Goal: Task Accomplishment & Management: Use online tool/utility

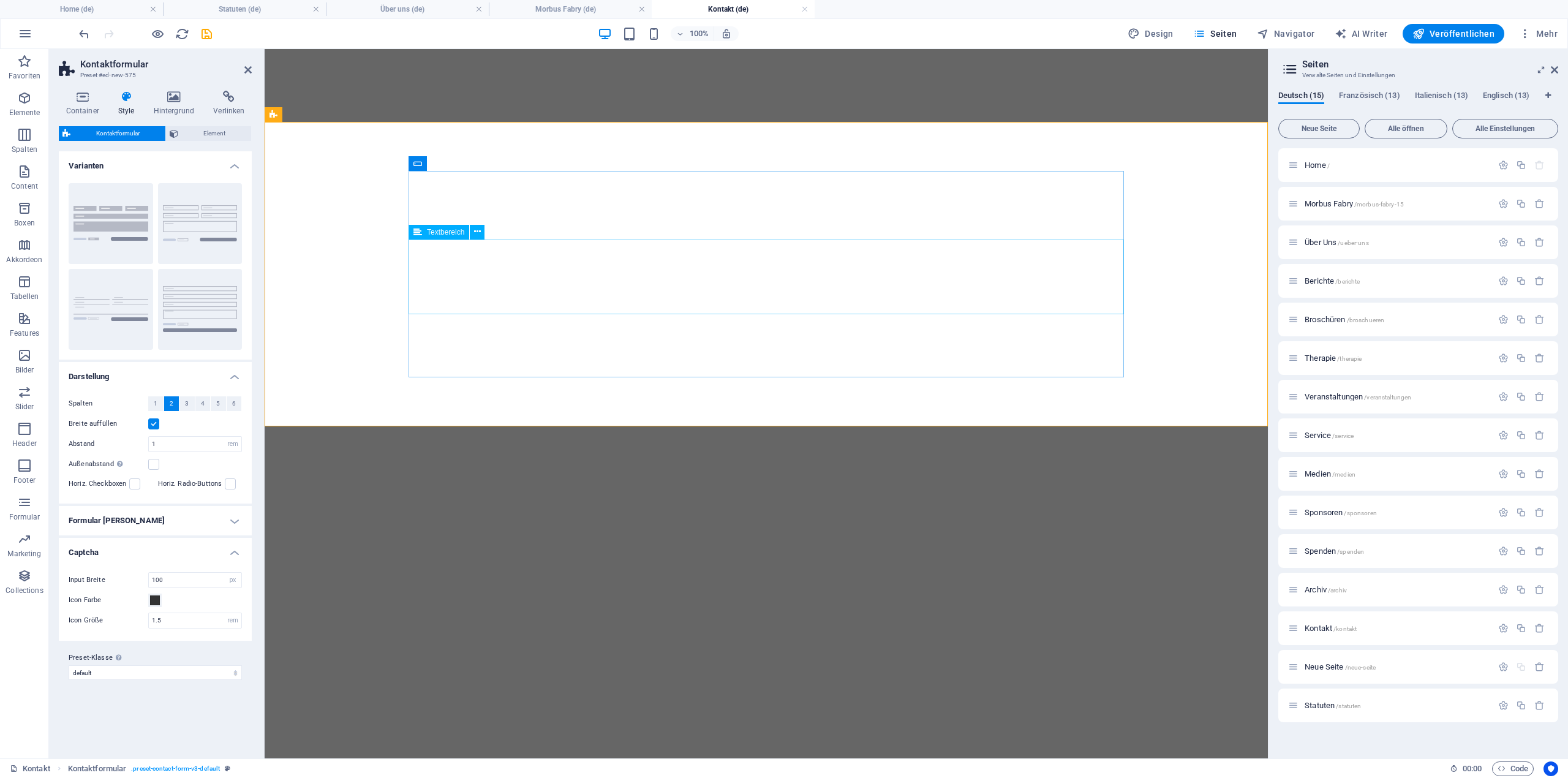
select select "rem"
select select "px"
select select "rem"
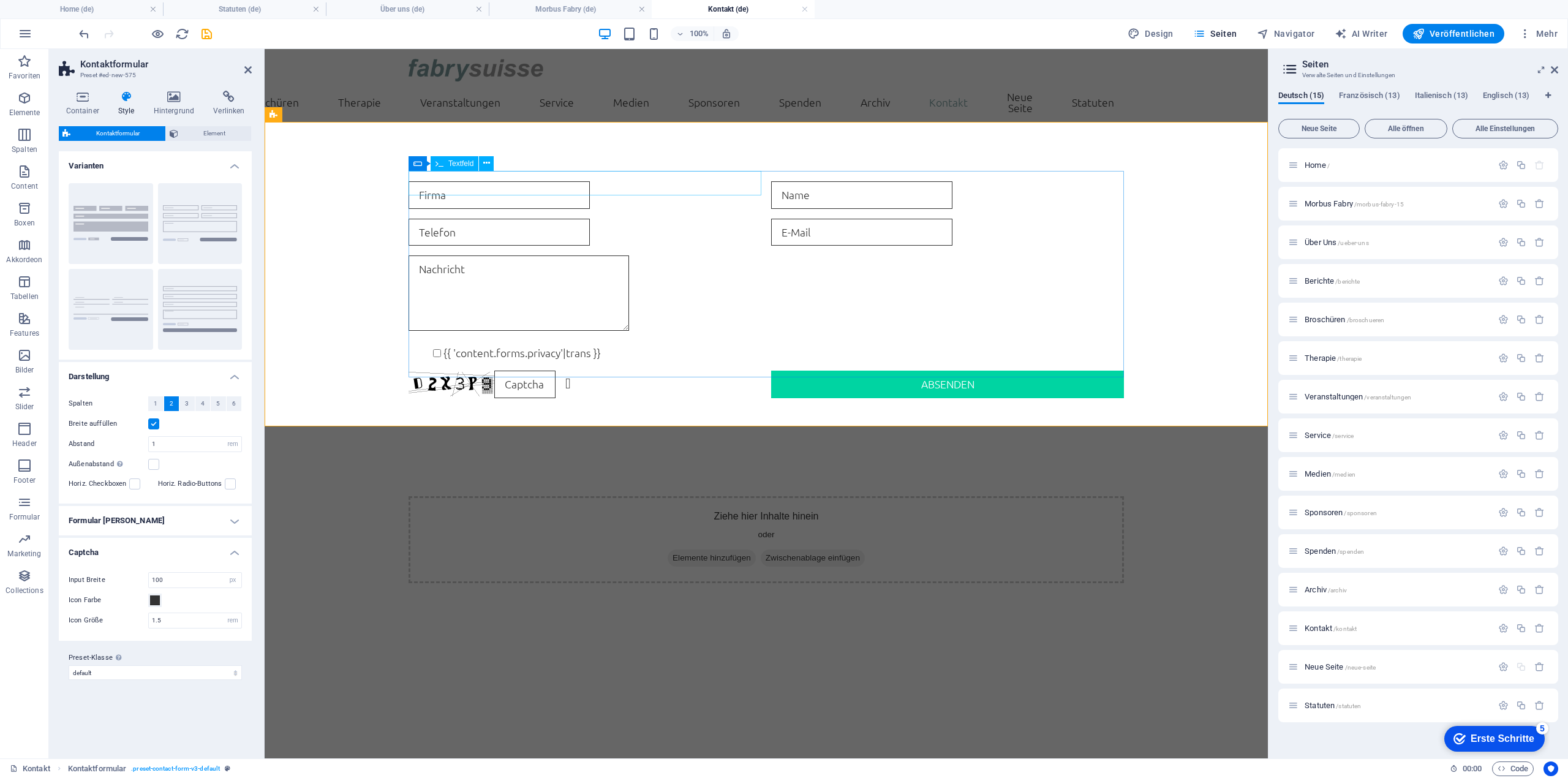
click at [530, 191] on input "text" at bounding box center [499, 195] width 182 height 27
click at [508, 188] on input "text" at bounding box center [499, 195] width 182 height 27
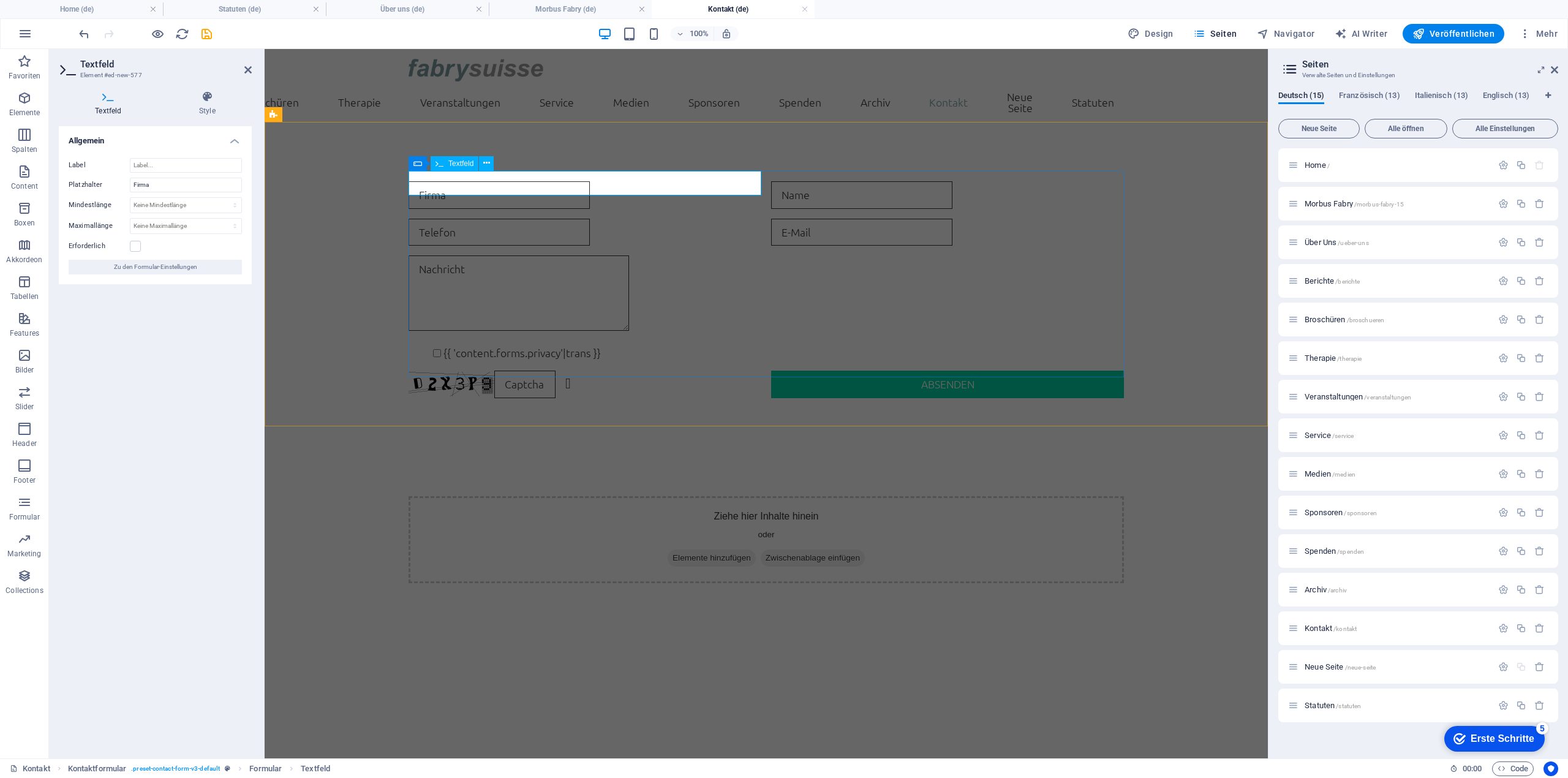
drag, startPoint x: 490, startPoint y: 183, endPoint x: 429, endPoint y: 185, distance: 61.0
click at [429, 185] on input "text" at bounding box center [499, 195] width 182 height 27
click at [794, 288] on div at bounding box center [766, 295] width 715 height 79
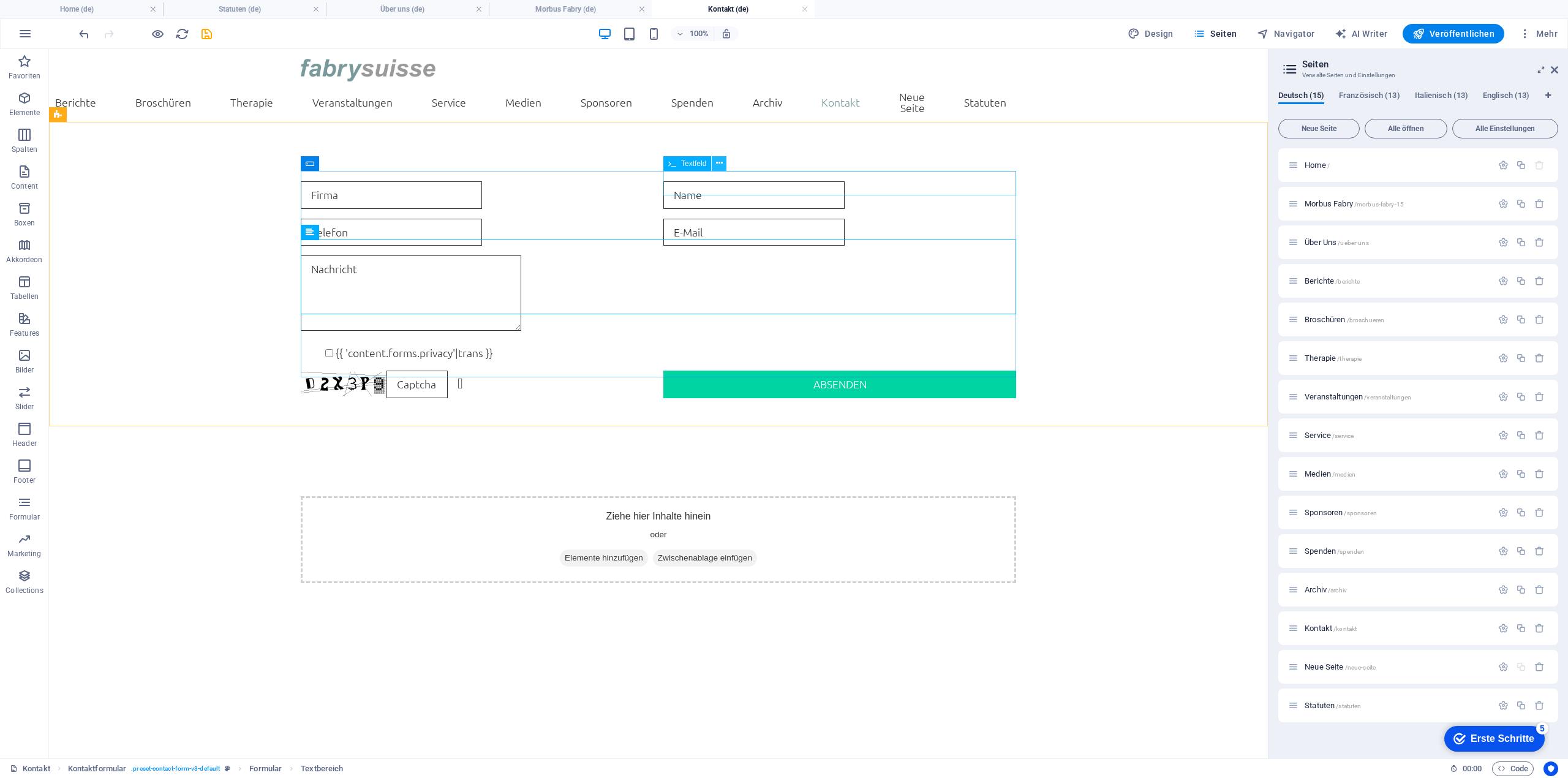
click at [719, 163] on icon at bounding box center [719, 163] width 6 height 13
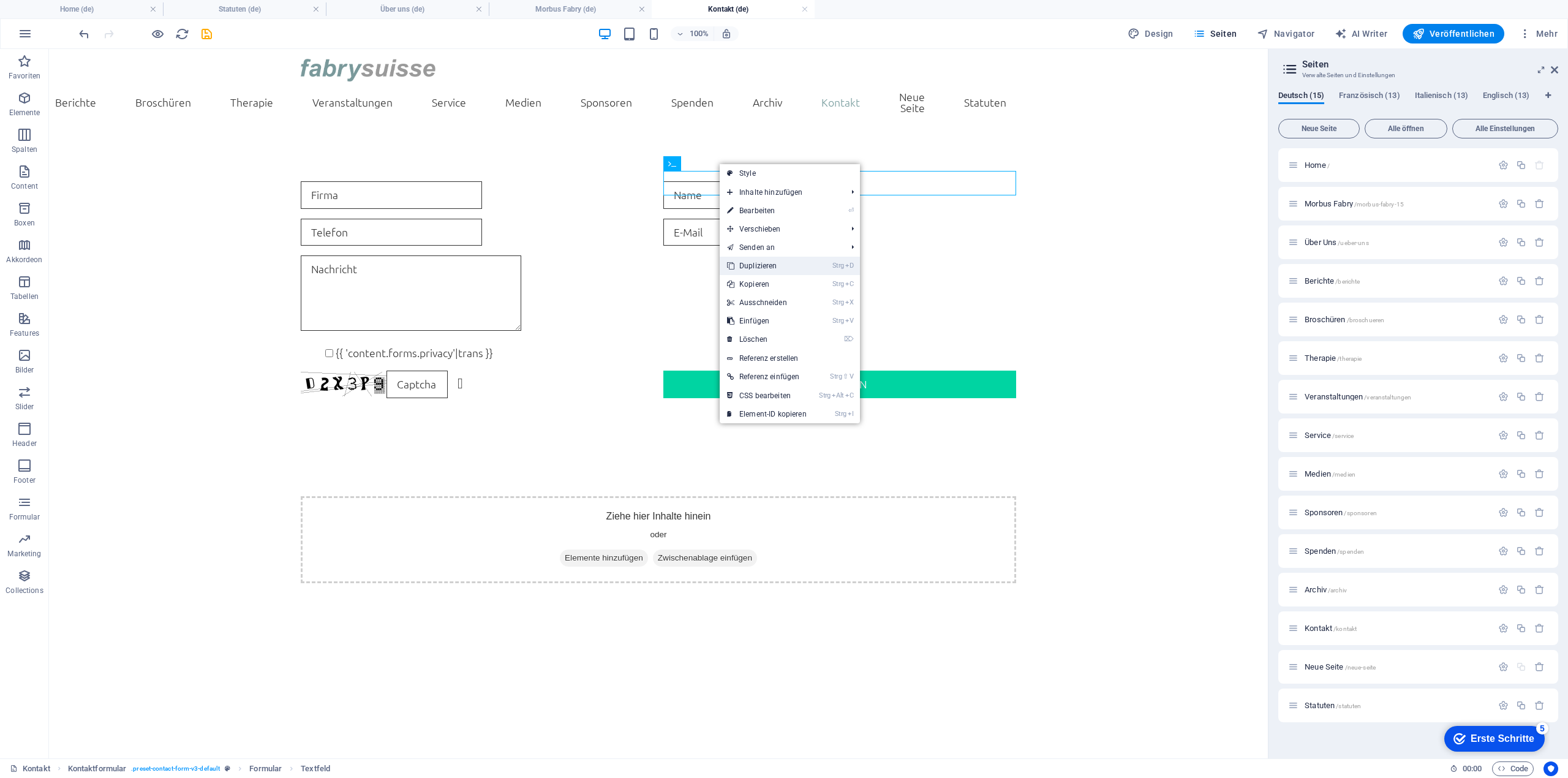
click at [786, 260] on link "Strg D Duplizieren" at bounding box center [766, 265] width 94 height 18
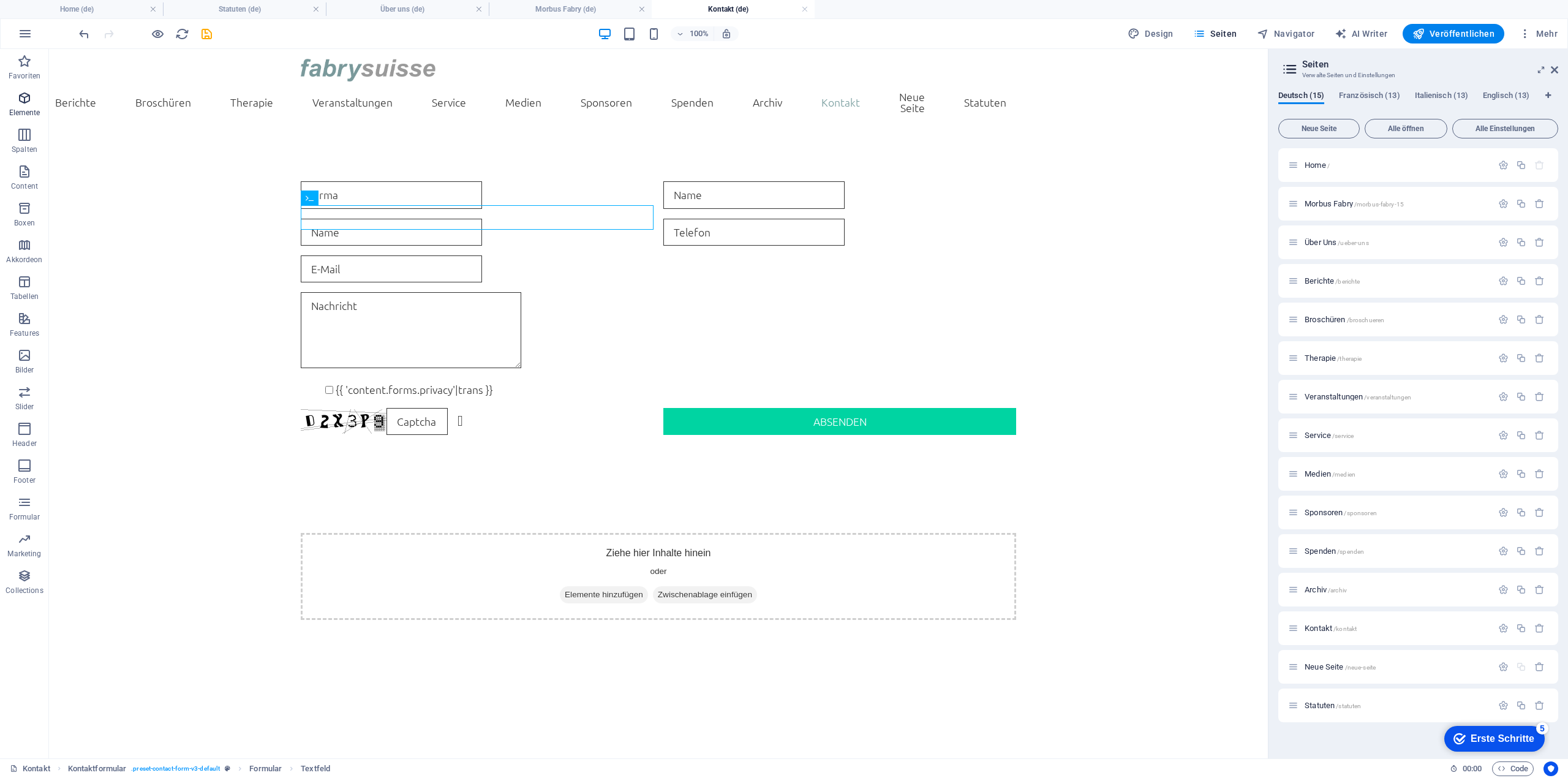
click at [30, 103] on icon "button" at bounding box center [25, 98] width 15 height 15
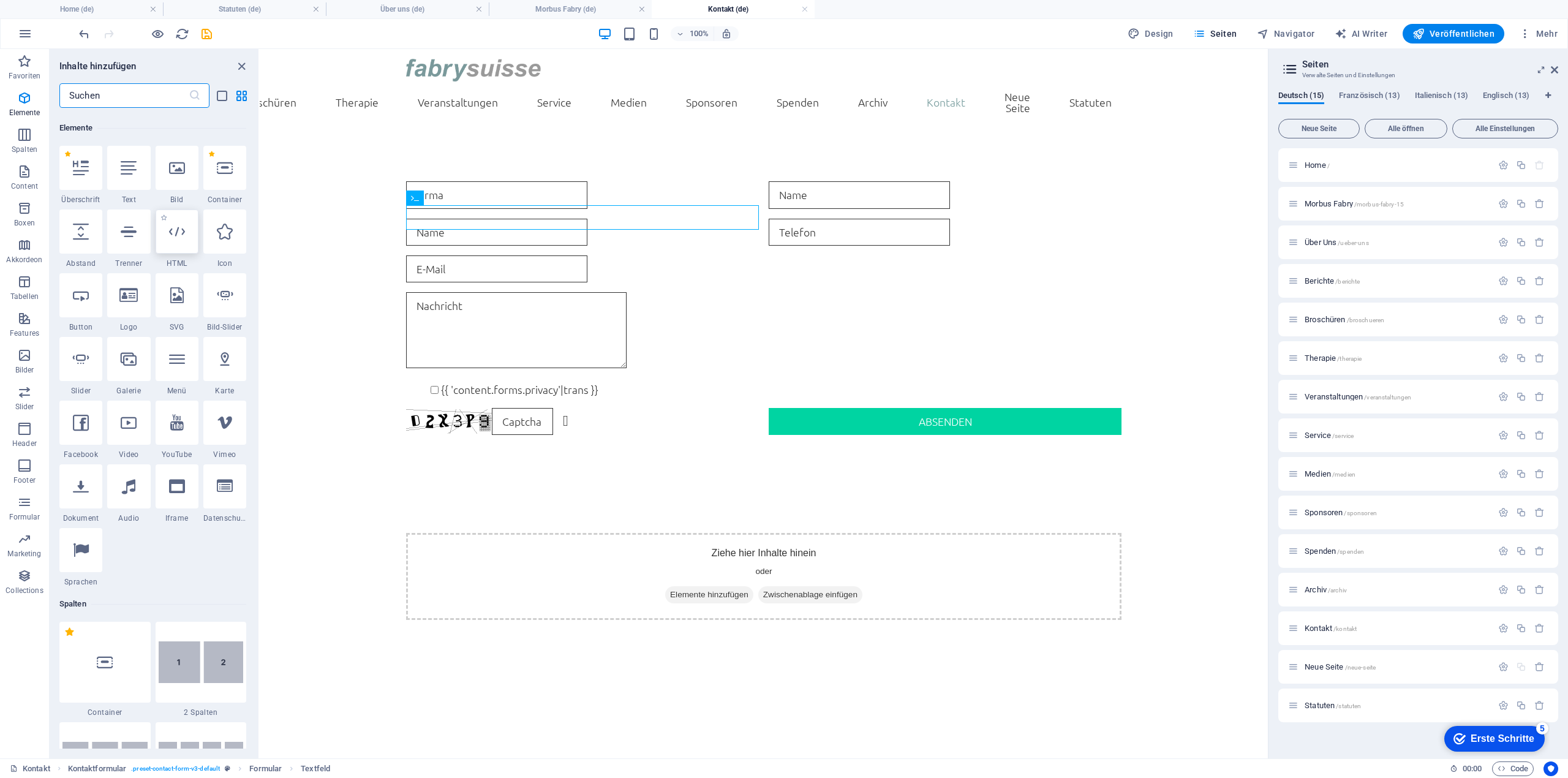
scroll to position [130, 0]
click at [140, 88] on input "text" at bounding box center [124, 95] width 130 height 25
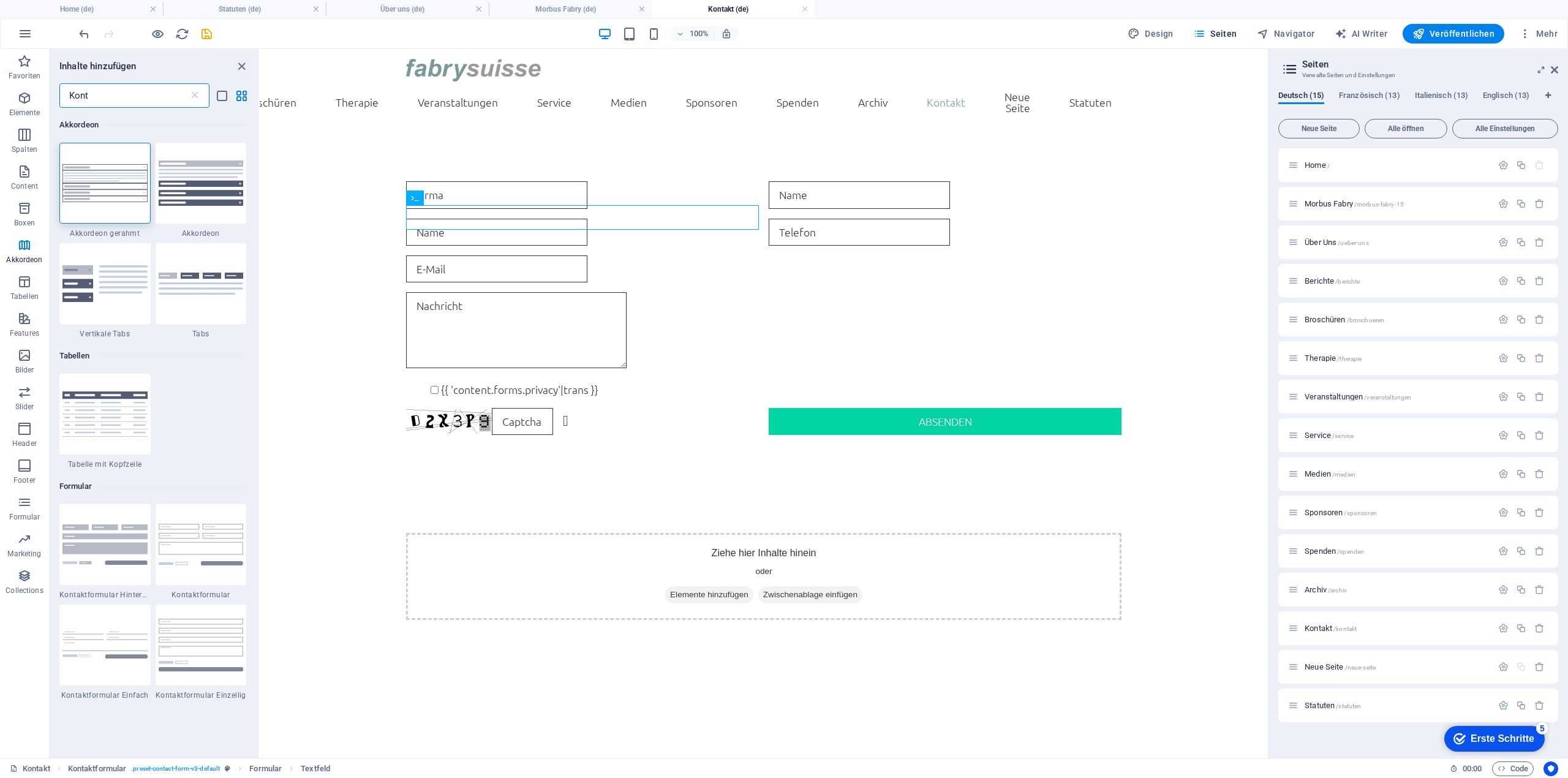
scroll to position [0, 0]
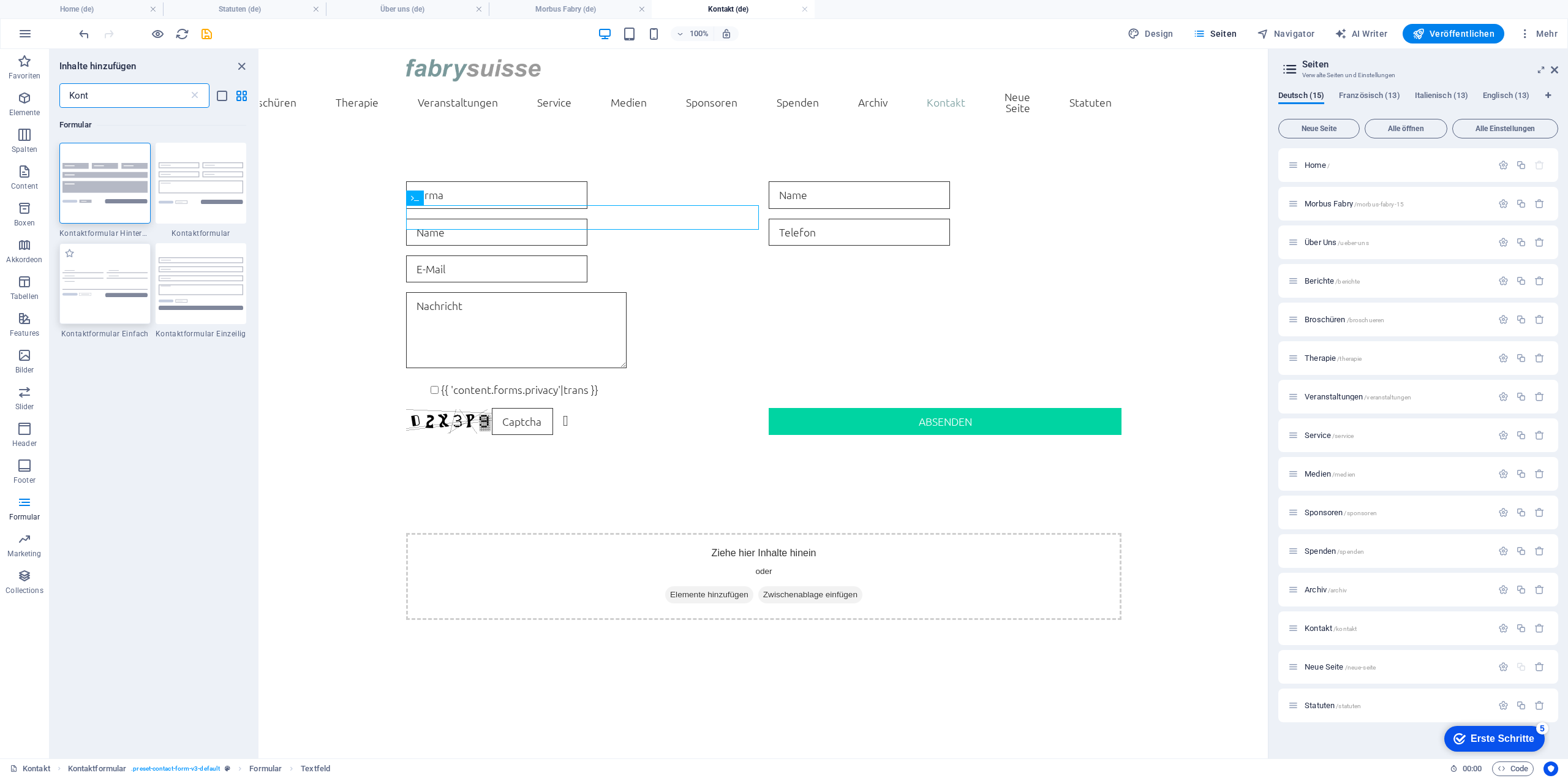
type input "Kont"
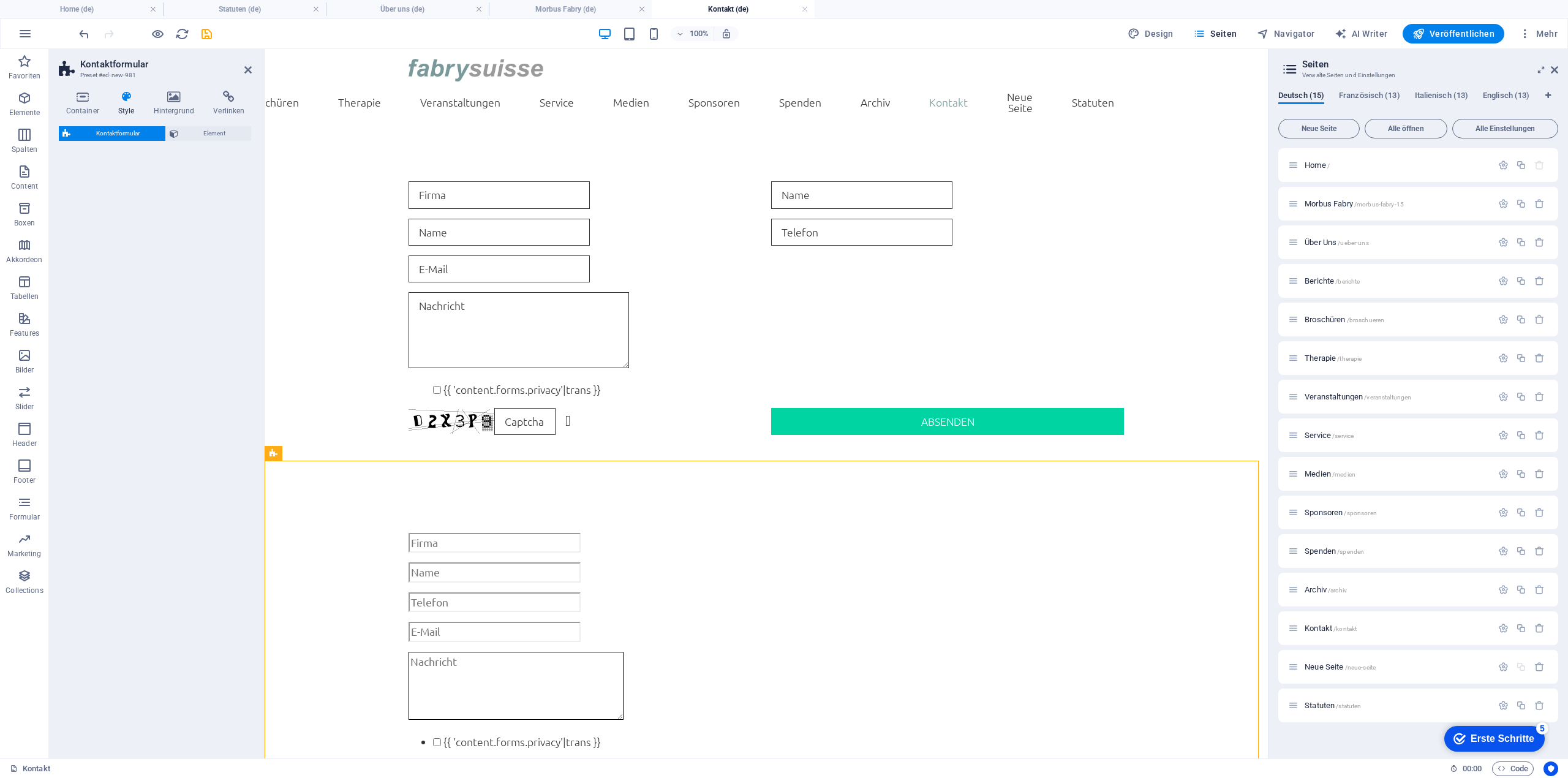
select select "rem"
select select "preset-contact-form-v3-plain"
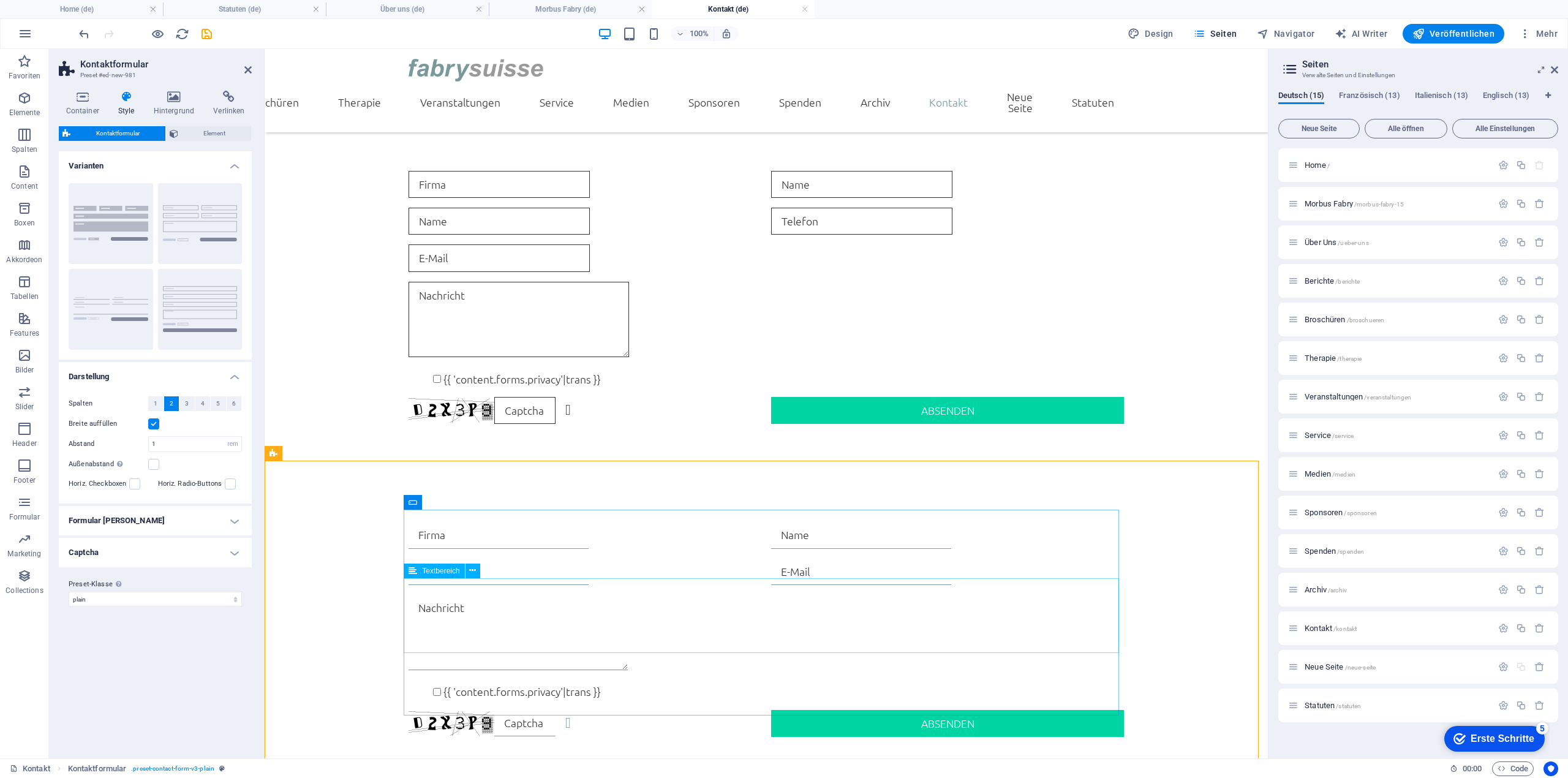
scroll to position [191, 0]
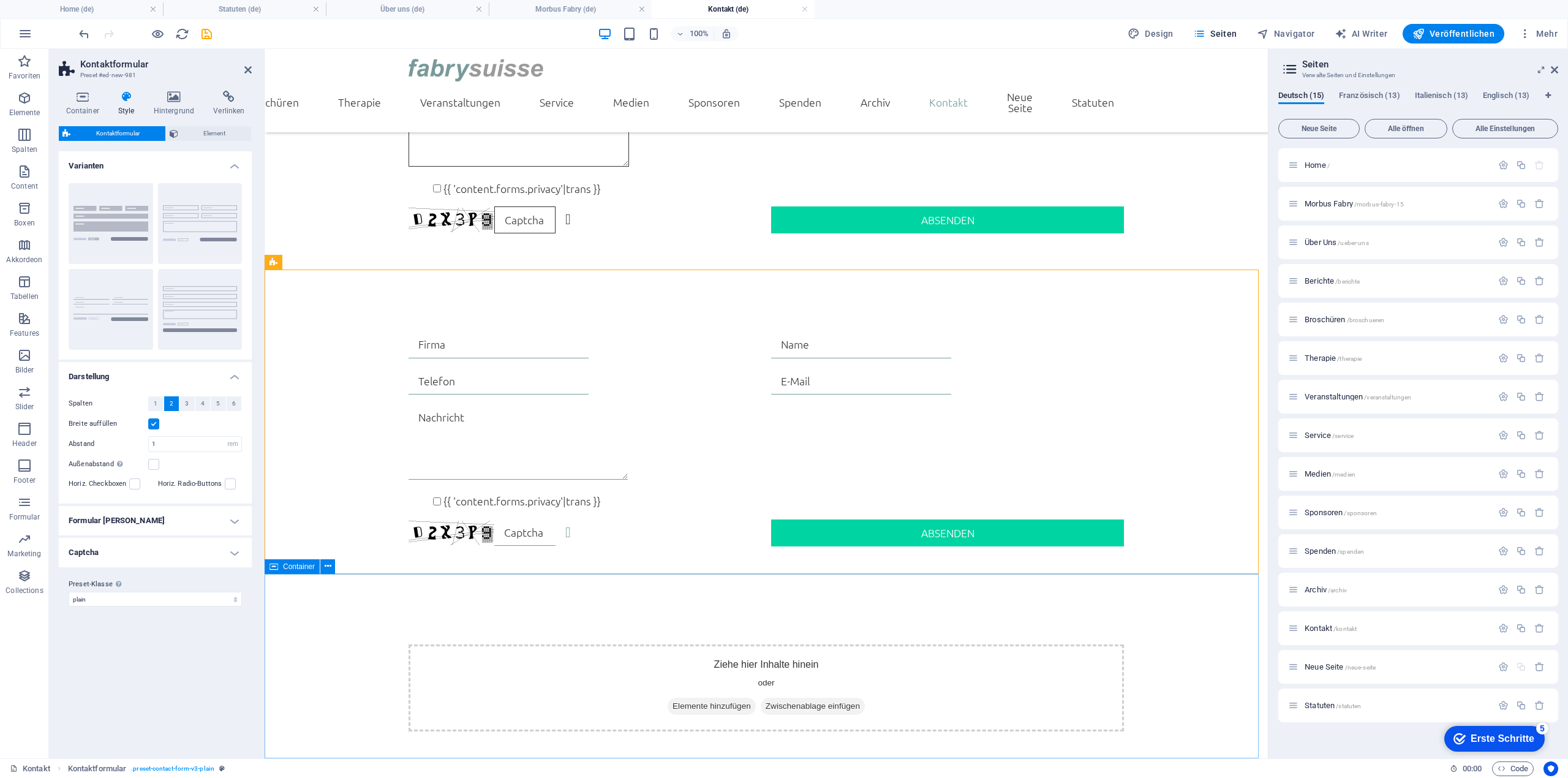
drag, startPoint x: 449, startPoint y: 265, endPoint x: 267, endPoint y: 469, distance: 273.4
drag, startPoint x: 460, startPoint y: 251, endPoint x: 499, endPoint y: 609, distance: 360.1
click at [172, 215] on button "Standard" at bounding box center [200, 223] width 85 height 81
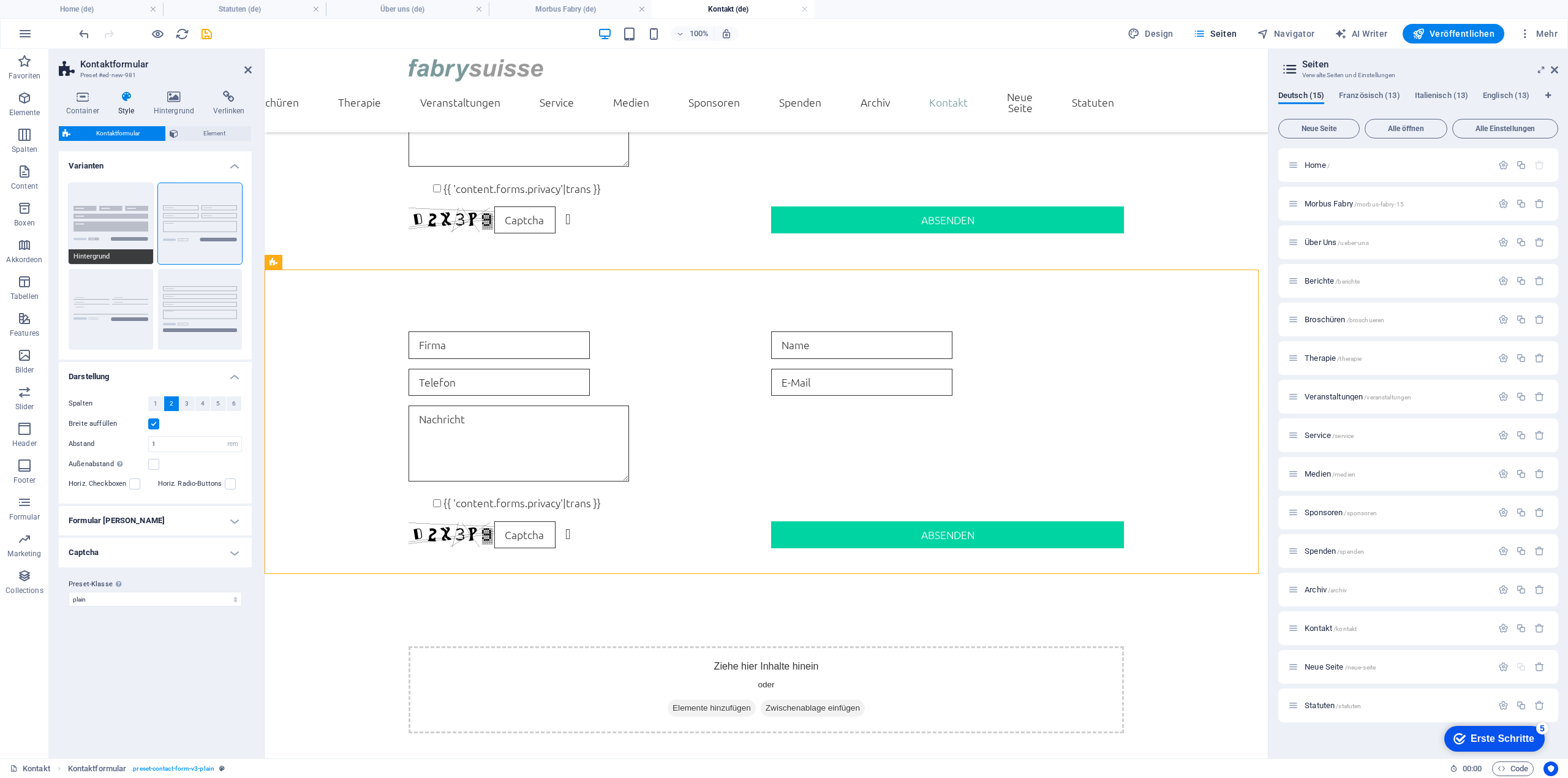
click at [99, 208] on button "Hintergrund" at bounding box center [110, 223] width 85 height 81
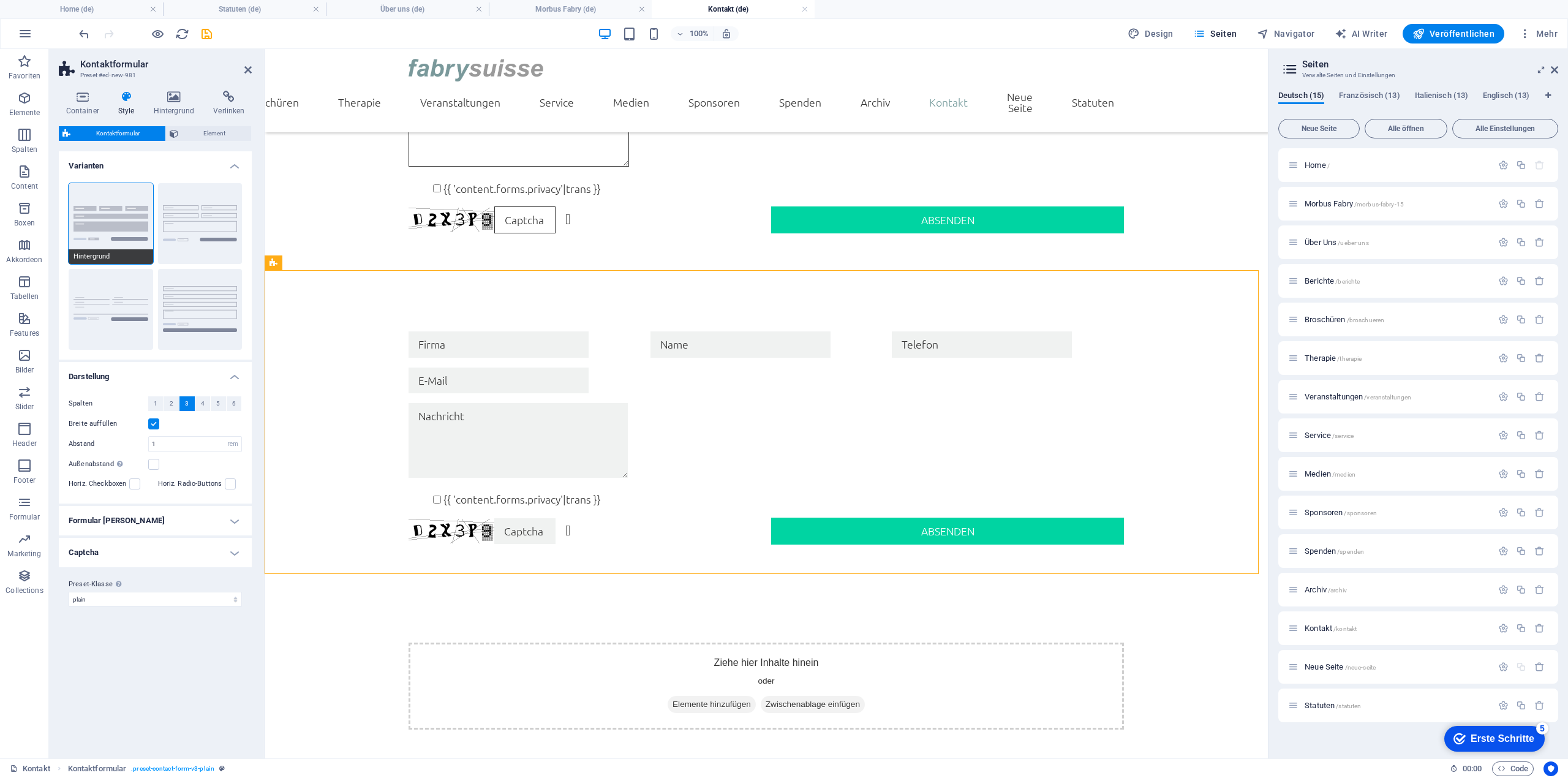
scroll to position [190, 0]
click at [185, 208] on button "Standard" at bounding box center [200, 223] width 85 height 81
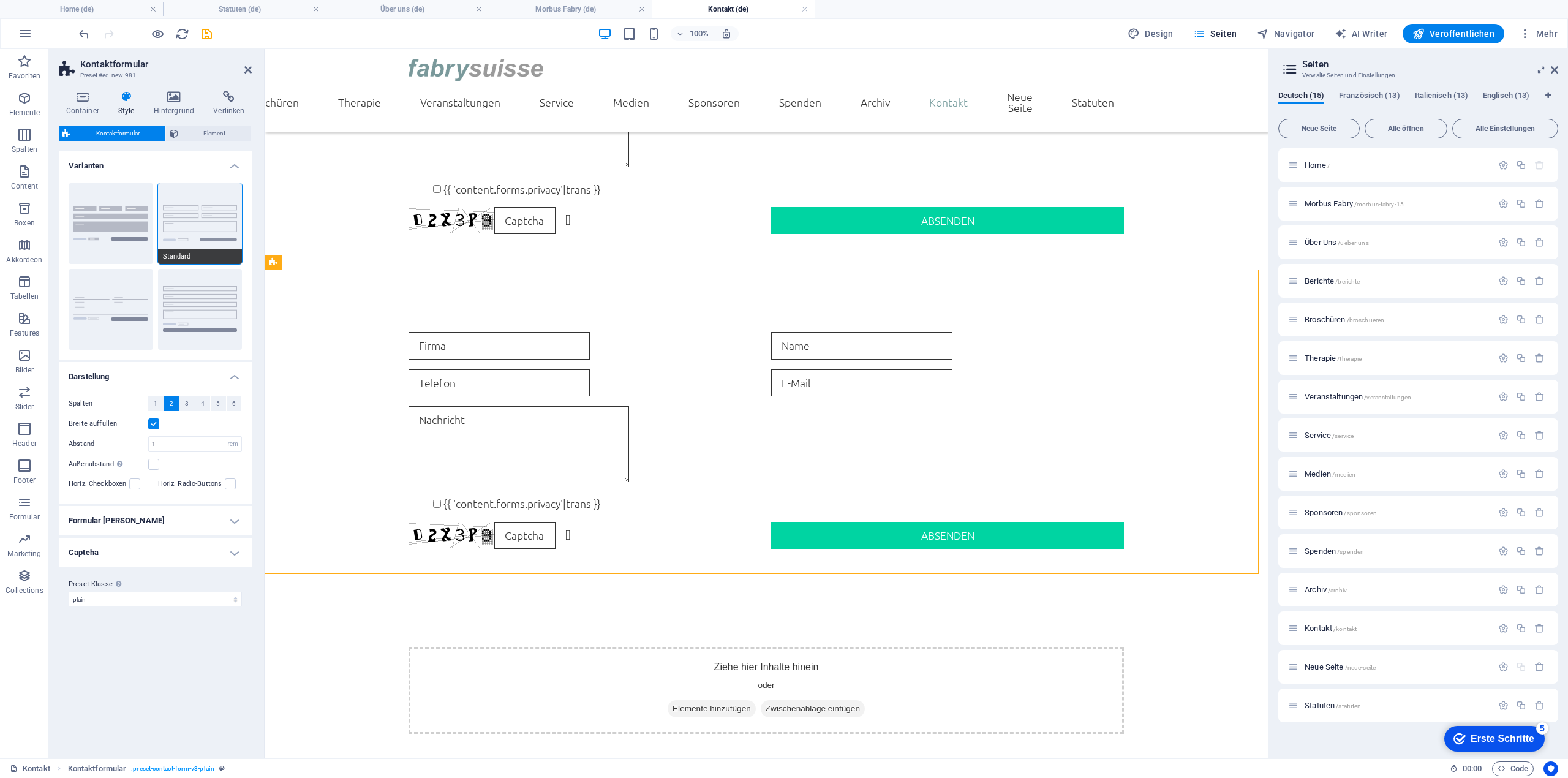
scroll to position [191, 0]
click at [182, 302] on button "Reihe" at bounding box center [200, 309] width 85 height 81
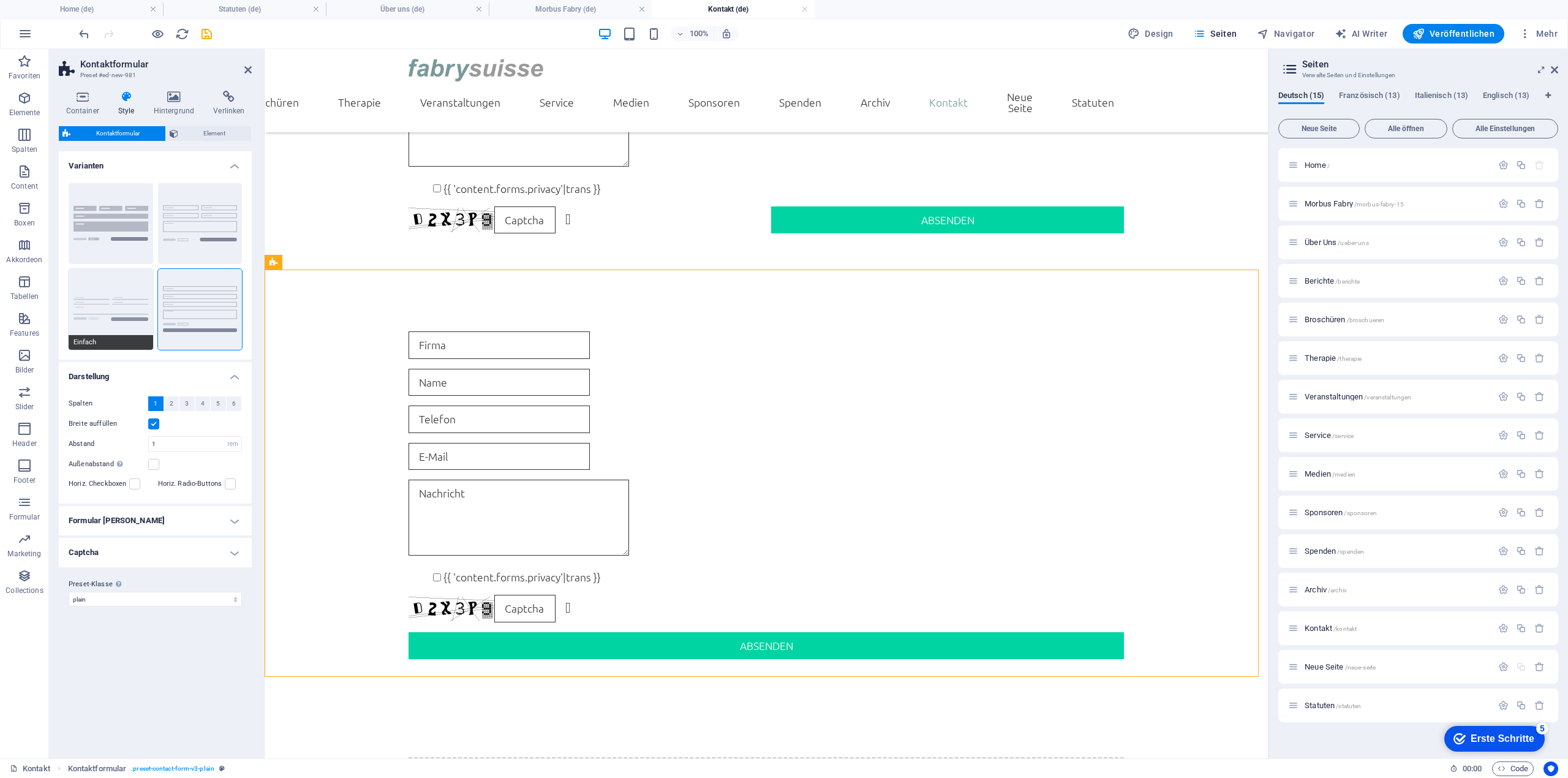
click at [93, 306] on button "Einfach" at bounding box center [110, 309] width 85 height 81
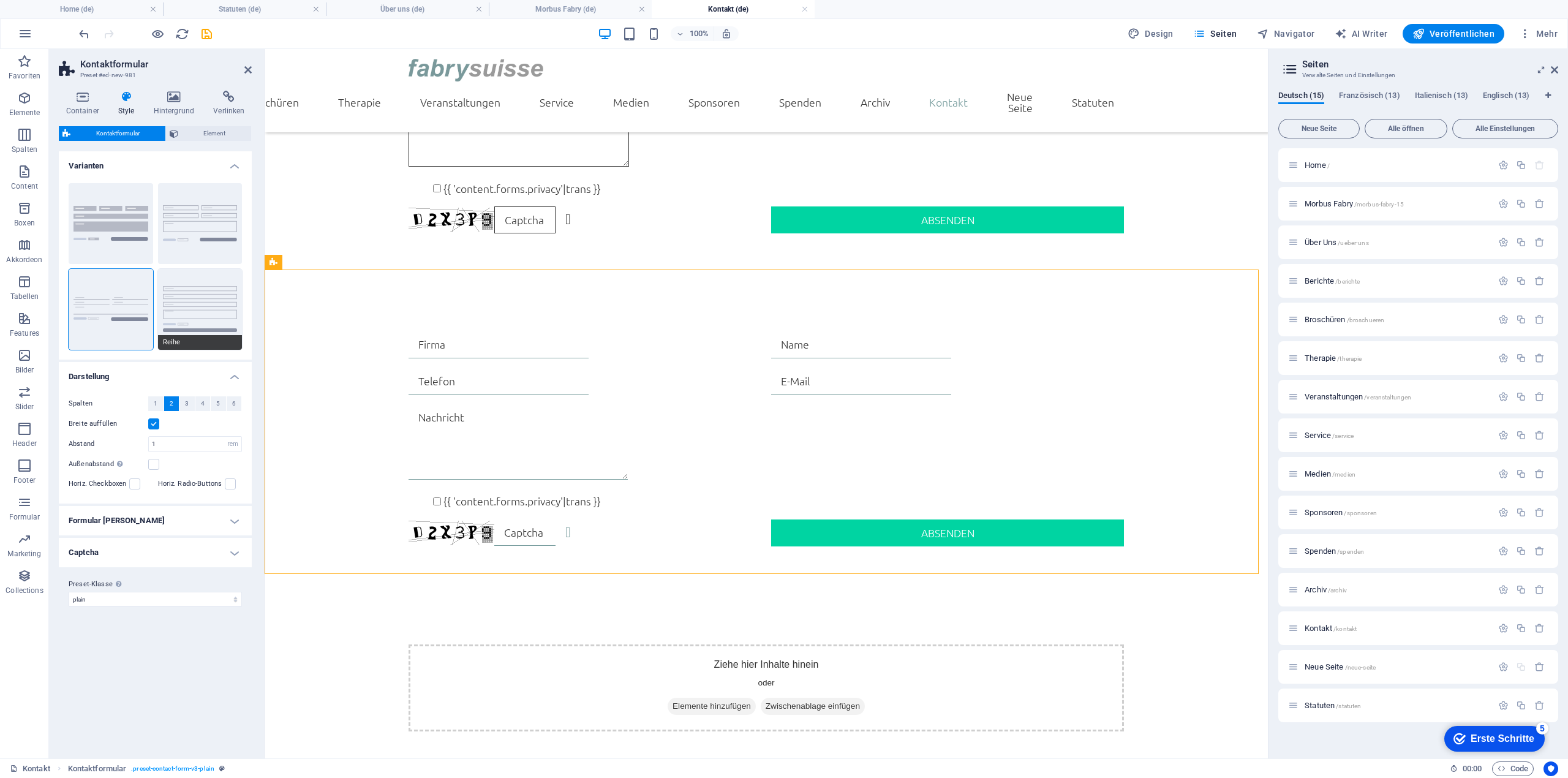
click at [167, 303] on button "Reihe" at bounding box center [200, 309] width 85 height 81
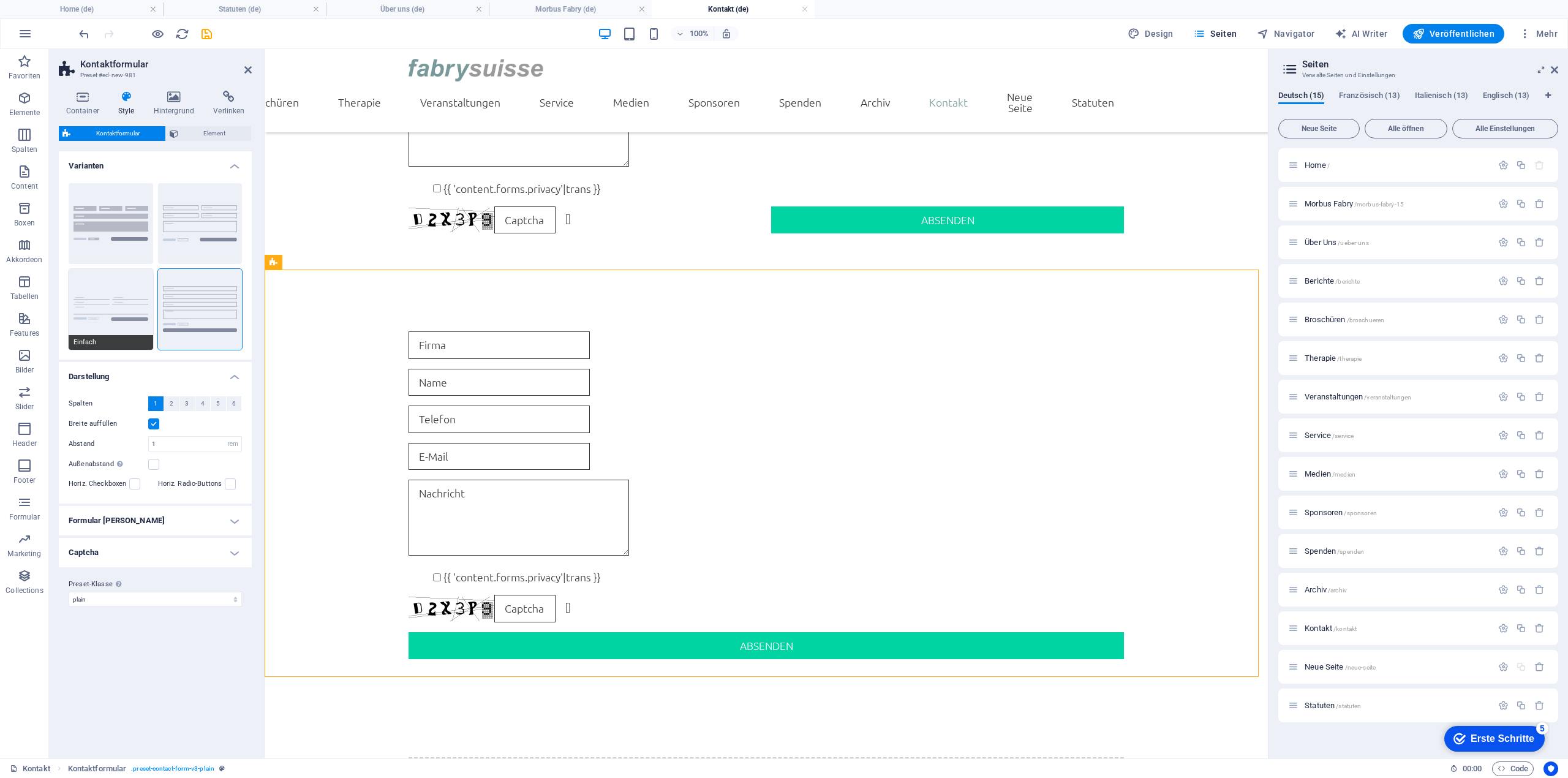
click at [113, 299] on button "Einfach" at bounding box center [110, 309] width 85 height 81
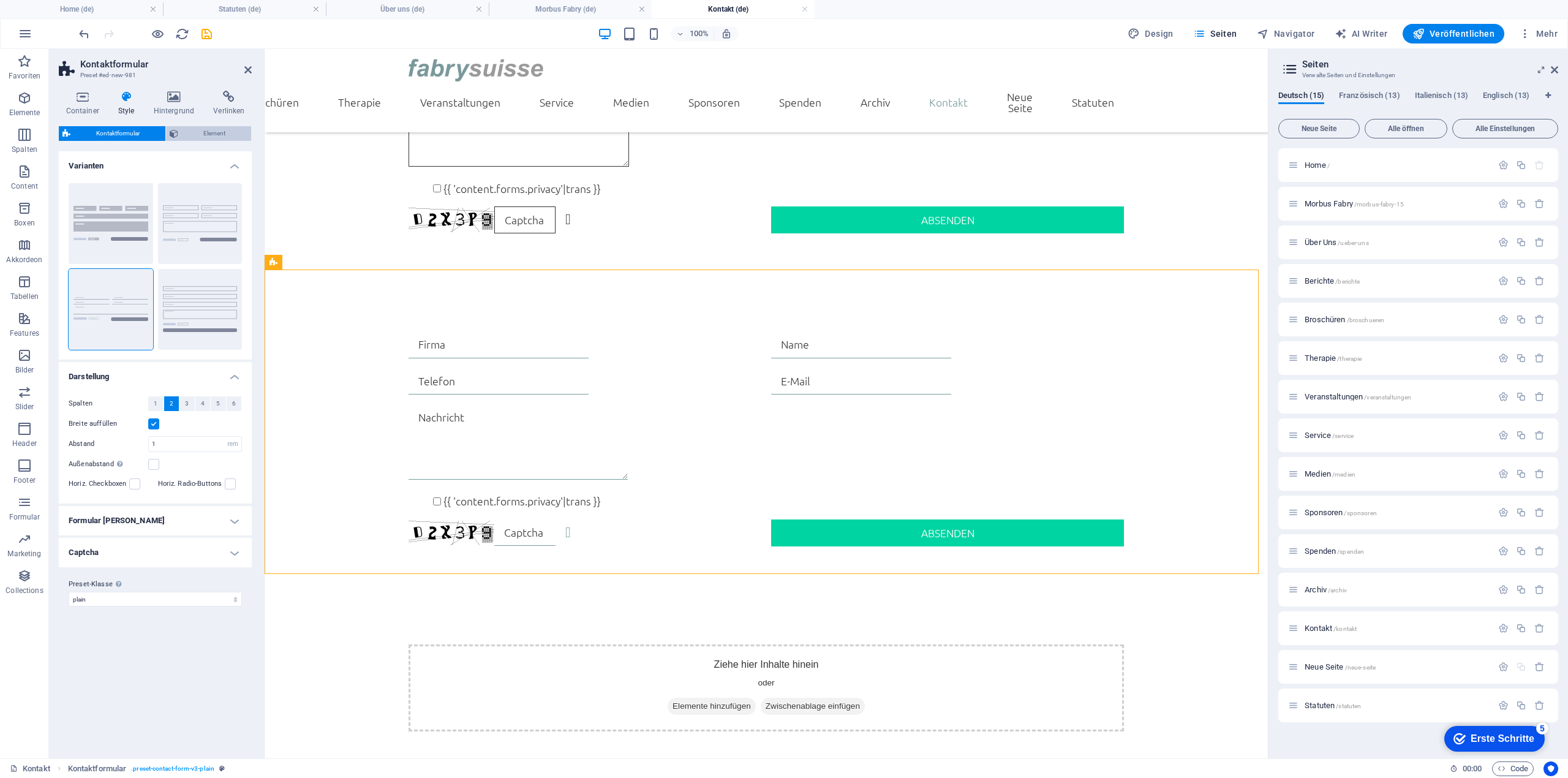
click at [206, 130] on span "Element" at bounding box center [214, 133] width 67 height 15
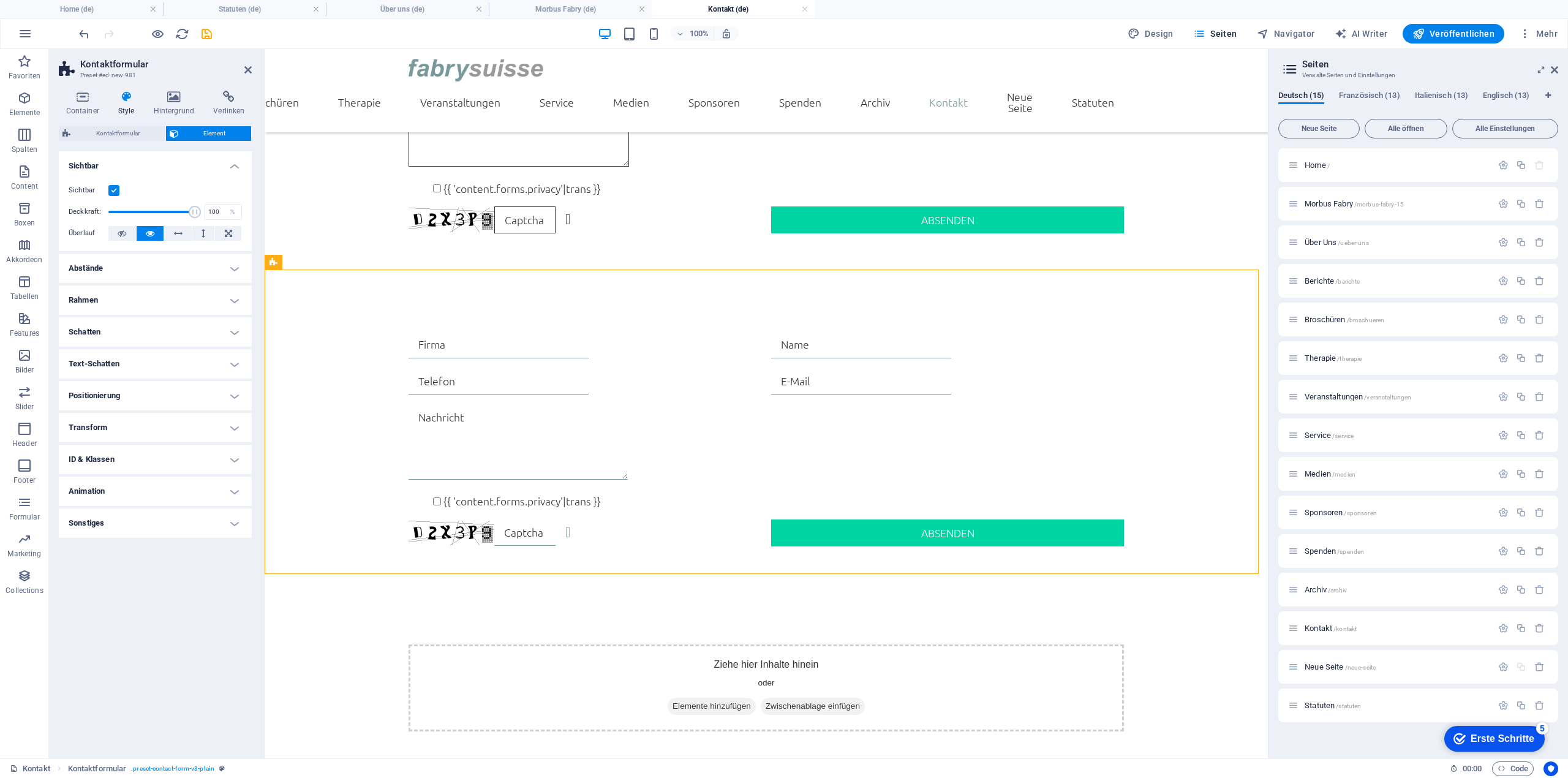
click at [236, 527] on h4 "Sonstiges" at bounding box center [155, 523] width 193 height 29
click at [212, 485] on h4 "Animation" at bounding box center [155, 491] width 193 height 29
click at [236, 448] on h4 "ID & Klassen" at bounding box center [155, 459] width 193 height 29
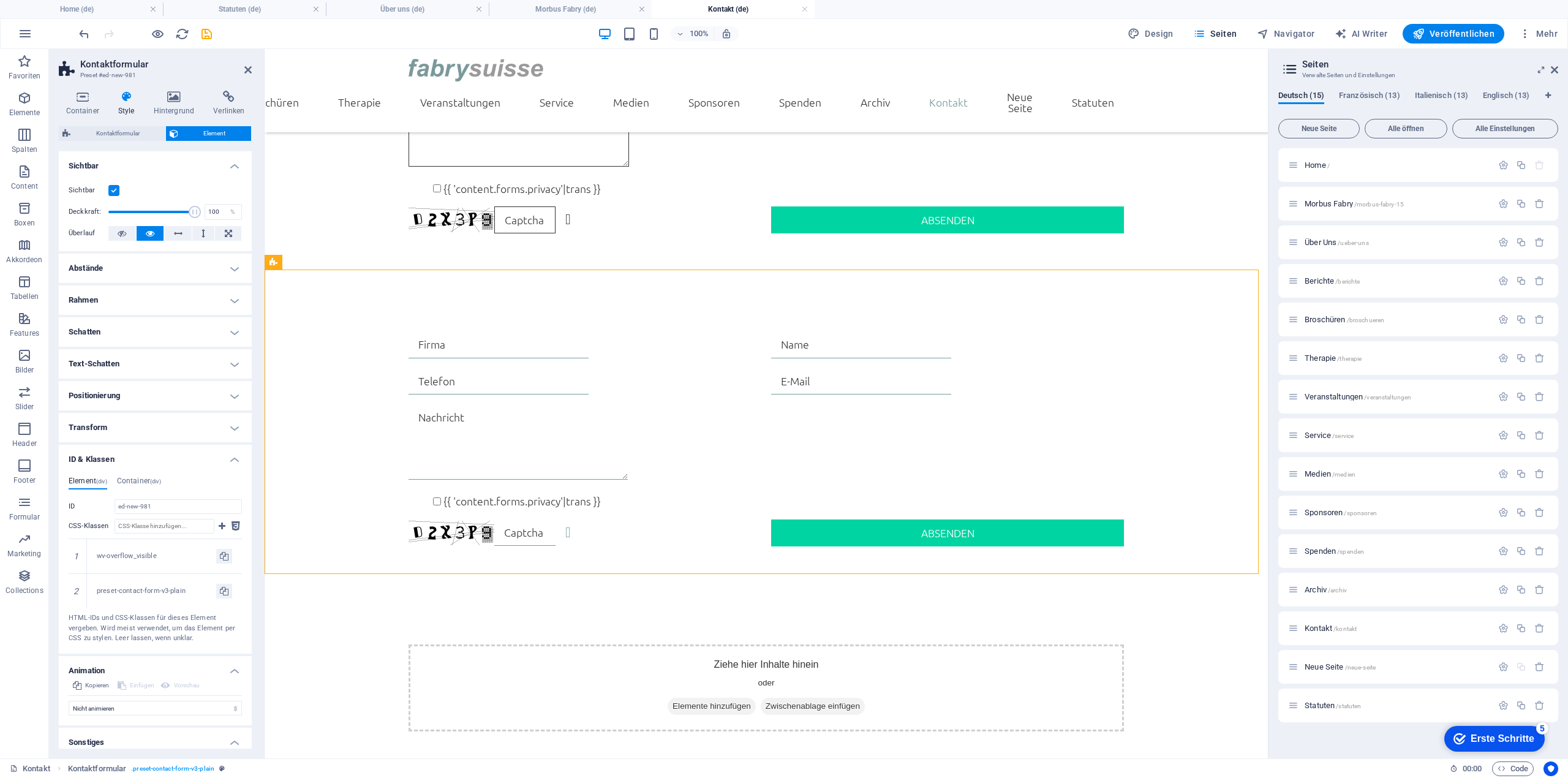
scroll to position [83, 0]
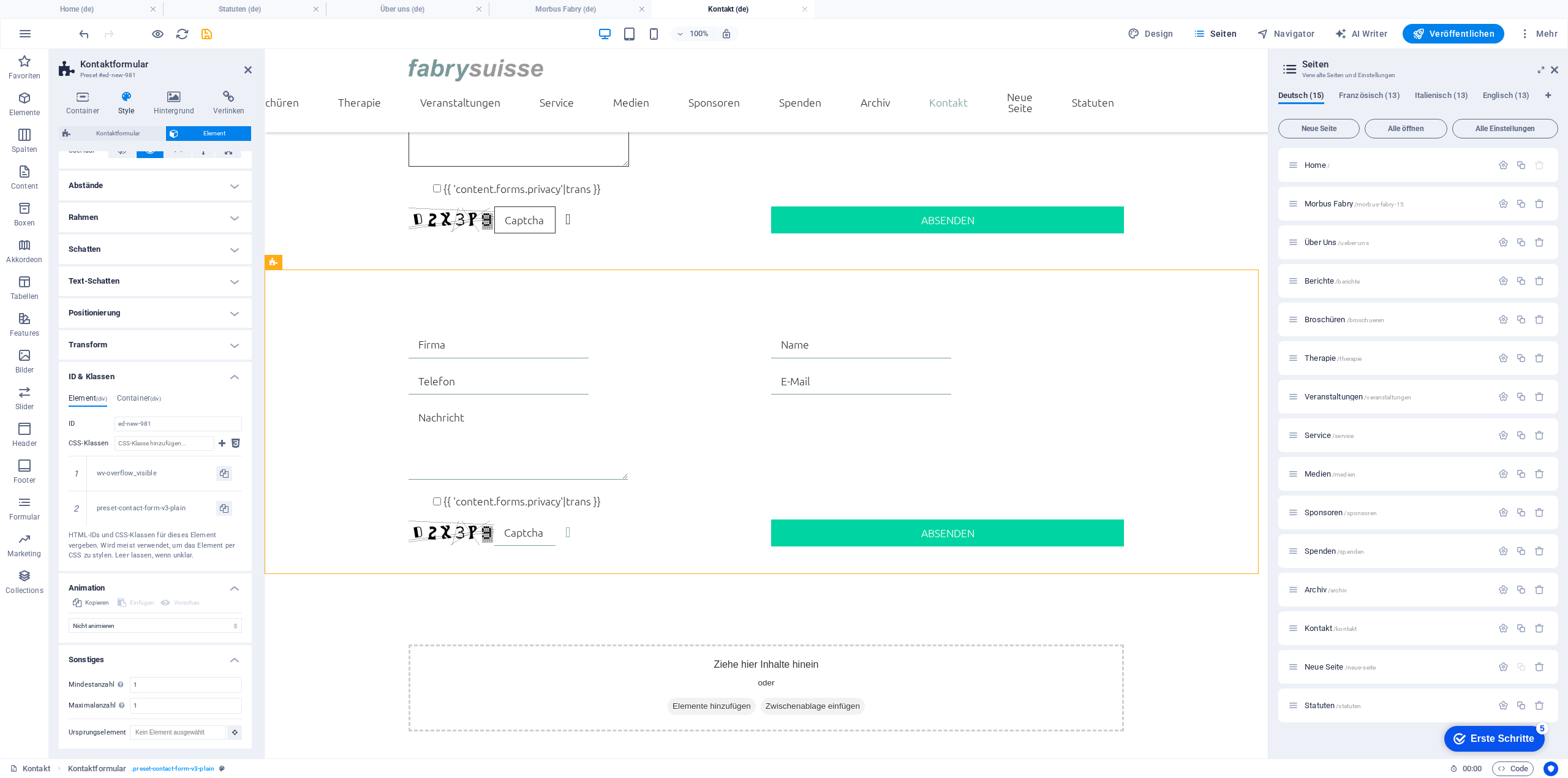
click at [202, 335] on h4 "Transform" at bounding box center [155, 345] width 193 height 29
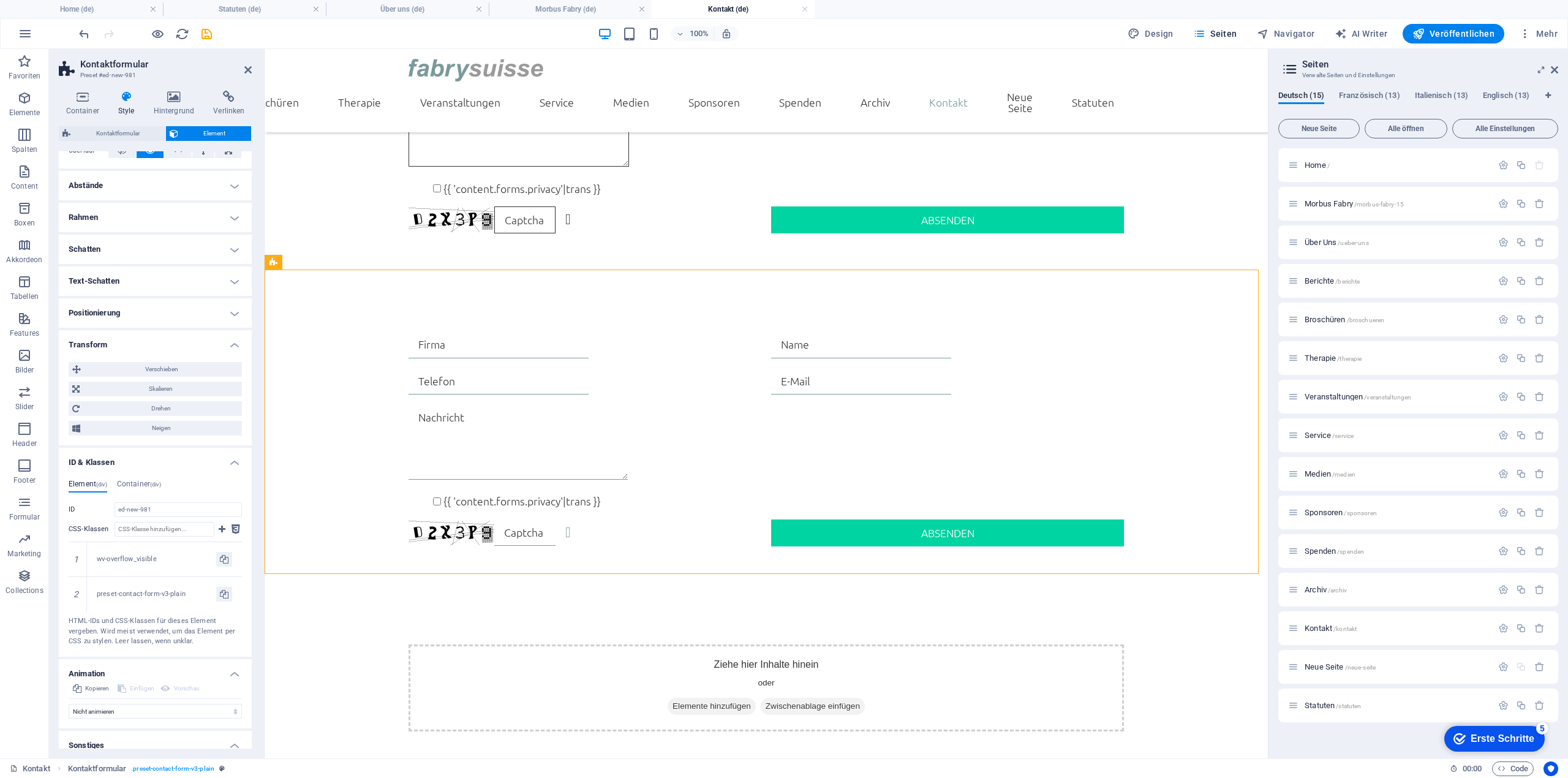
scroll to position [0, 0]
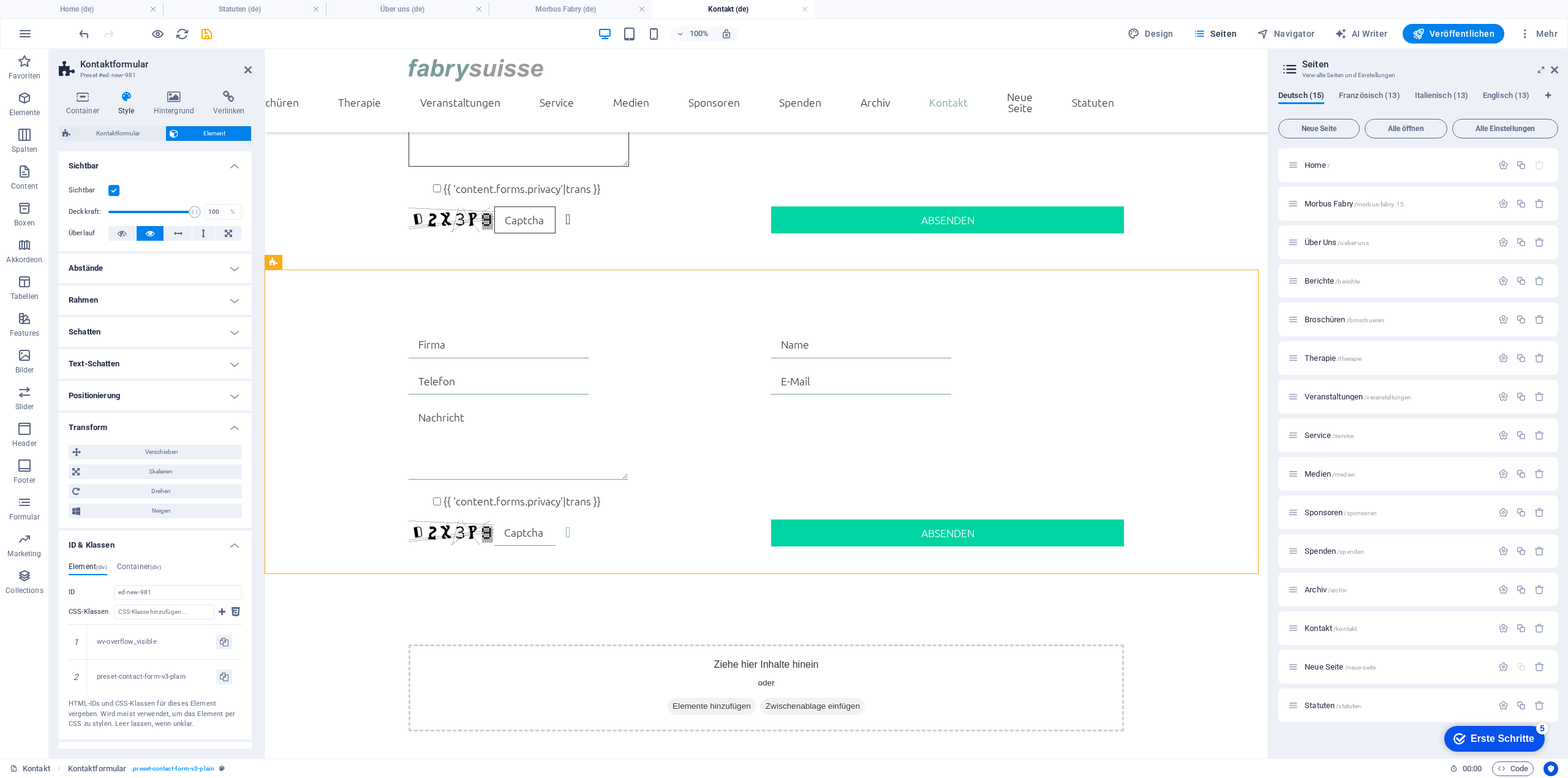
click at [208, 391] on h4 "Positionierung" at bounding box center [155, 396] width 193 height 29
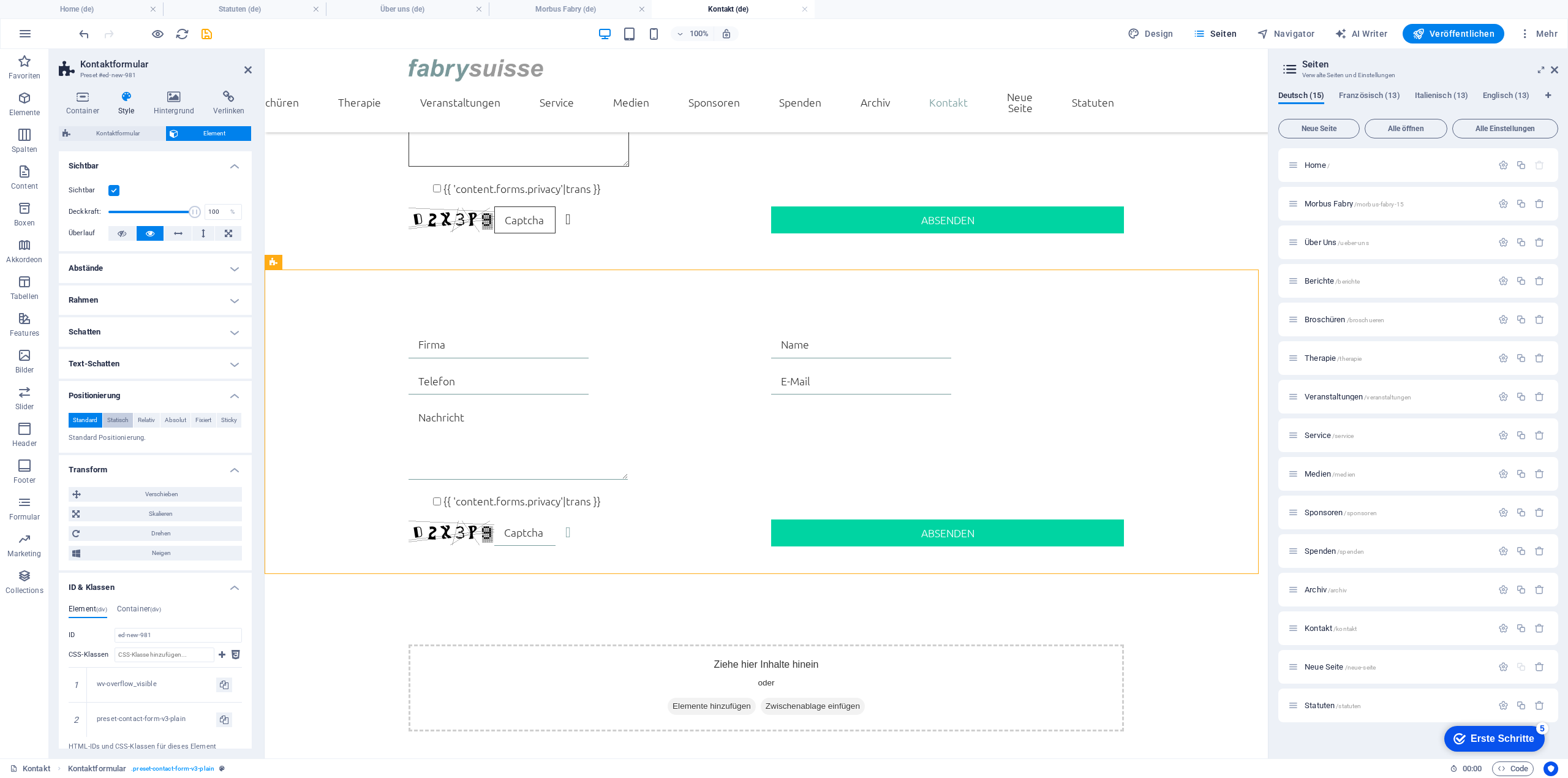
click at [111, 422] on span "Statisch" at bounding box center [119, 420] width 22 height 15
click at [142, 420] on span "Relativ" at bounding box center [146, 420] width 17 height 15
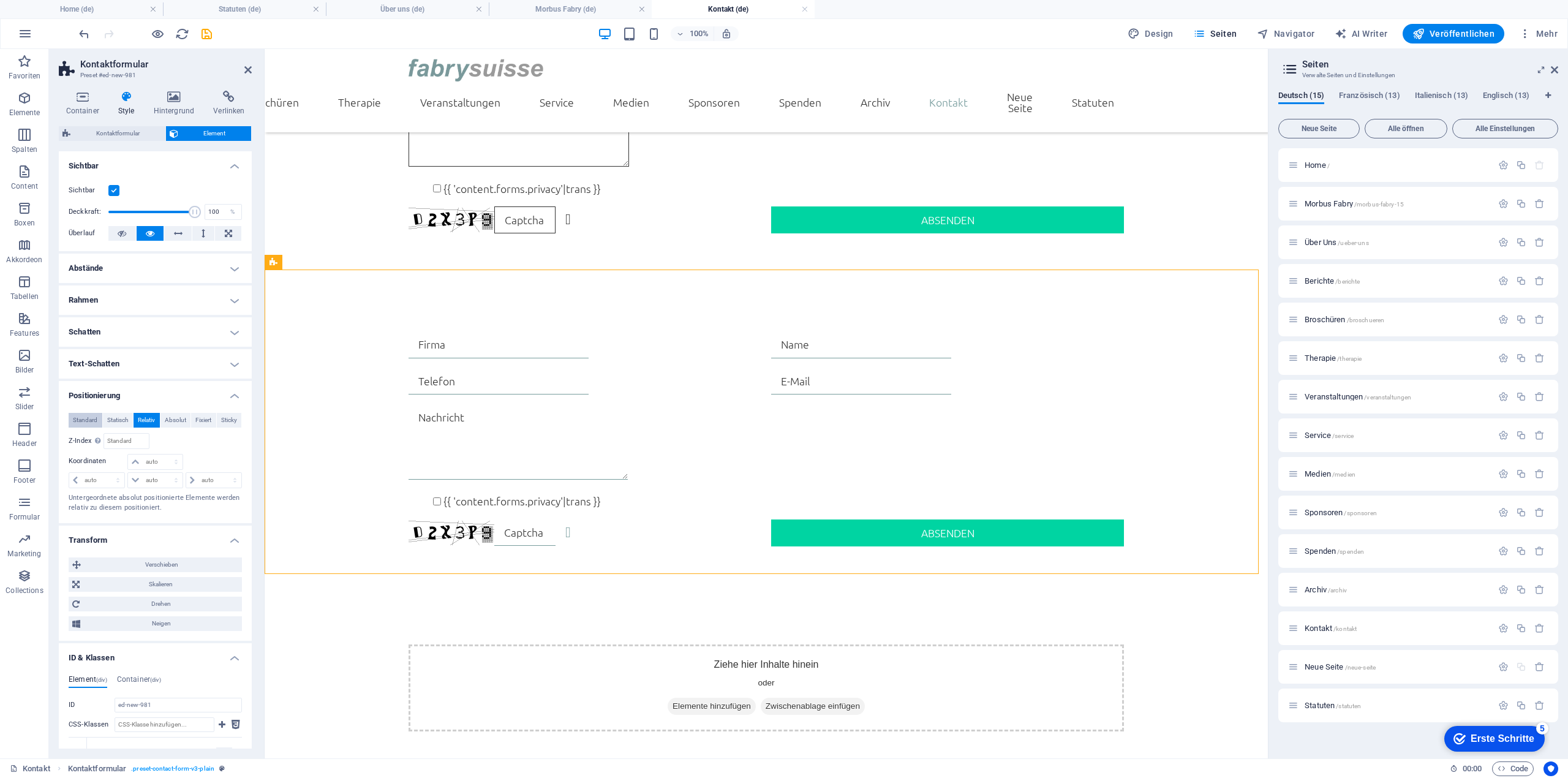
click at [93, 420] on span "Standard" at bounding box center [85, 420] width 25 height 15
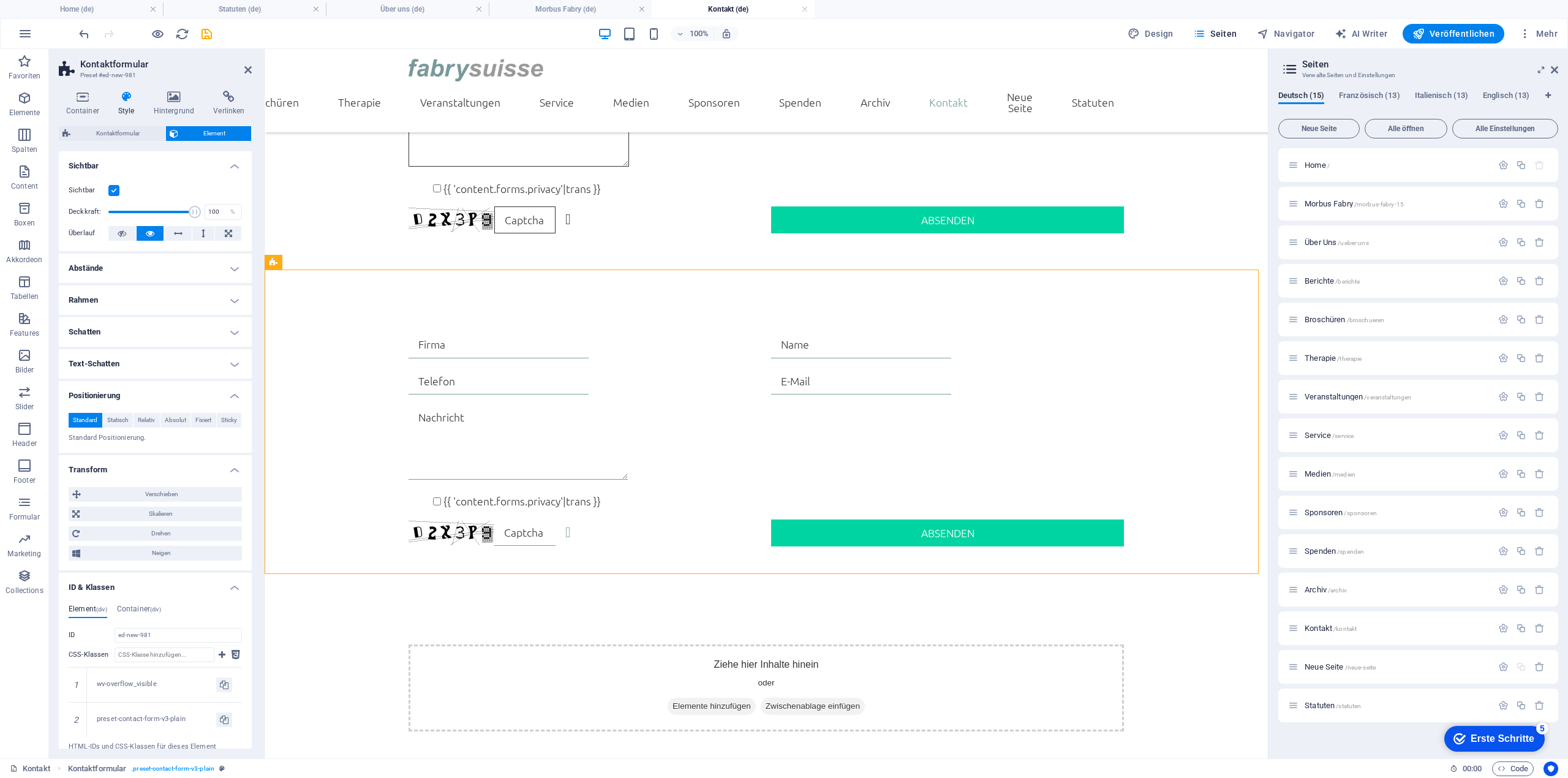
click at [216, 368] on h4 "Text-Schatten" at bounding box center [155, 364] width 193 height 29
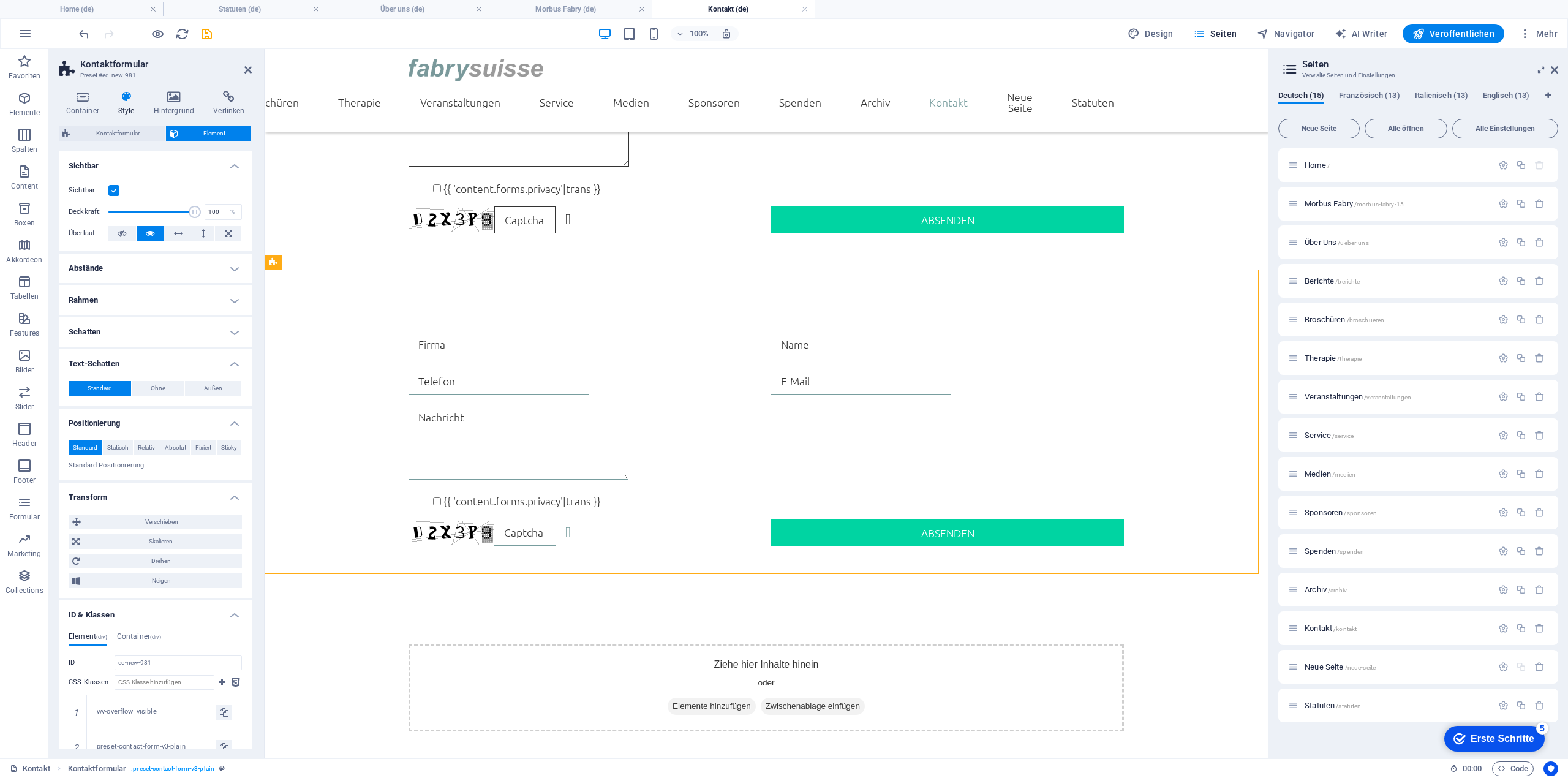
click at [230, 329] on h4 "Schatten" at bounding box center [155, 332] width 193 height 29
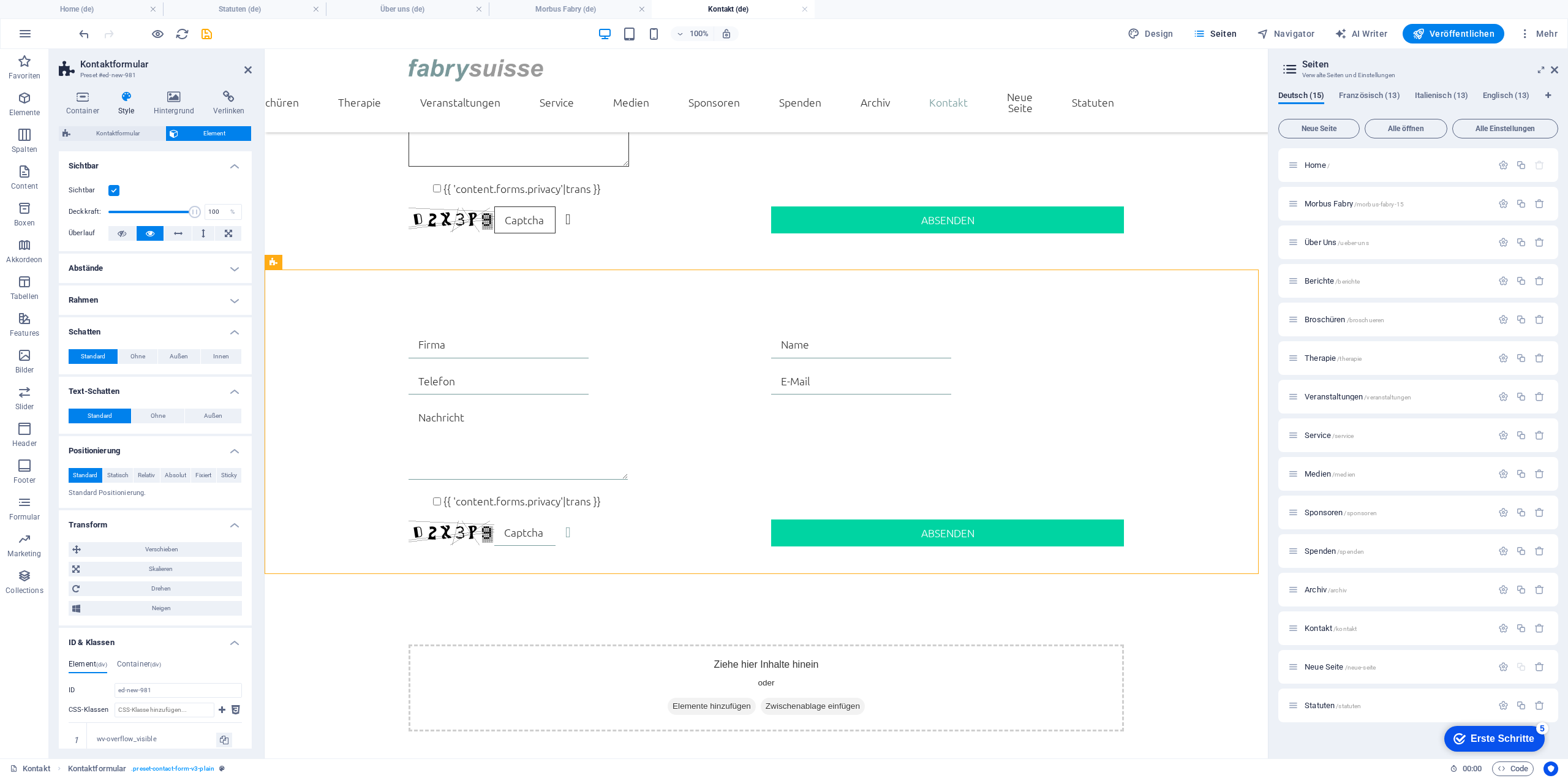
click at [222, 299] on h4 "Rahmen" at bounding box center [155, 300] width 193 height 29
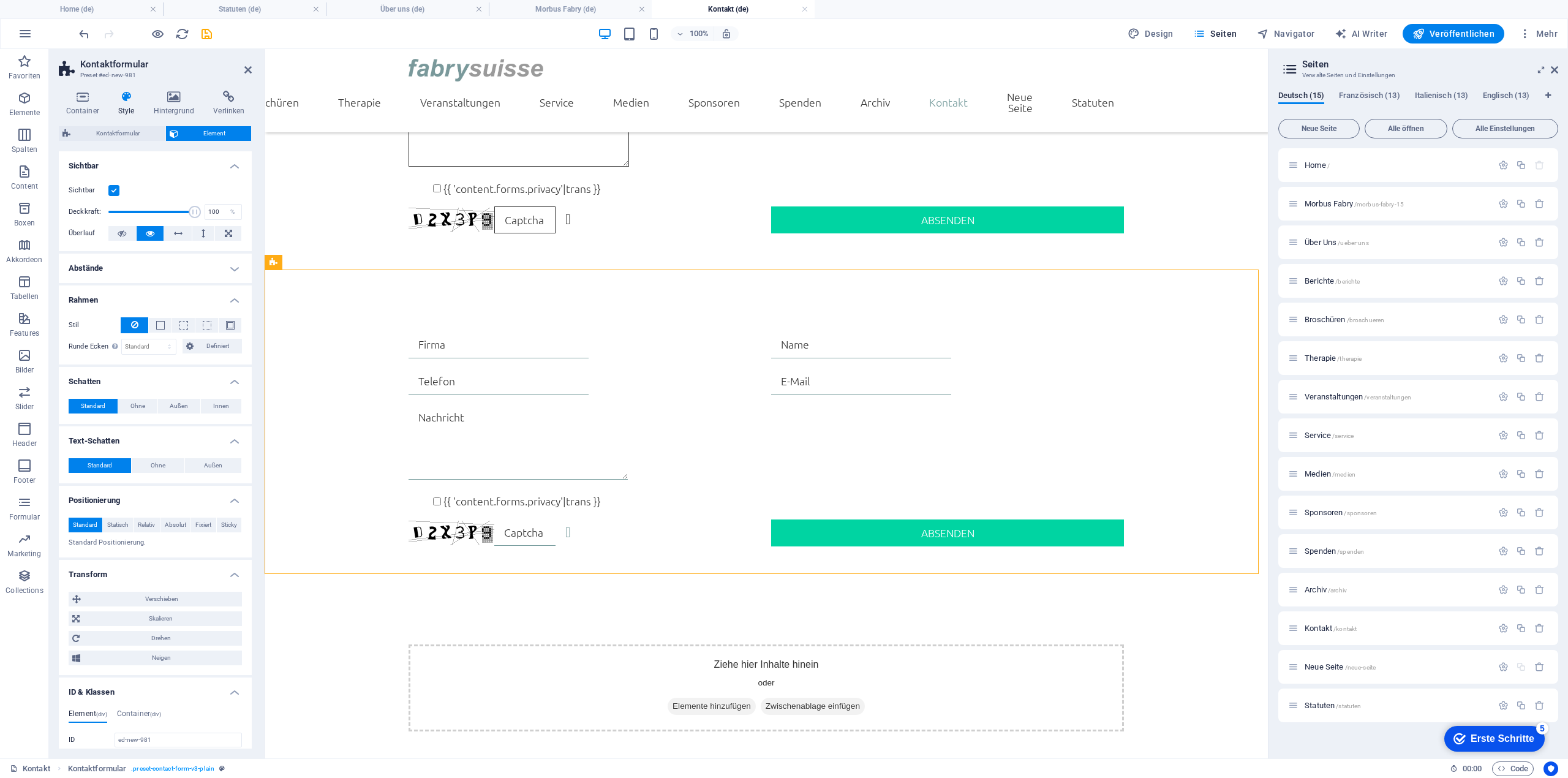
click at [238, 268] on h4 "Abstände" at bounding box center [155, 268] width 193 height 29
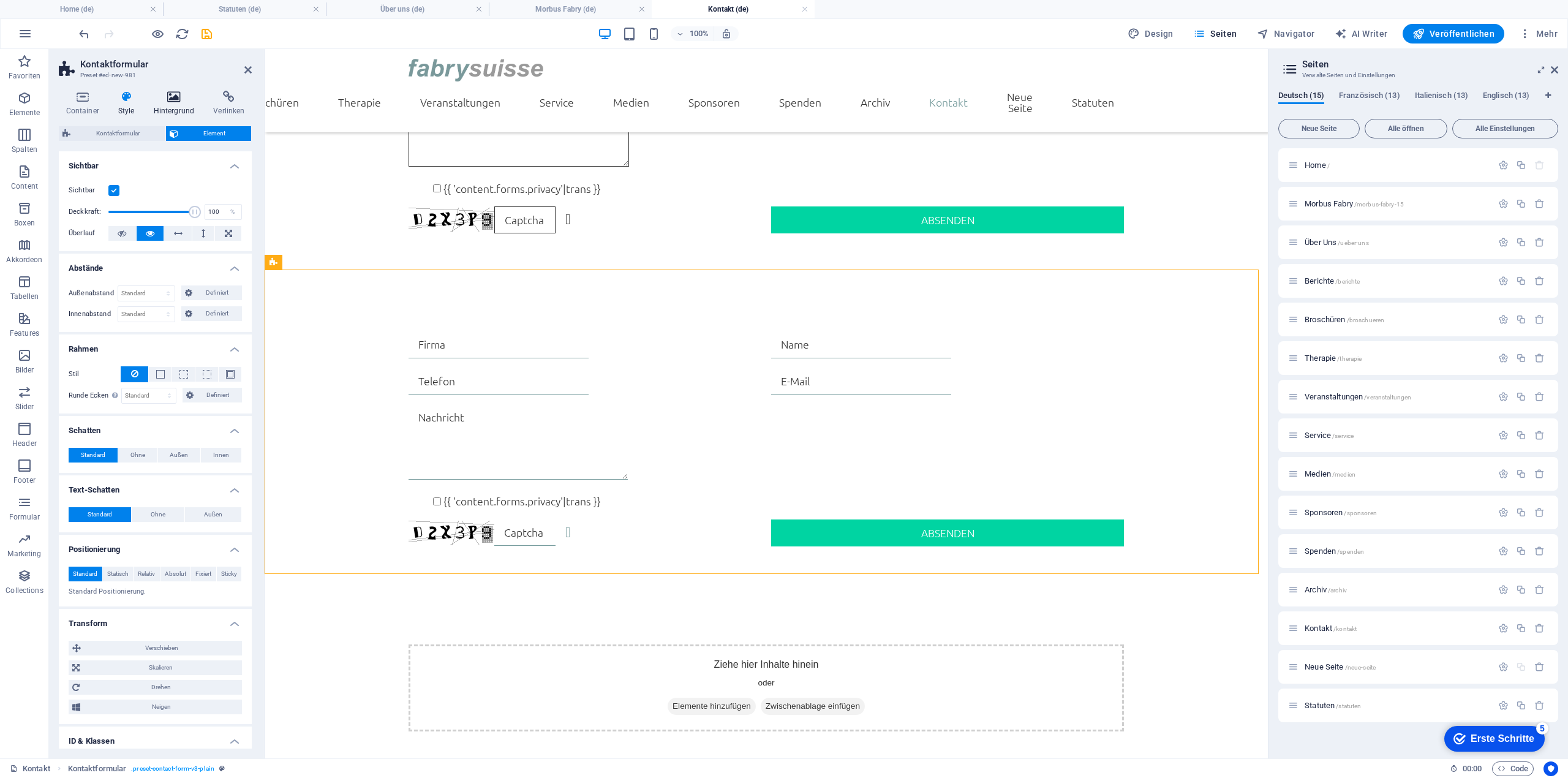
click at [182, 92] on icon at bounding box center [173, 96] width 55 height 12
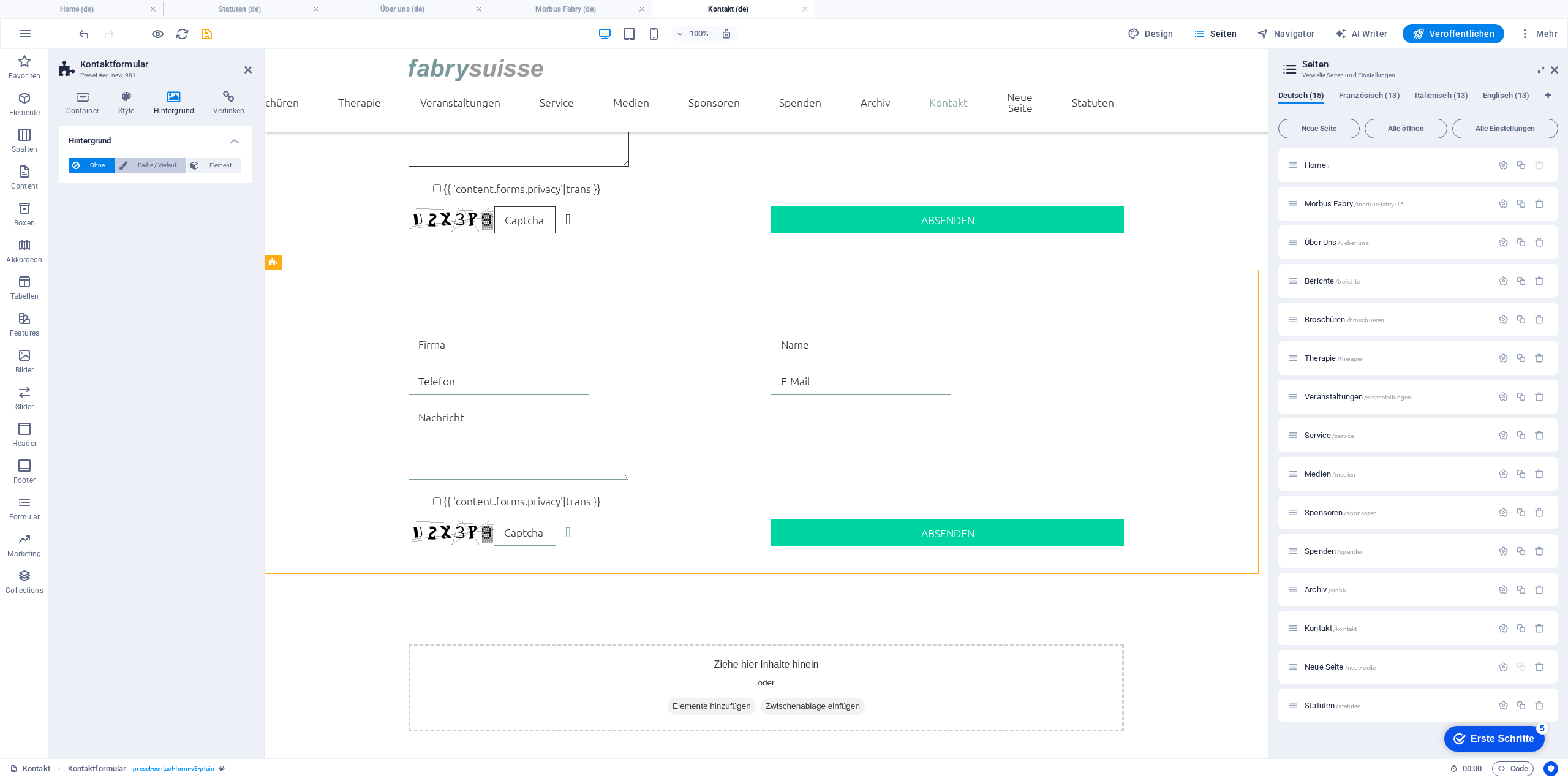
click at [153, 161] on span "Farbe / Verlauf" at bounding box center [157, 165] width 51 height 15
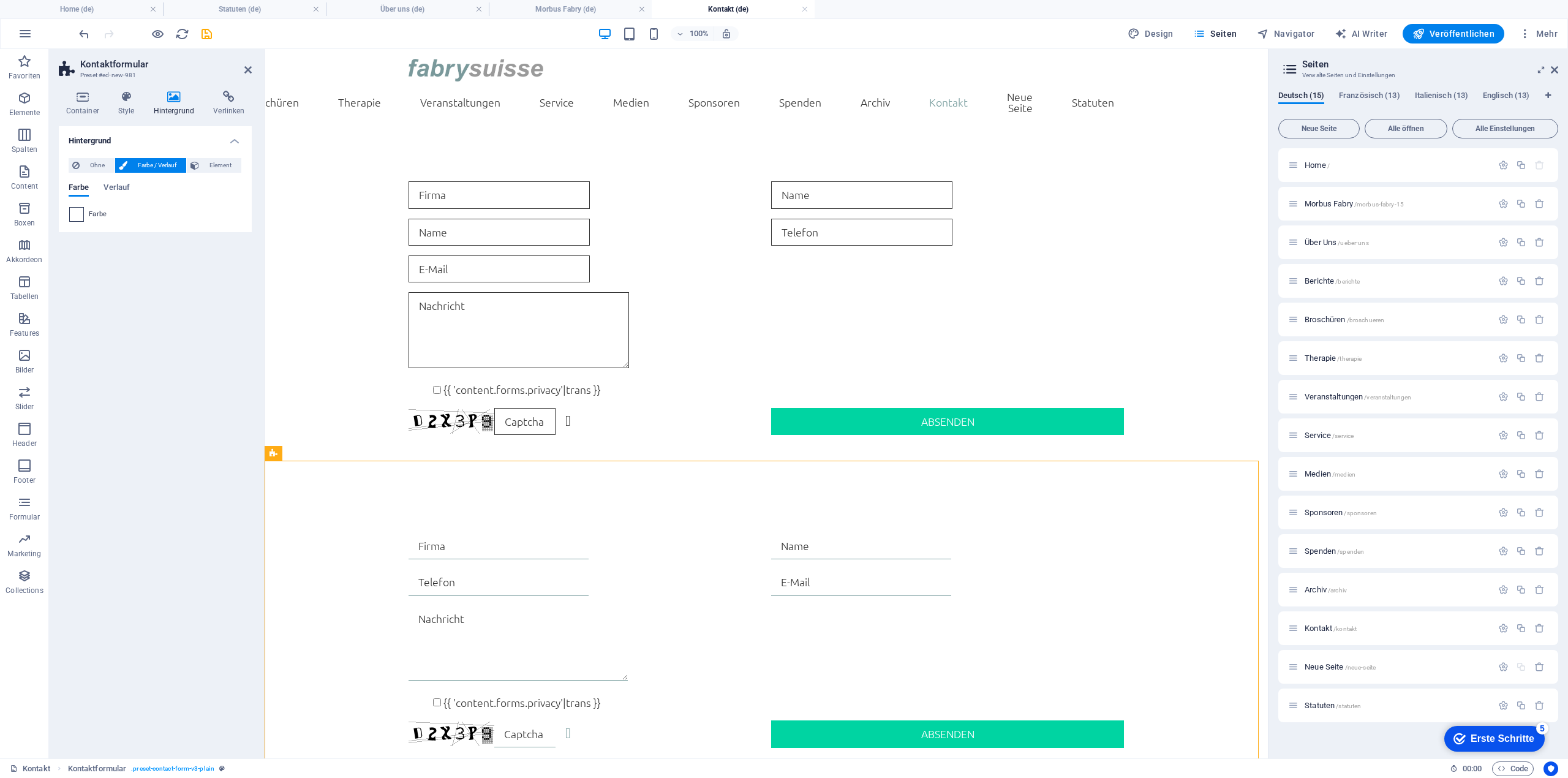
click at [83, 217] on span at bounding box center [77, 214] width 14 height 14
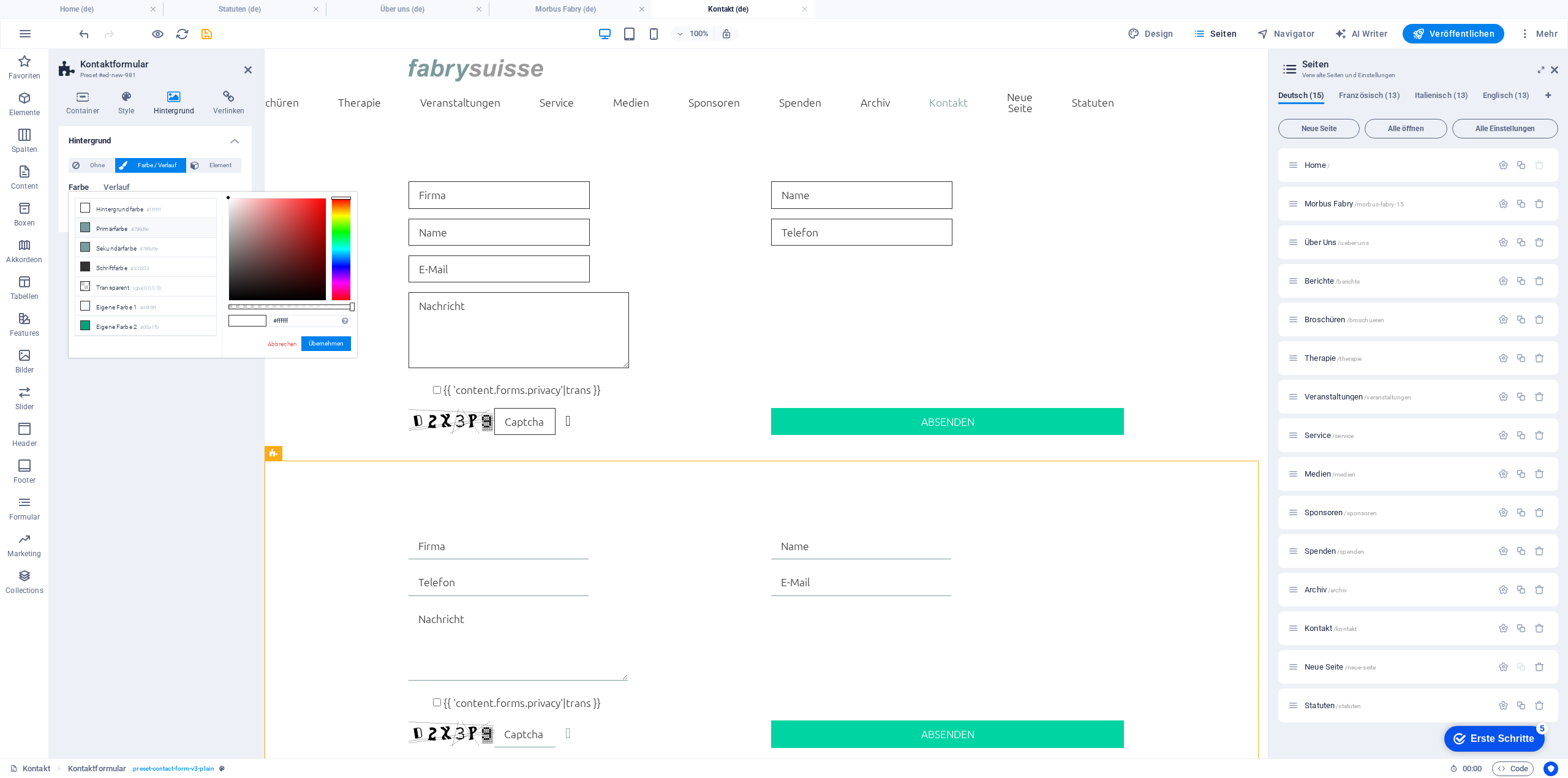
click at [122, 228] on li "Primärfarbe #789d9e" at bounding box center [146, 227] width 140 height 19
type input "#789d9e"
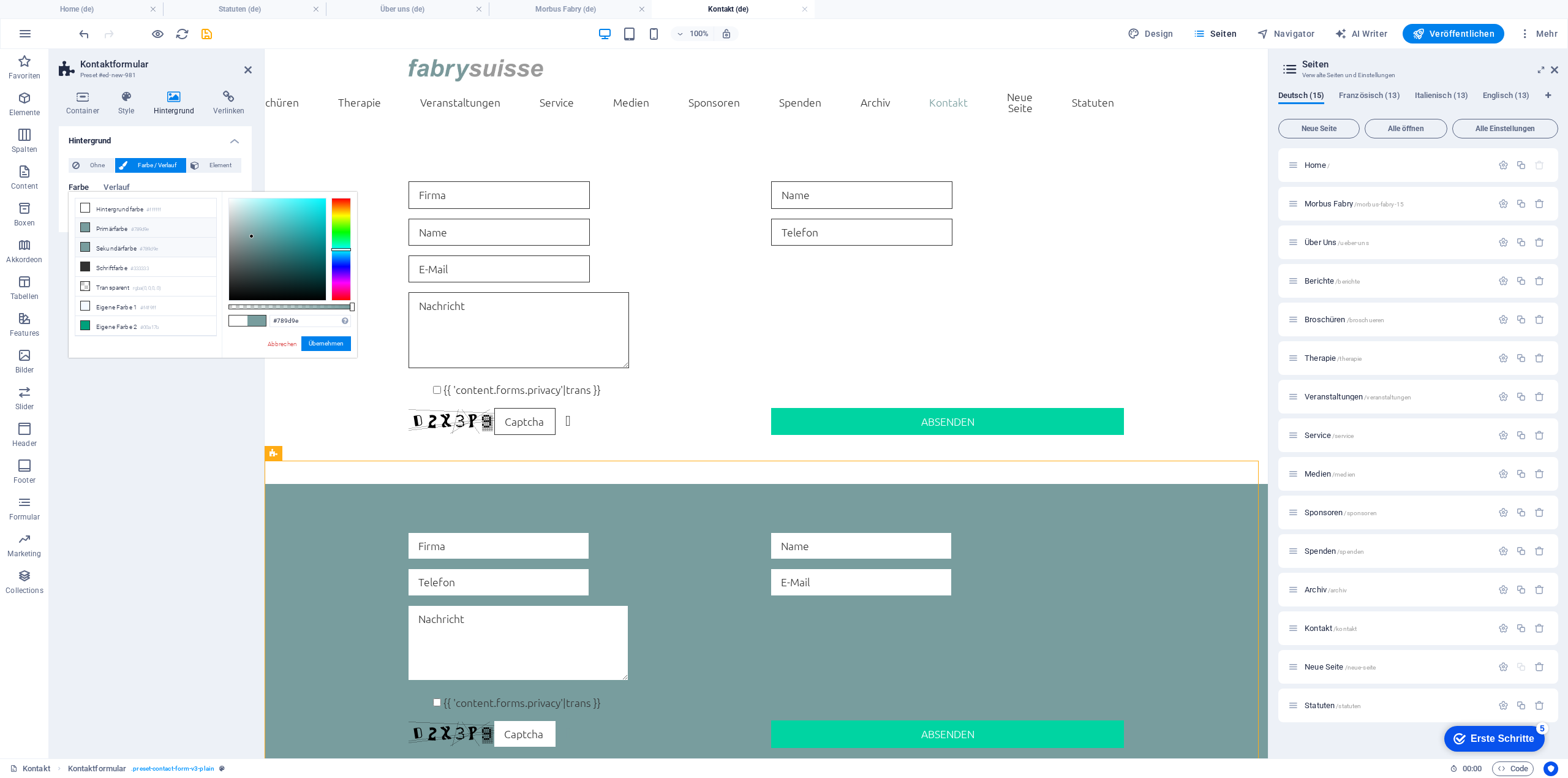
click at [144, 245] on small "#789d9e" at bounding box center [149, 249] width 18 height 8
click at [132, 245] on li "Sekundärfarbe #789d9e" at bounding box center [146, 247] width 140 height 19
click at [128, 244] on li "Sekundärfarbe #789d9e" at bounding box center [146, 247] width 140 height 19
click at [279, 341] on link "Abbrechen" at bounding box center [282, 344] width 32 height 9
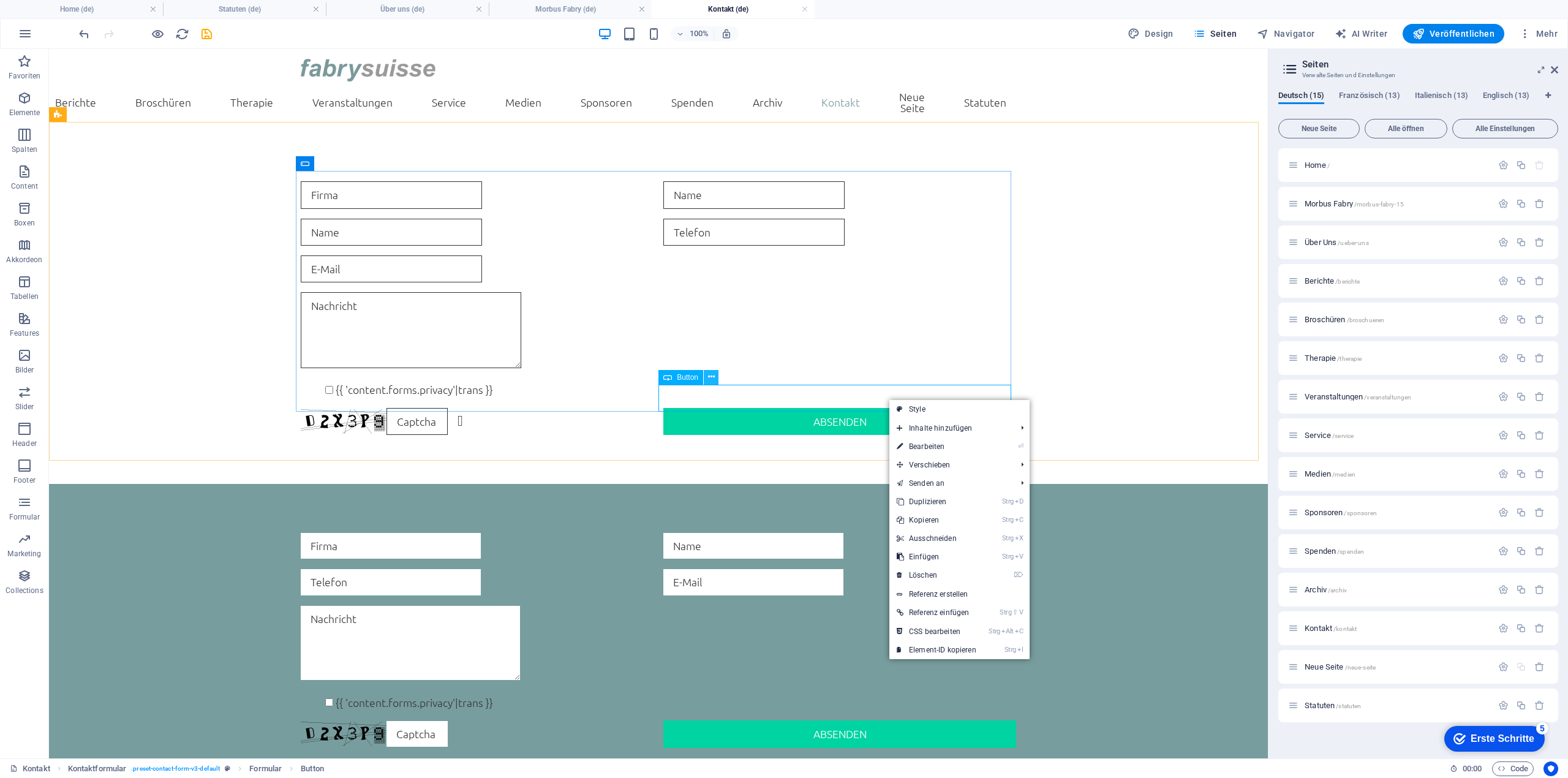
click at [711, 377] on icon at bounding box center [711, 377] width 6 height 13
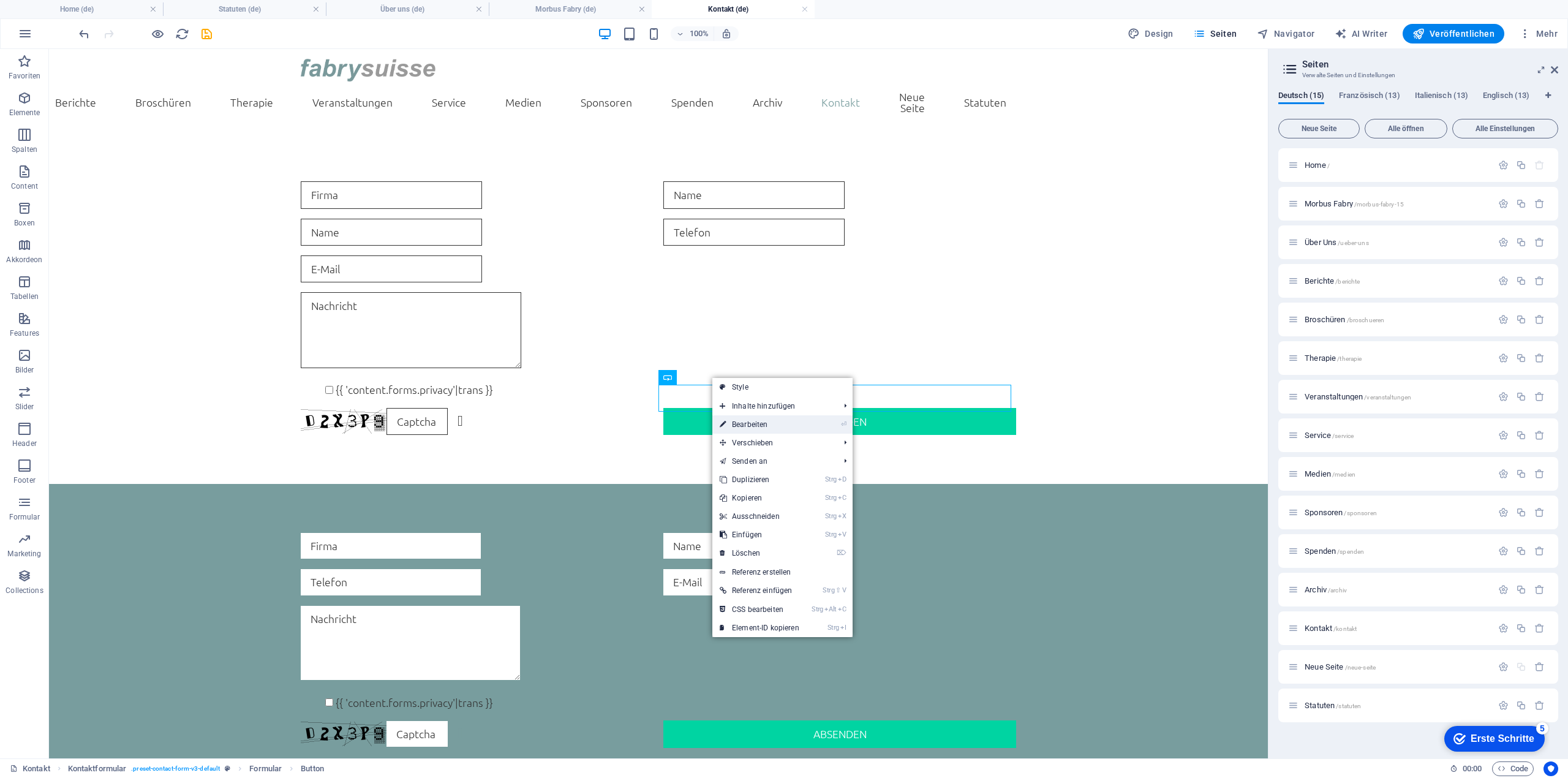
drag, startPoint x: 786, startPoint y: 421, endPoint x: 518, endPoint y: 374, distance: 272.1
click at [786, 421] on link "⏎ Bearbeiten" at bounding box center [759, 424] width 94 height 18
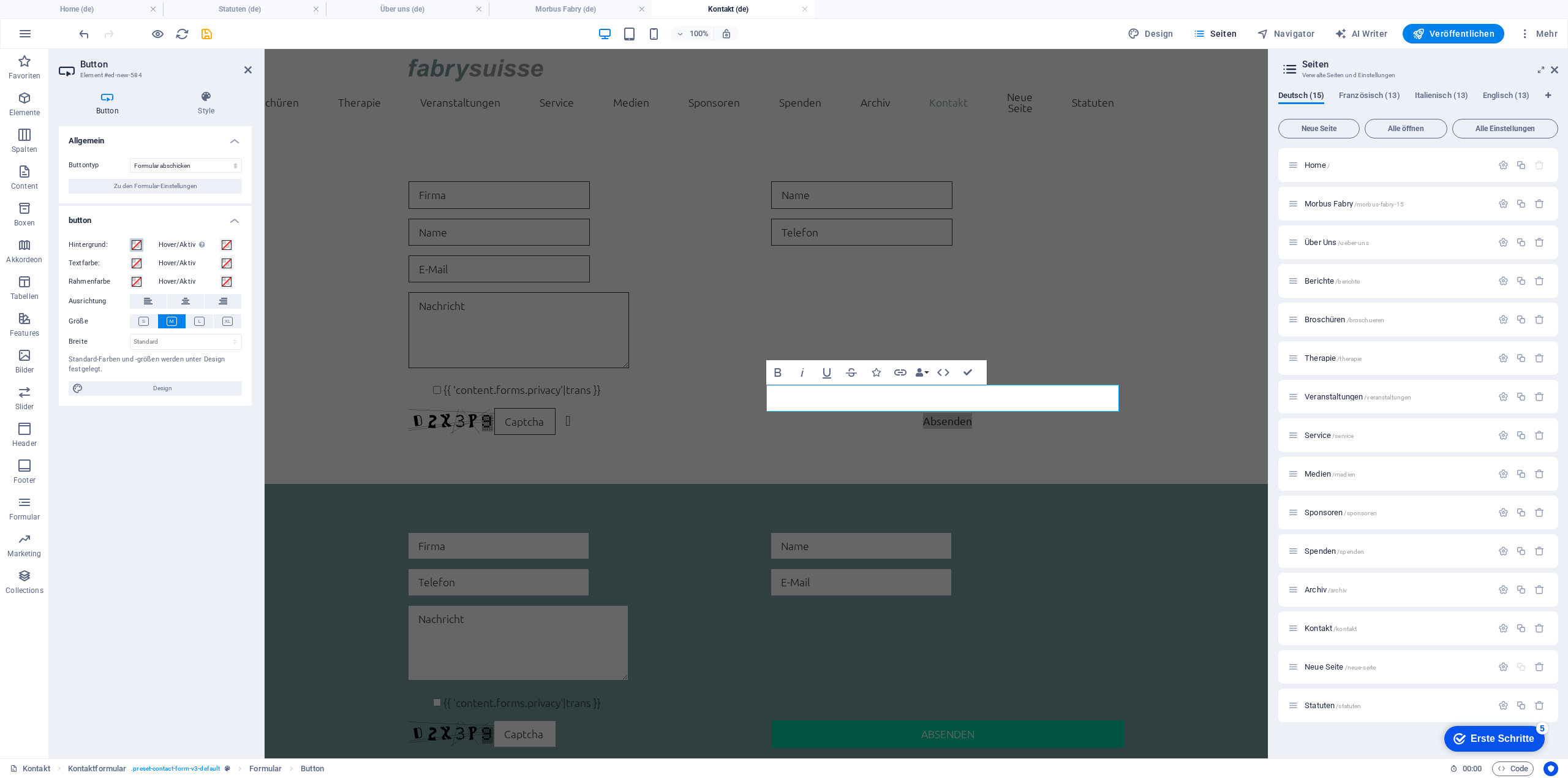
click at [131, 242] on button "Hintergrund:" at bounding box center [136, 244] width 14 height 14
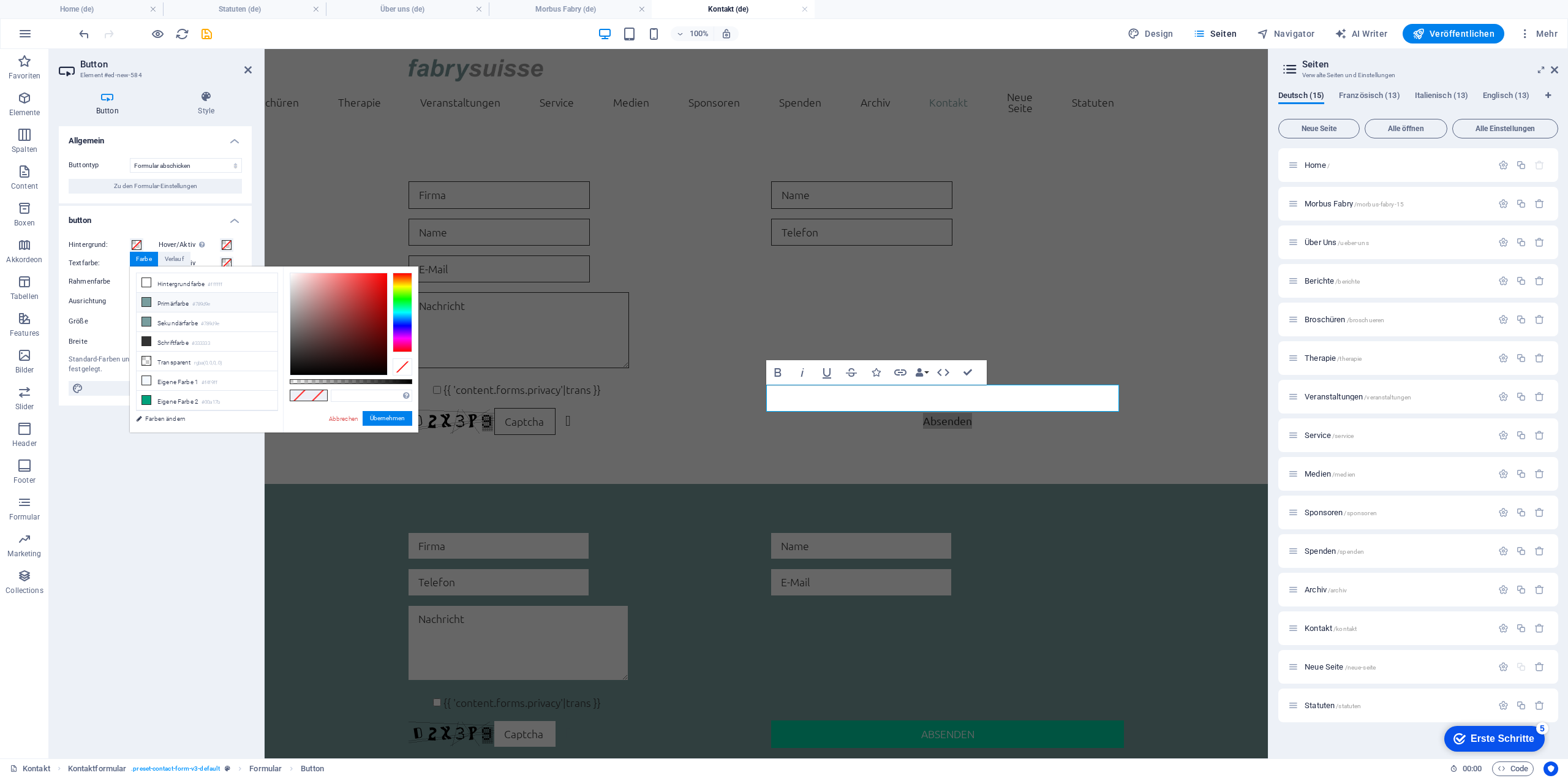
click at [169, 296] on li "Primärfarbe #789d9e" at bounding box center [207, 302] width 140 height 19
type input "#789d9e"
click at [400, 415] on button "Übernehmen" at bounding box center [388, 419] width 49 height 15
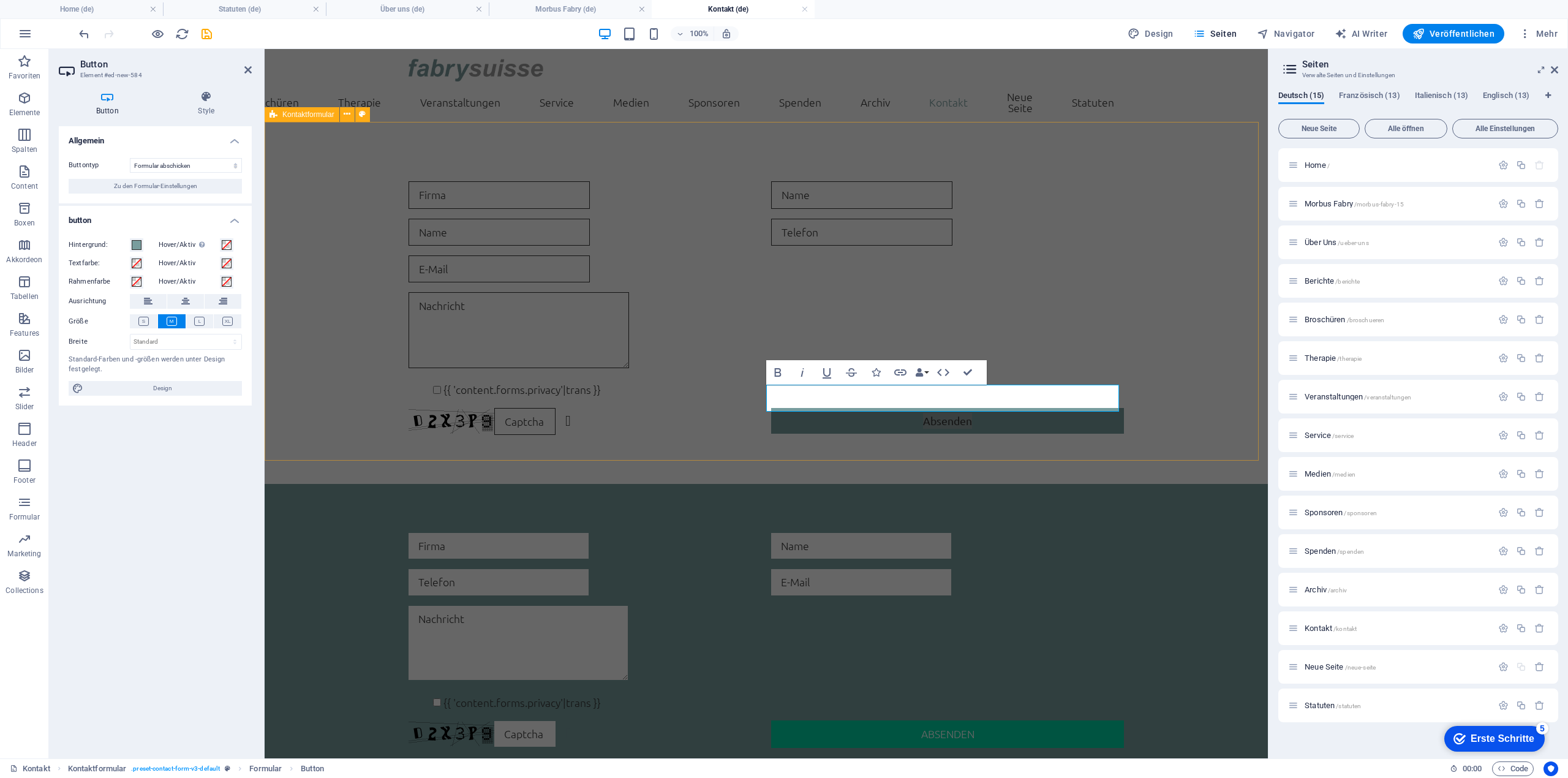
click at [784, 424] on div "{{ 'content.forms.privacy'|trans }} Nicht lesbar? Neu generieren Absenden" at bounding box center [766, 307] width 1003 height 351
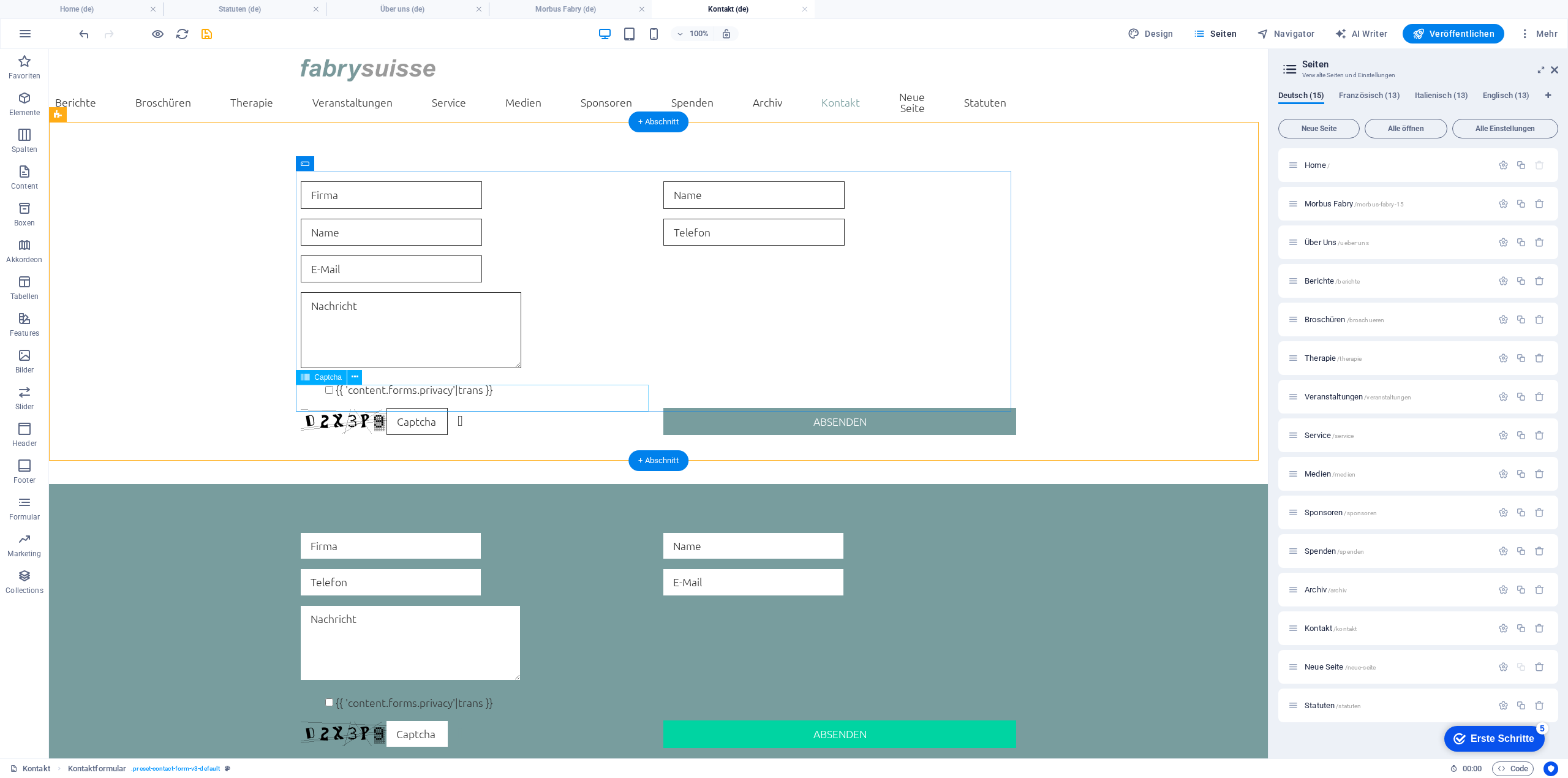
scroll to position [191, 0]
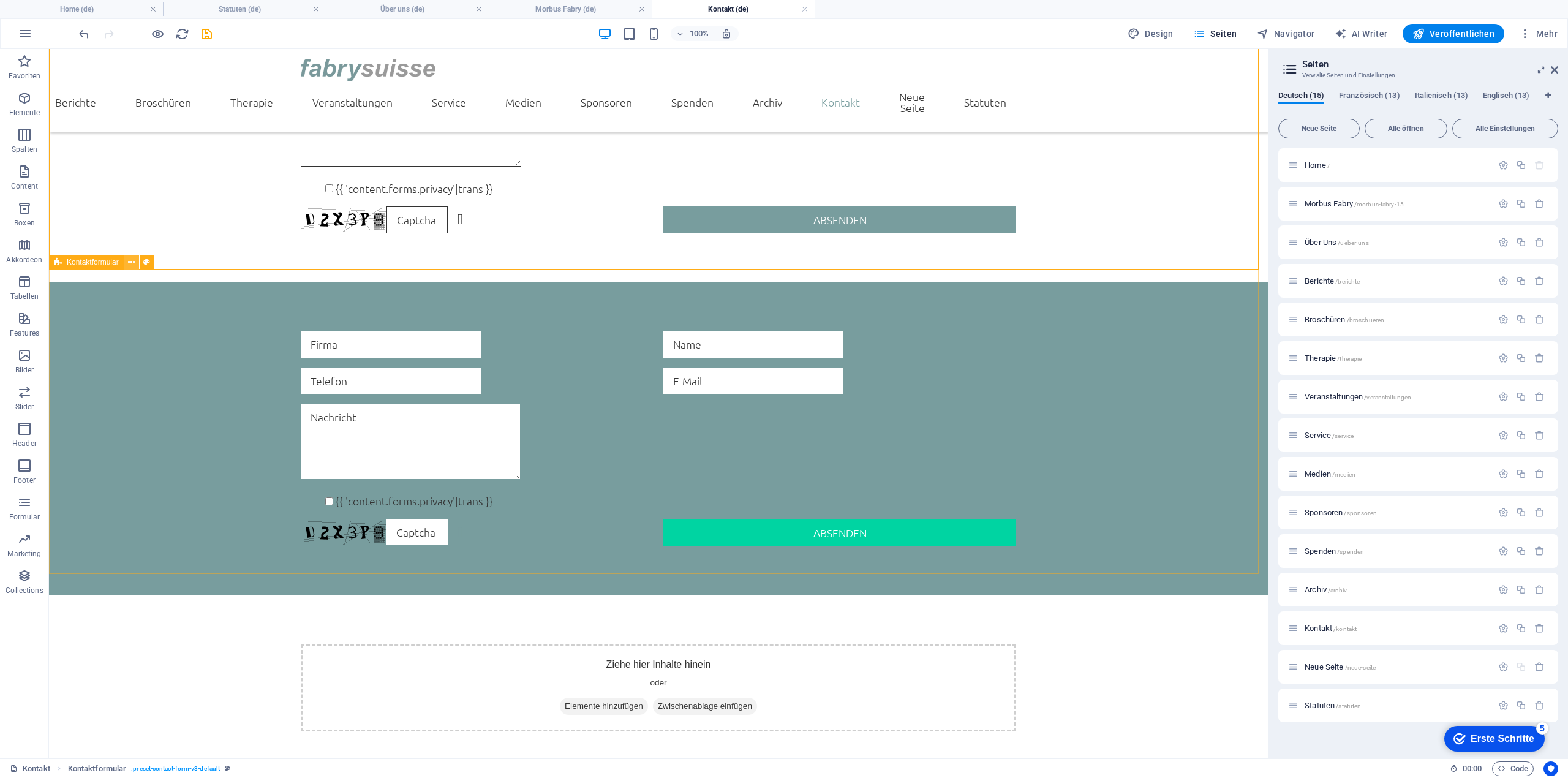
click at [135, 258] on icon at bounding box center [130, 263] width 6 height 13
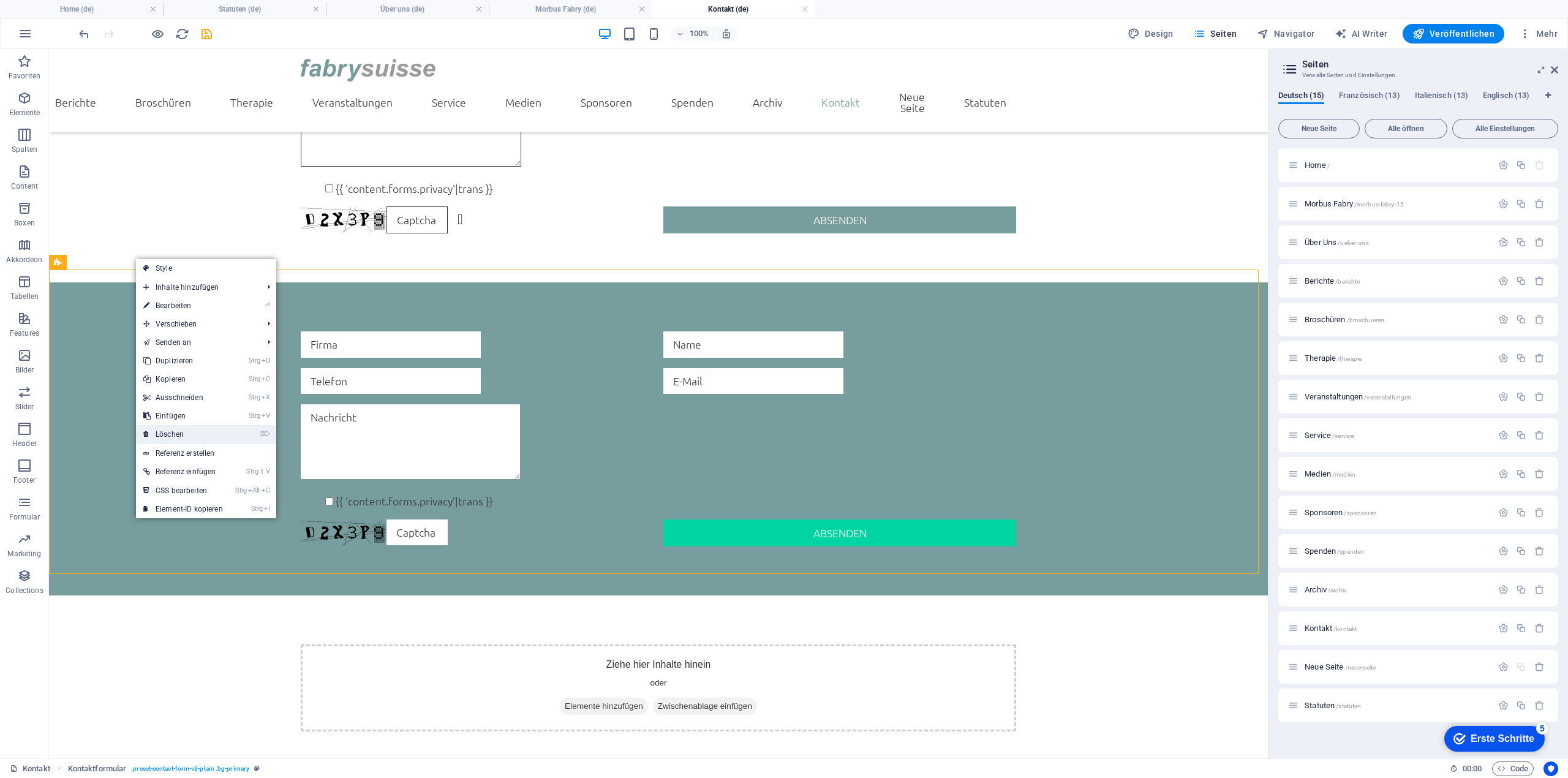
click at [211, 434] on link "⌦ Löschen" at bounding box center [182, 434] width 94 height 18
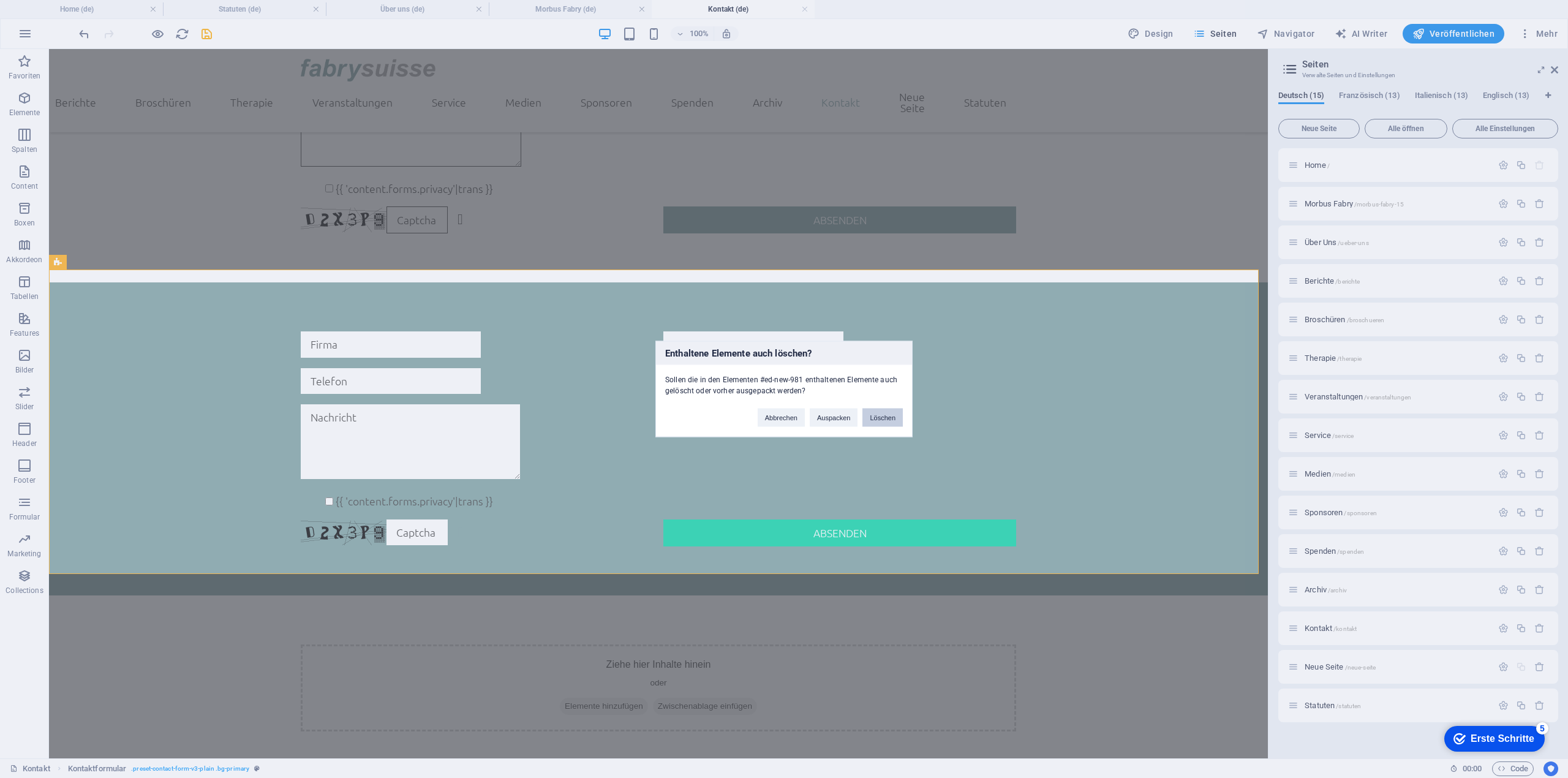
drag, startPoint x: 893, startPoint y: 413, endPoint x: 835, endPoint y: 366, distance: 74.7
click at [893, 413] on button "Löschen" at bounding box center [882, 418] width 40 height 18
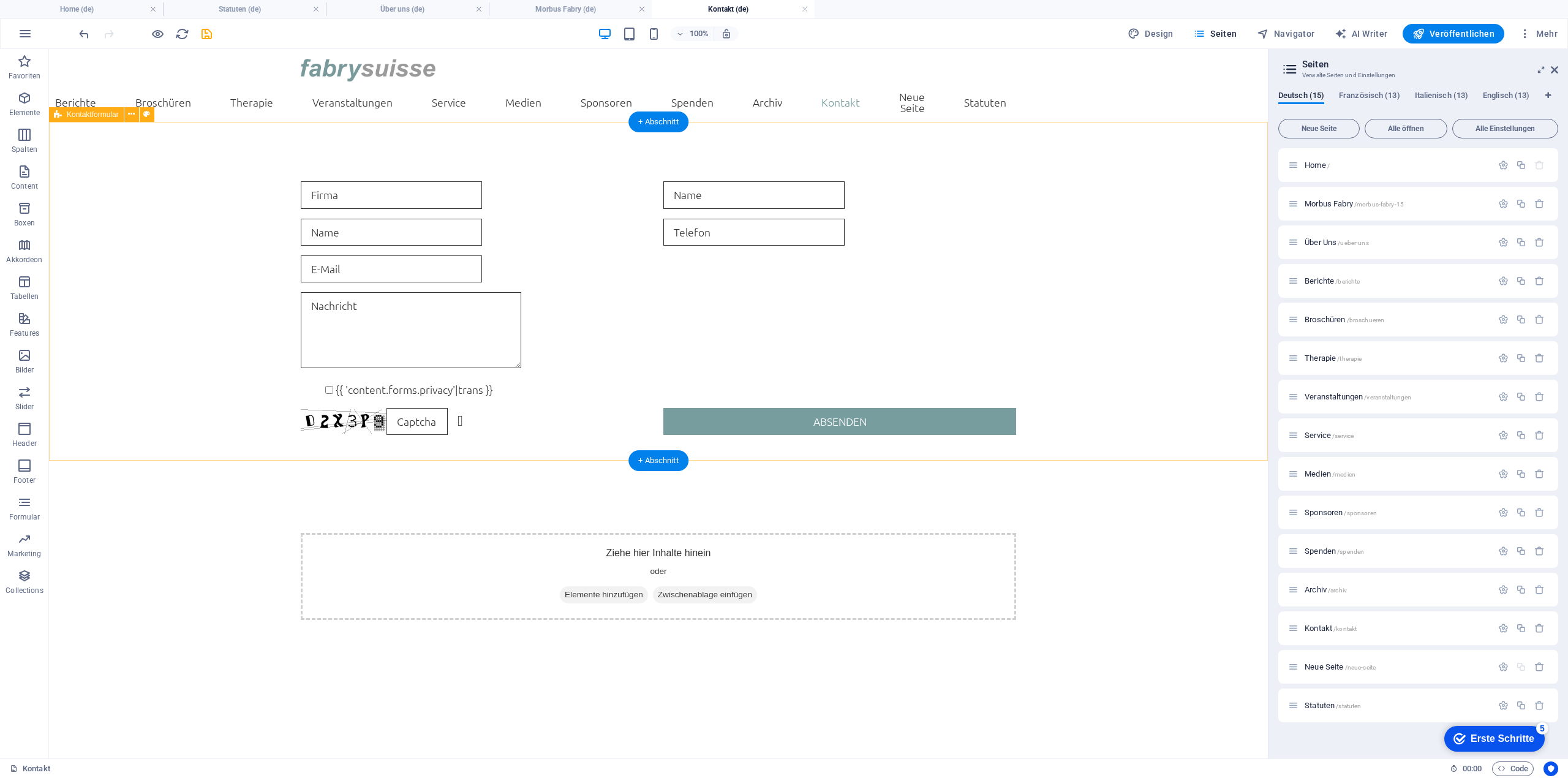
scroll to position [0, 0]
click at [358, 376] on icon at bounding box center [358, 377] width 6 height 13
click at [271, 435] on div "{{ 'content.forms.privacy'|trans }} Nicht lesbar? Neu generieren Absenden" at bounding box center [659, 307] width 1219 height 351
drag, startPoint x: 474, startPoint y: 722, endPoint x: 549, endPoint y: 805, distance: 111.9
click at [549, 669] on html "Skip to main content Home Morbus Fabry Über Uns Berichte Broschüren Therapie Ve…" at bounding box center [659, 359] width 1219 height 620
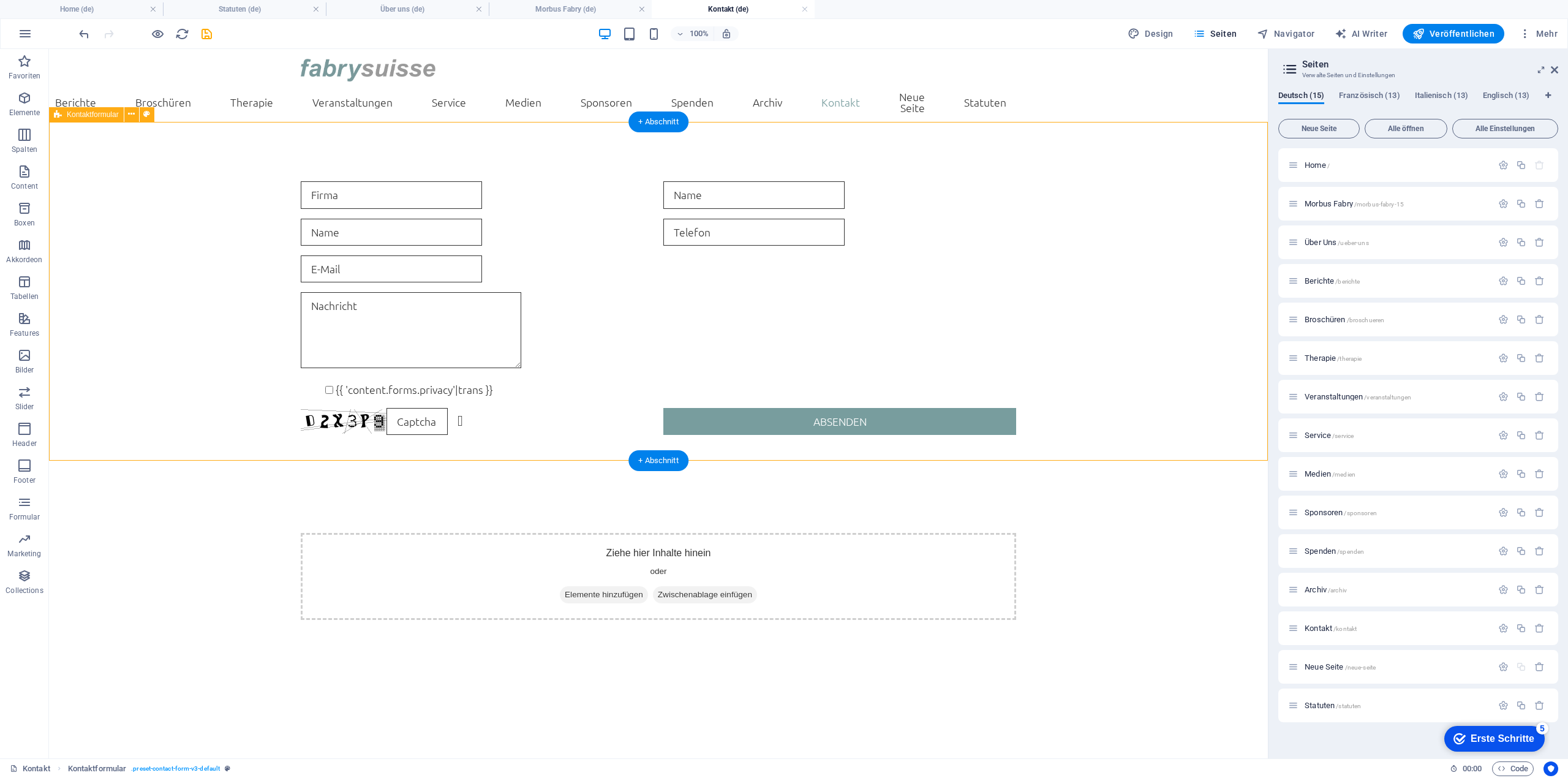
click at [1185, 215] on div "{{ 'content.forms.privacy'|trans }} Nicht lesbar? Neu generieren Absenden" at bounding box center [659, 307] width 1219 height 351
click at [108, 452] on button at bounding box center [112, 453] width 15 height 15
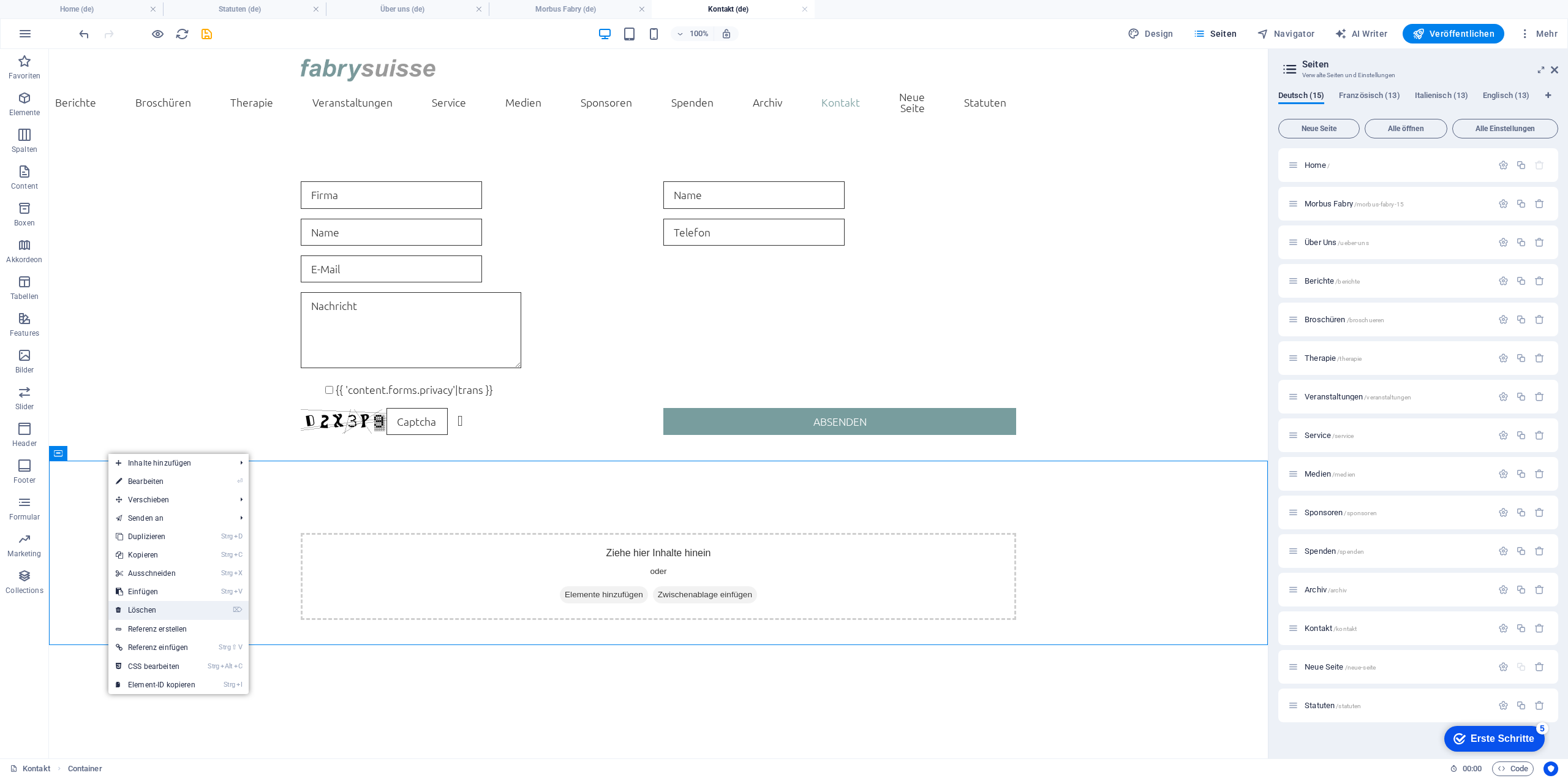
click at [175, 608] on link "⌦ Löschen" at bounding box center [155, 610] width 94 height 18
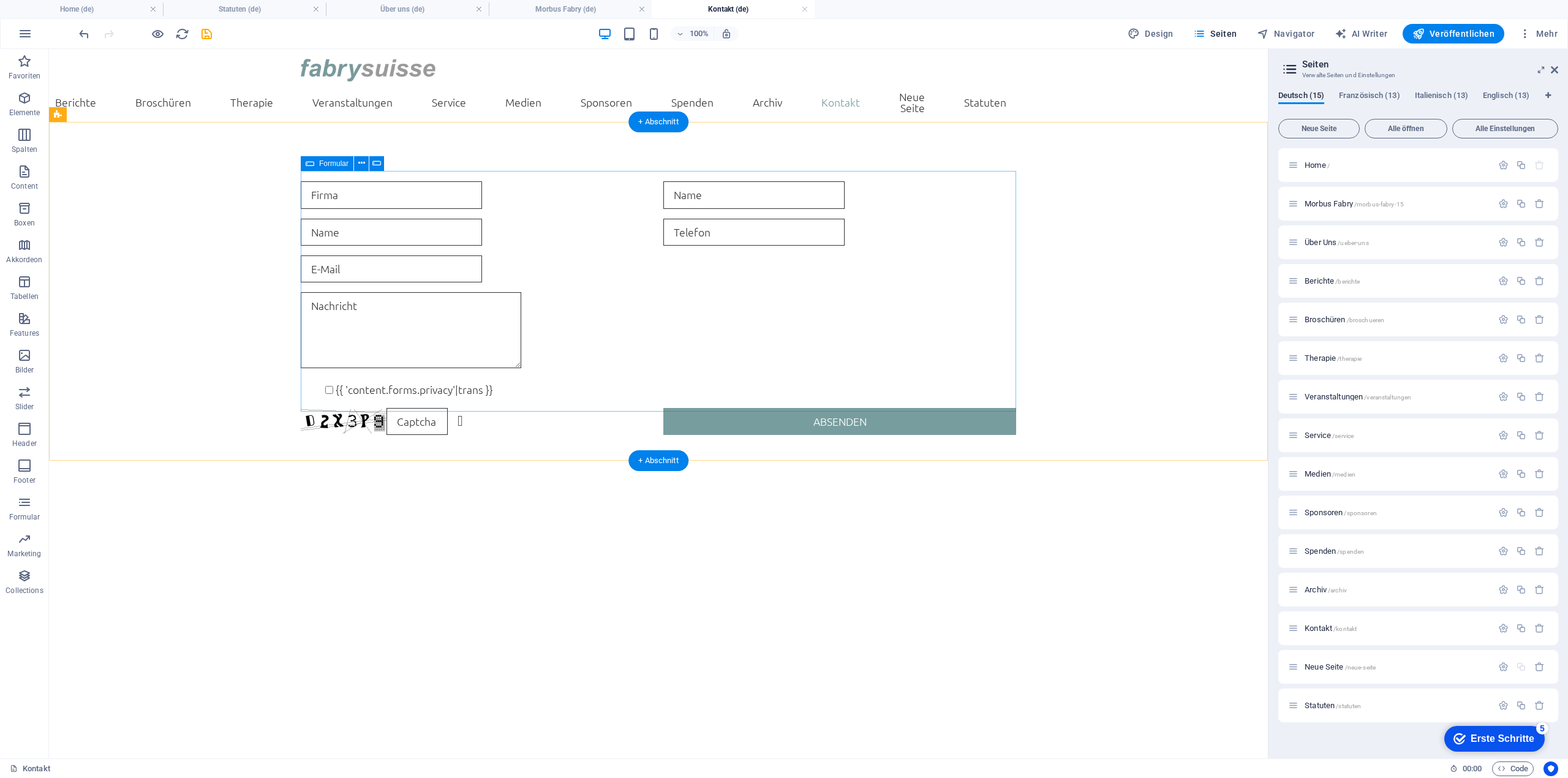
drag, startPoint x: 718, startPoint y: 213, endPoint x: 569, endPoint y: 237, distance: 150.9
click at [721, 160] on icon at bounding box center [719, 163] width 6 height 13
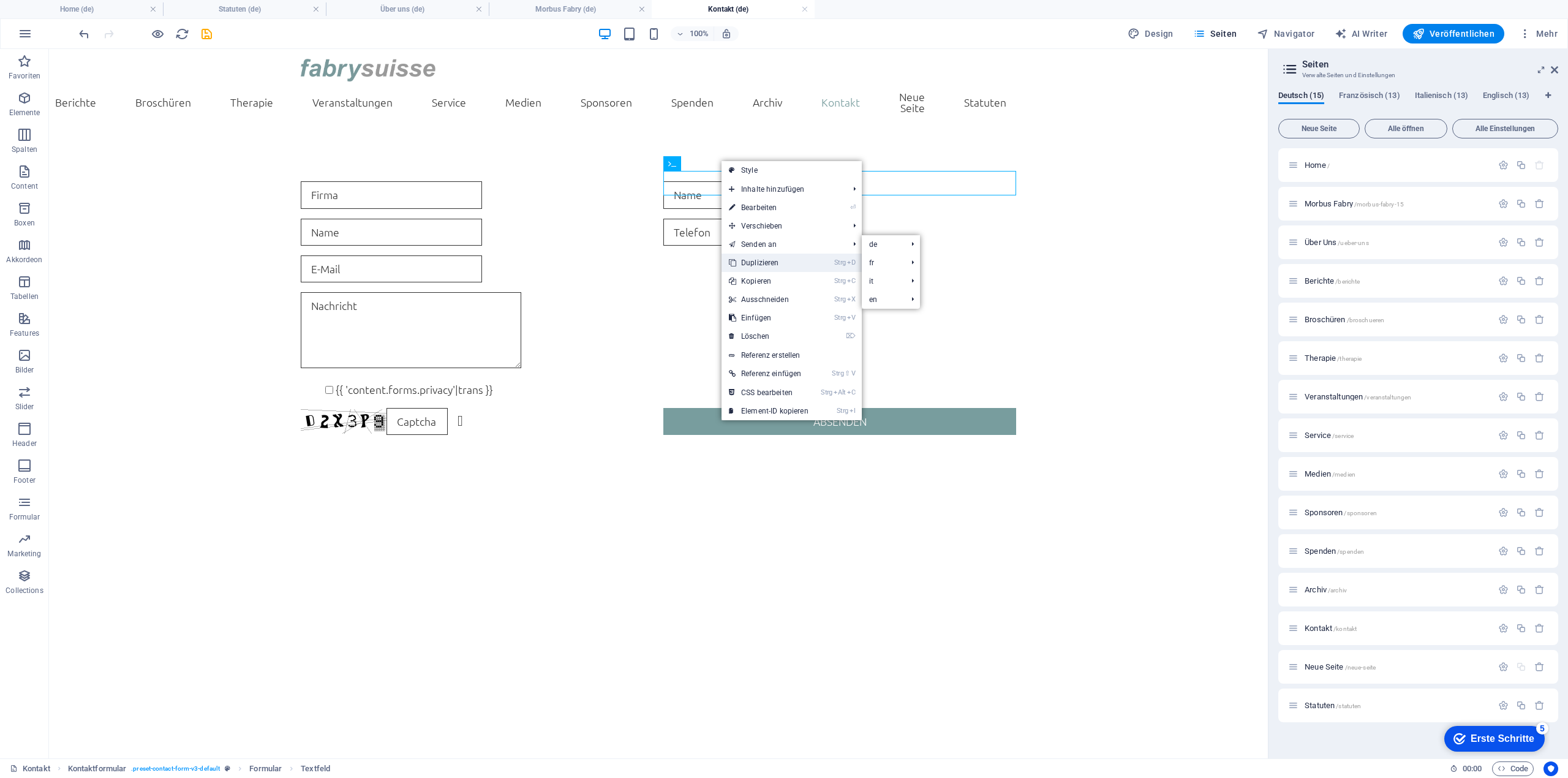
click at [756, 259] on link "Strg D Duplizieren" at bounding box center [768, 263] width 94 height 18
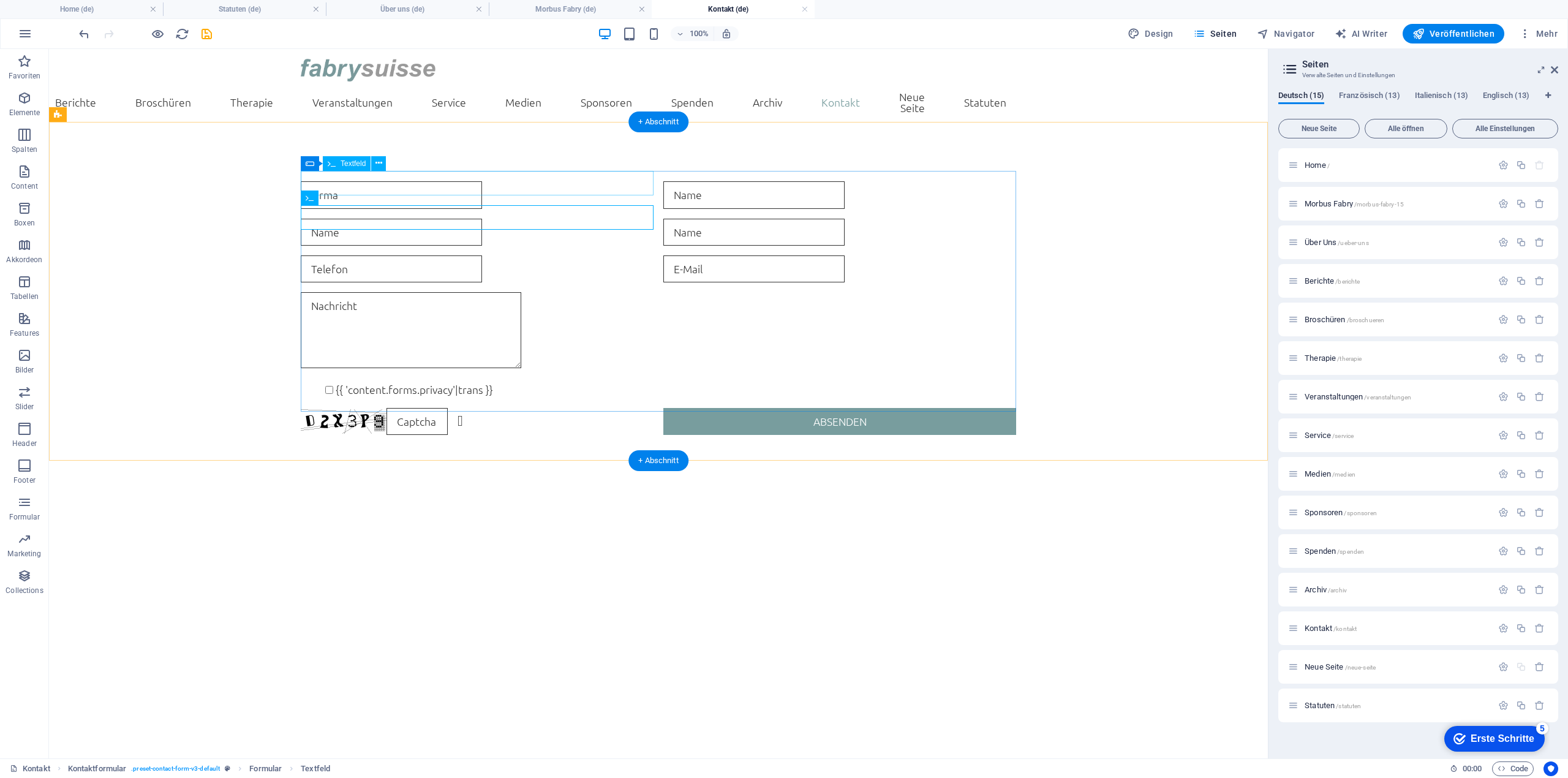
click at [530, 185] on div at bounding box center [477, 195] width 353 height 27
click at [323, 182] on div at bounding box center [477, 195] width 353 height 27
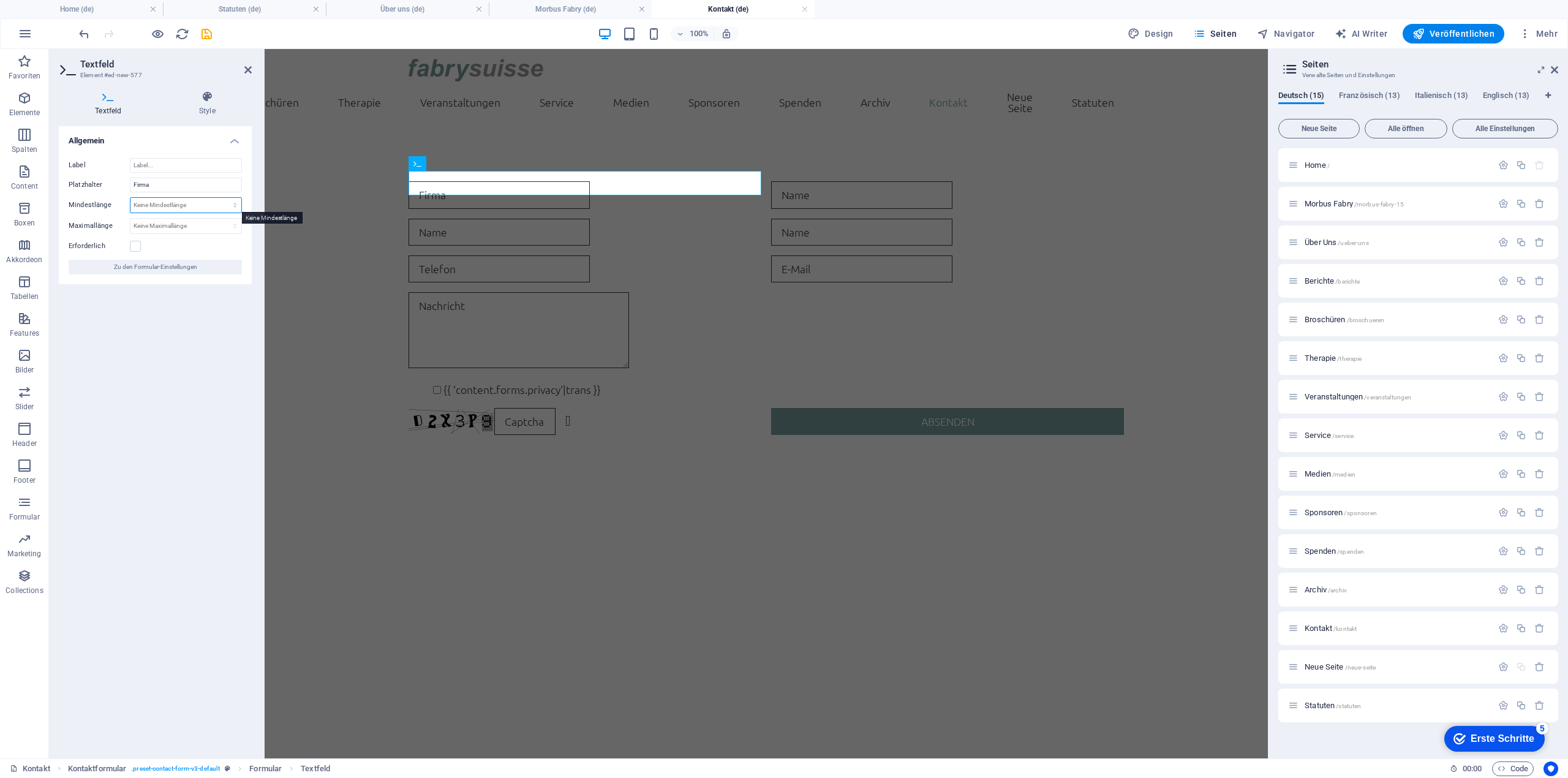
click at [208, 203] on select "Keine Mindestlänge Zeichen" at bounding box center [186, 205] width 111 height 15
click at [100, 370] on div "Allgemein Label Platzhalter Firma Mindestlänge Keine Mindestlänge Zeichen Maxim…" at bounding box center [155, 437] width 193 height 622
click at [224, 222] on select "Keine Maximallänge Zeichen" at bounding box center [186, 226] width 111 height 15
click at [210, 314] on div "Allgemein Label Platzhalter Firma Mindestlänge Keine Mindestlänge Zeichen Maxim…" at bounding box center [155, 437] width 193 height 622
click at [133, 246] on label at bounding box center [135, 246] width 11 height 11
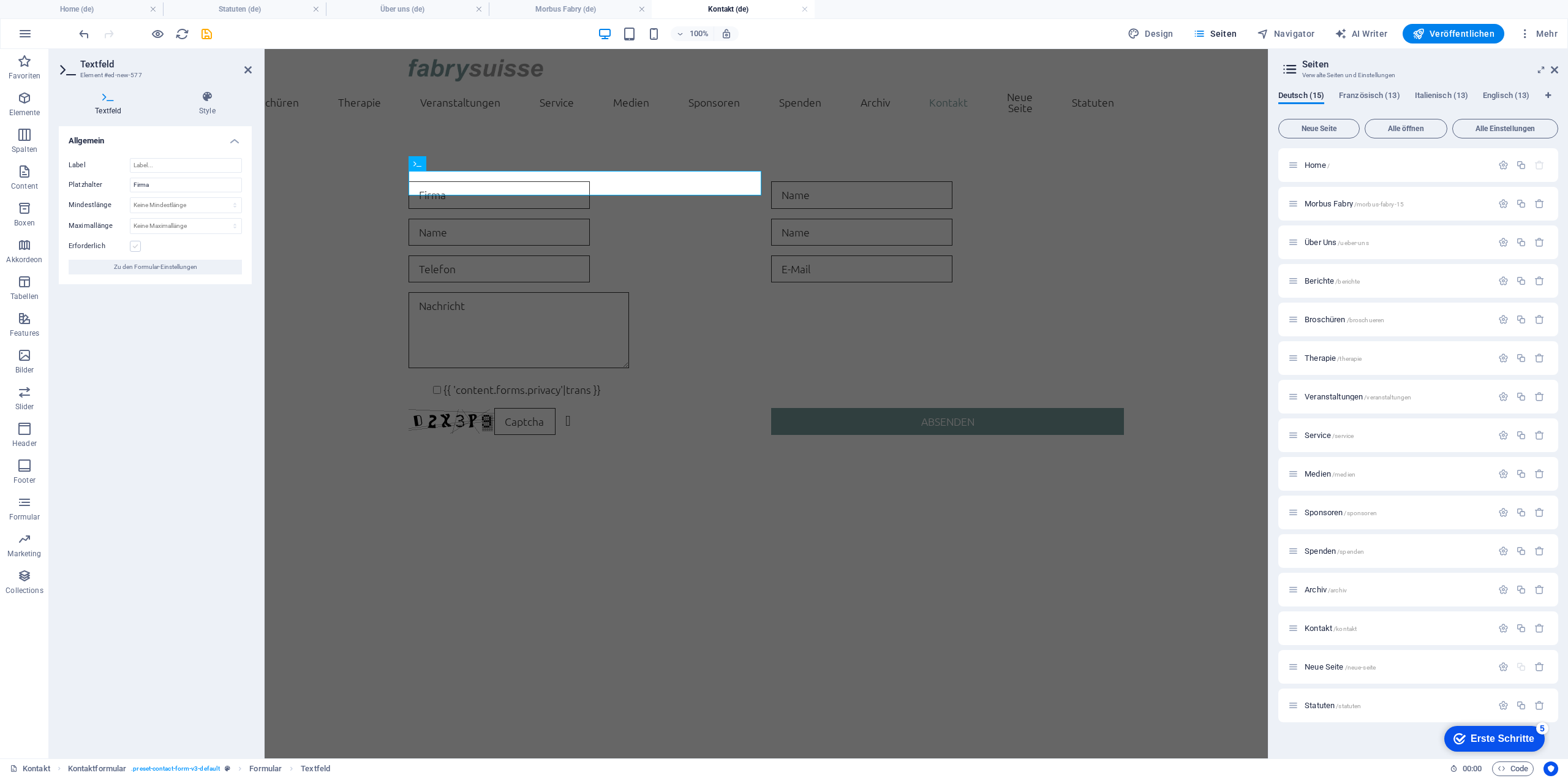
click at [0, 0] on input "Erforderlich" at bounding box center [0, 0] width 0 height 0
click at [139, 241] on label at bounding box center [135, 246] width 11 height 11
click at [0, 0] on input "Erforderlich" at bounding box center [0, 0] width 0 height 0
click at [736, 236] on div "{{ 'content.forms.privacy'|trans }} Nicht lesbar? Neu generieren Absenden" at bounding box center [766, 307] width 715 height 264
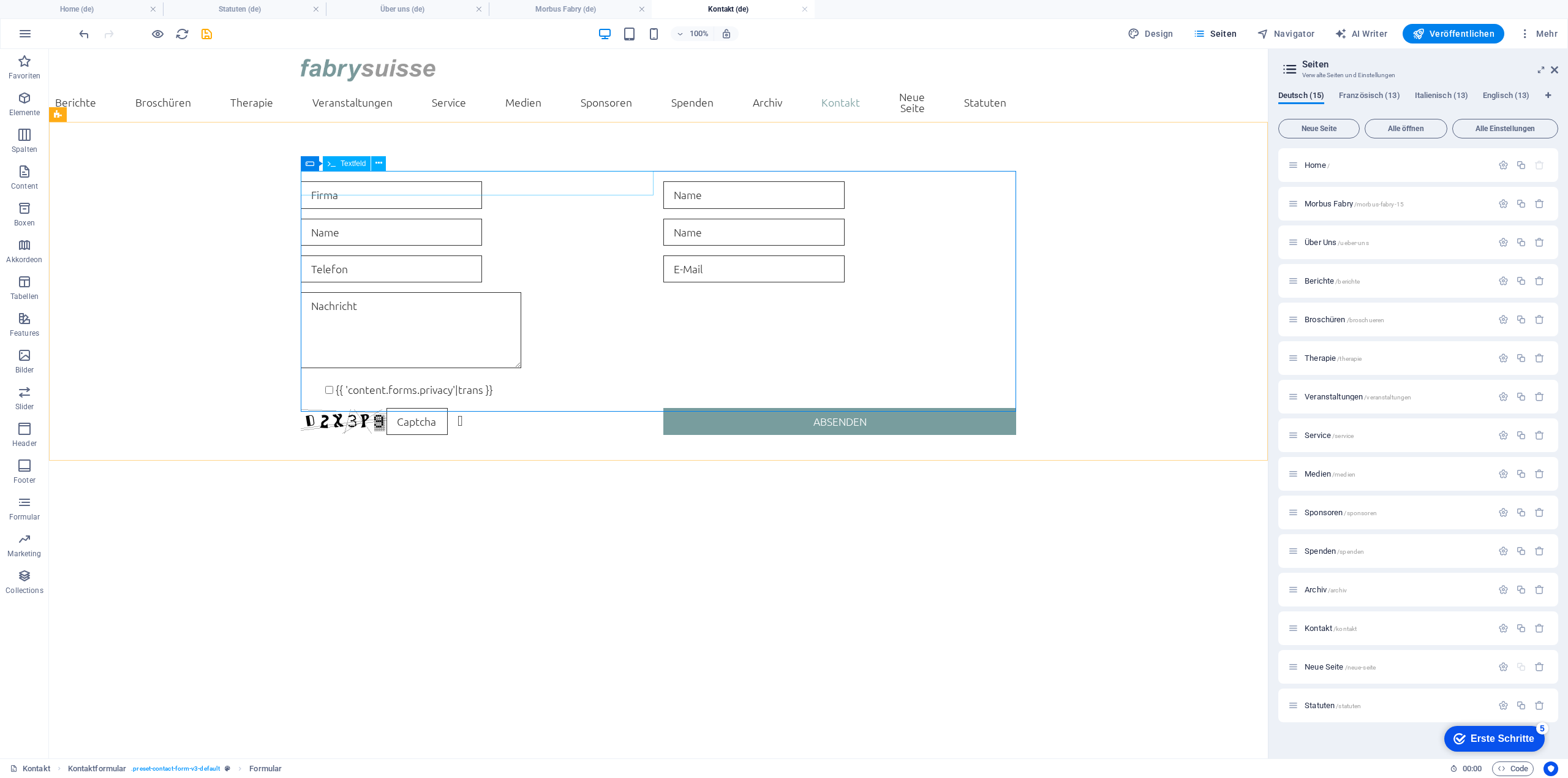
click at [324, 184] on div at bounding box center [477, 195] width 353 height 27
click at [333, 183] on div at bounding box center [477, 195] width 353 height 27
click at [374, 167] on button at bounding box center [379, 163] width 15 height 15
click at [378, 166] on icon at bounding box center [379, 163] width 6 height 13
click at [745, 185] on div at bounding box center [839, 195] width 353 height 27
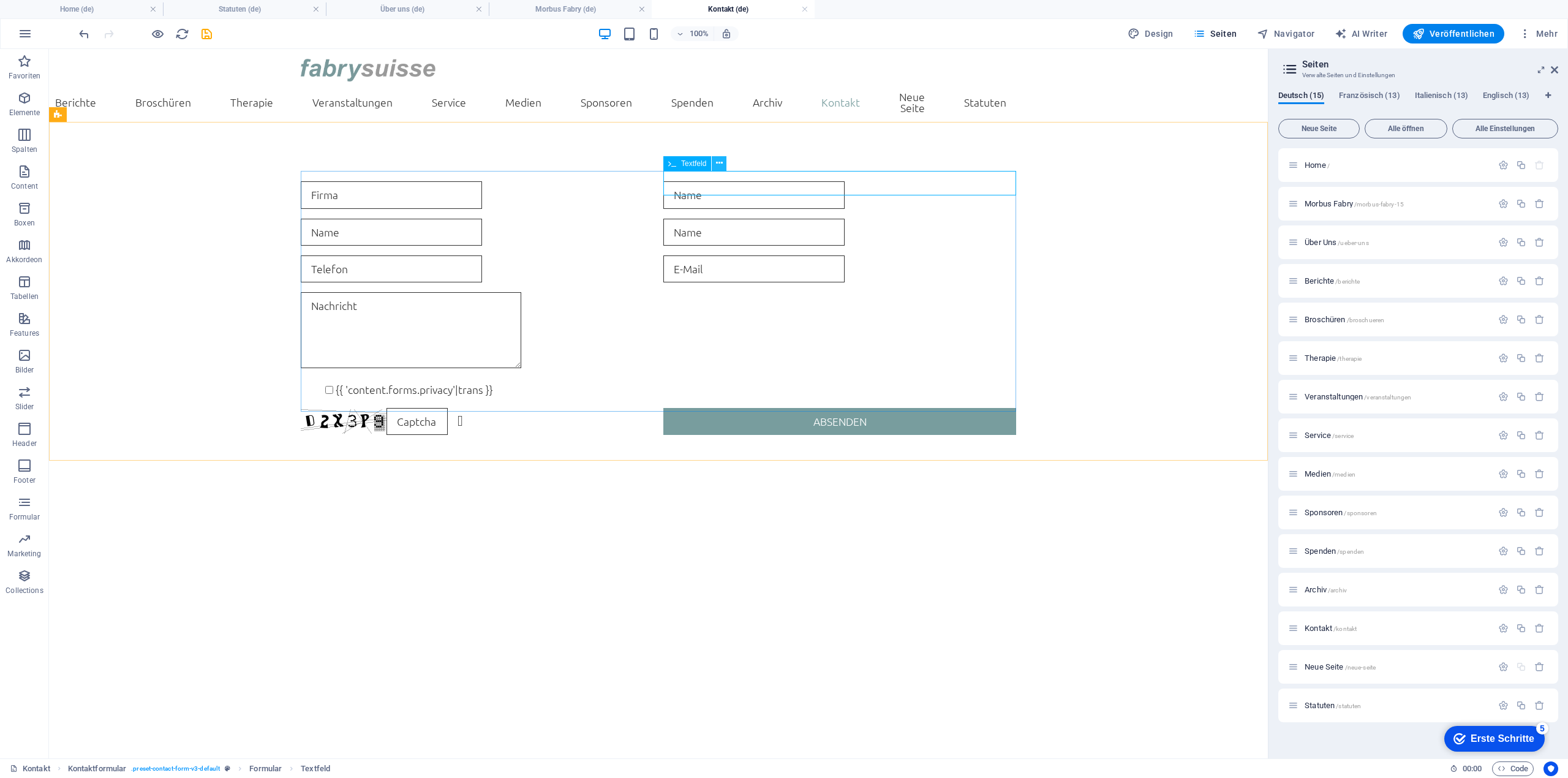
click at [717, 167] on icon at bounding box center [719, 163] width 6 height 13
click at [695, 185] on div at bounding box center [839, 195] width 353 height 27
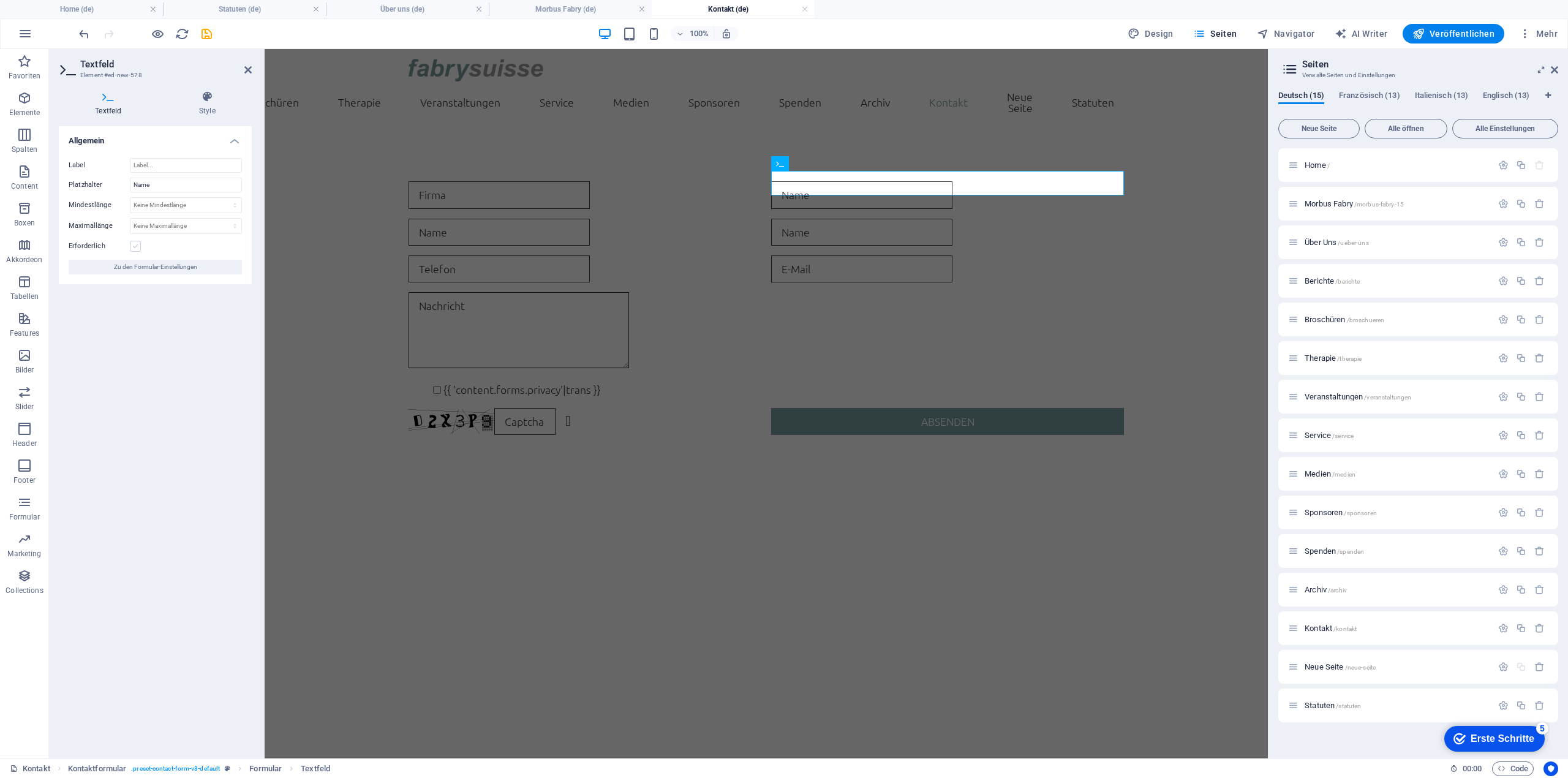
click at [135, 247] on label at bounding box center [135, 246] width 11 height 11
click at [0, 0] on input "Erforderlich" at bounding box center [0, 0] width 0 height 0
click at [182, 265] on span "Zu den Formular-Einstellungen" at bounding box center [155, 267] width 83 height 15
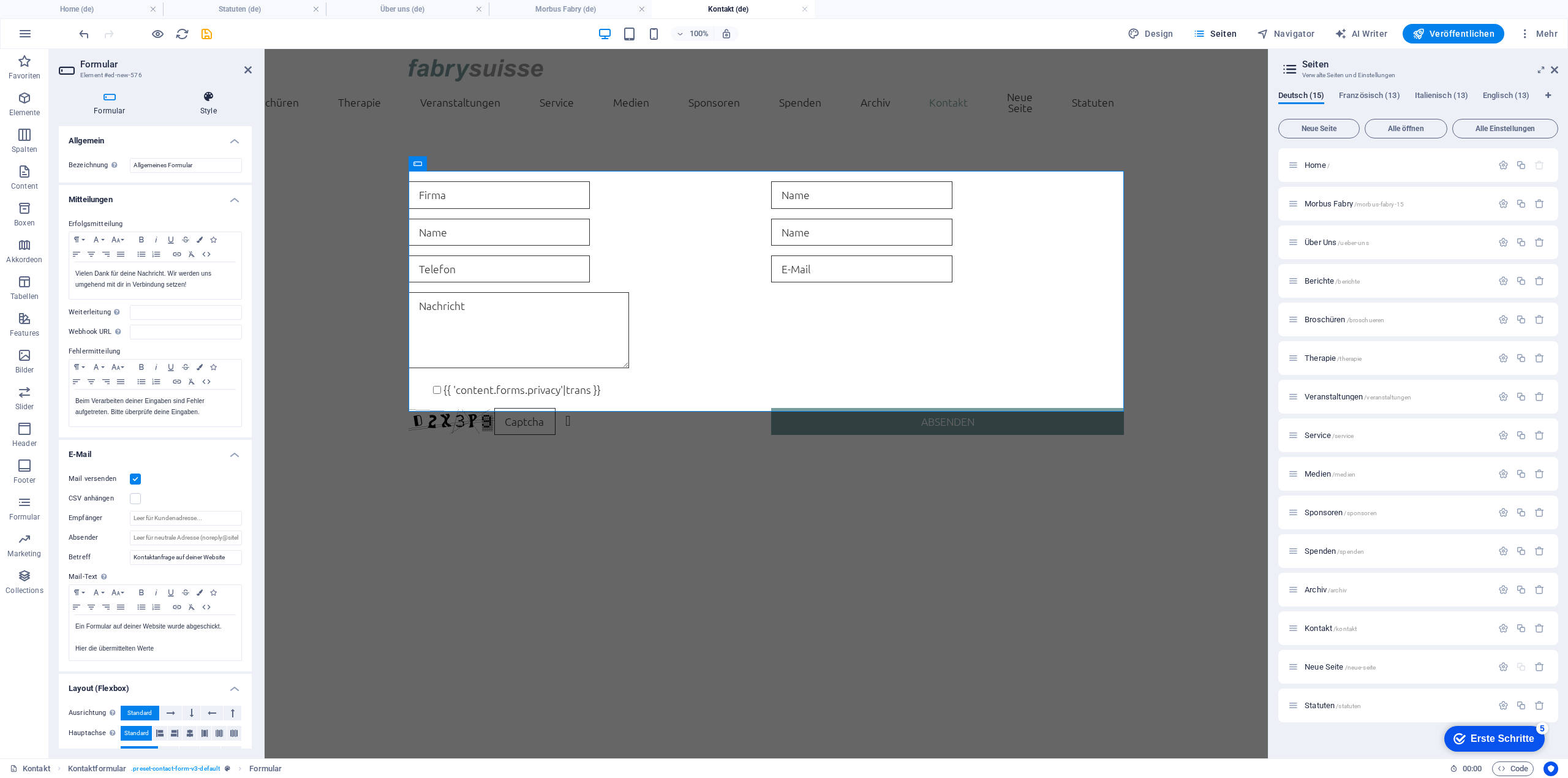
click at [198, 101] on icon at bounding box center [208, 96] width 87 height 12
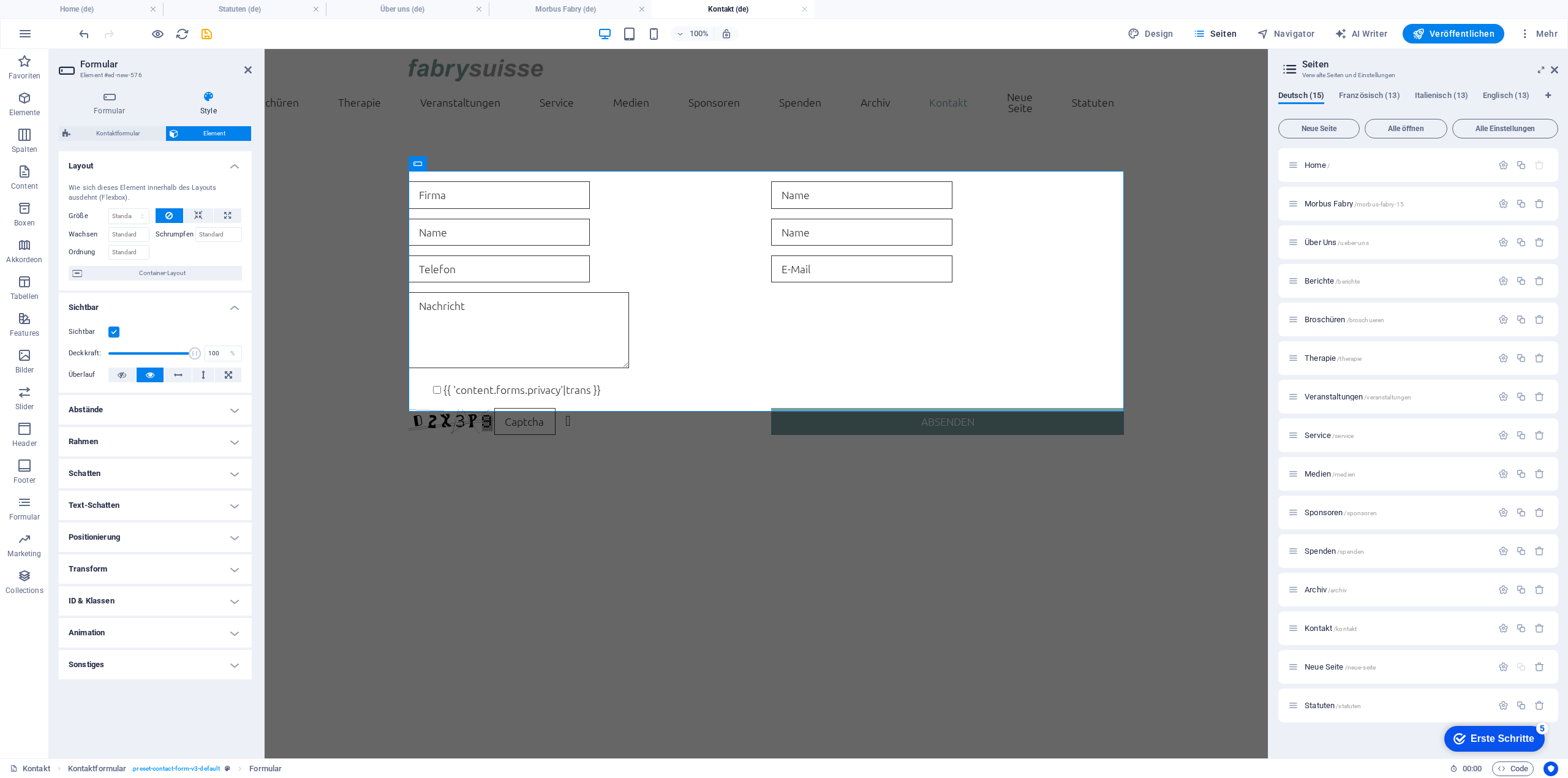
click at [224, 570] on h4 "Transform" at bounding box center [155, 569] width 193 height 29
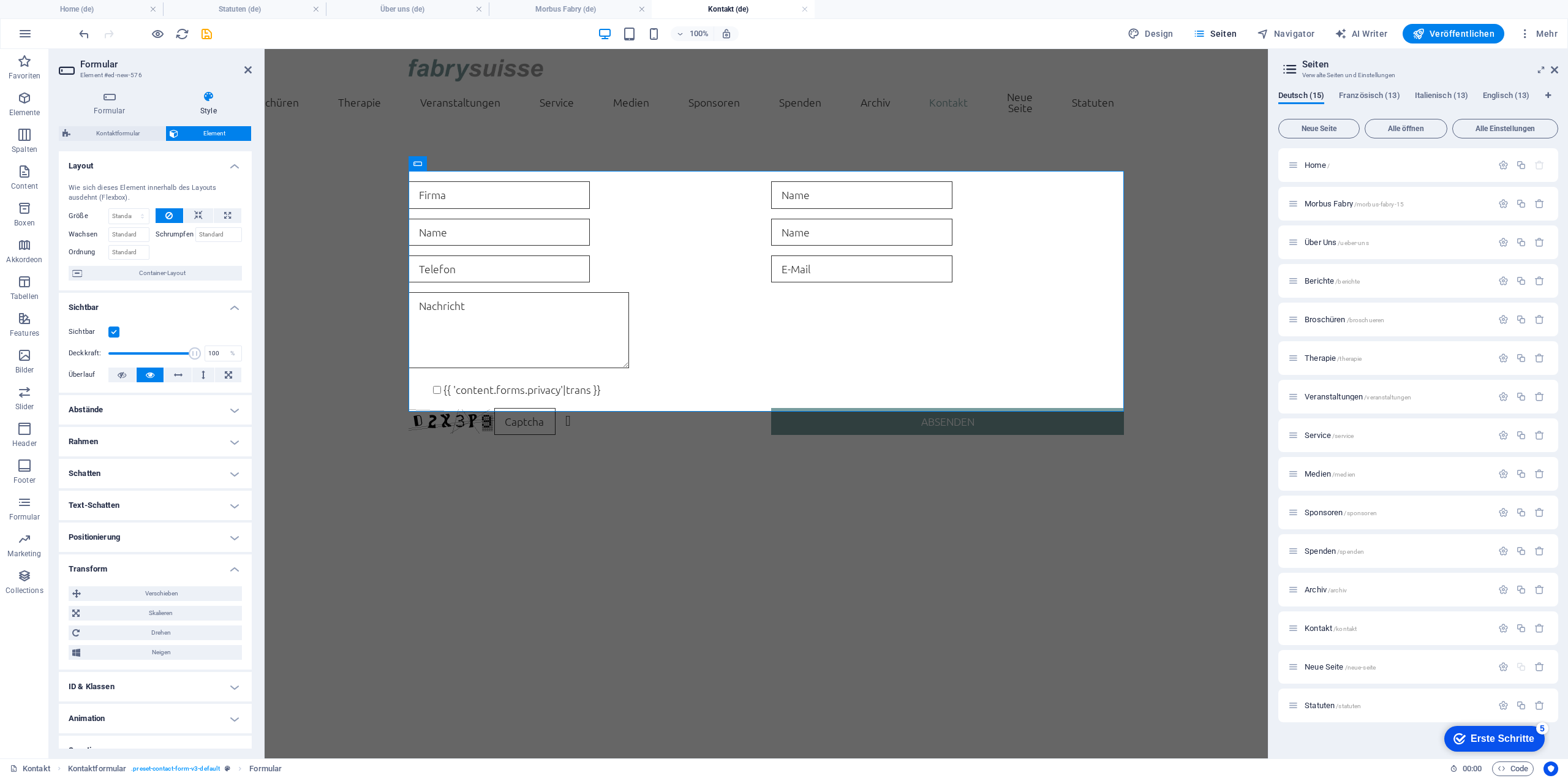
scroll to position [16, 0]
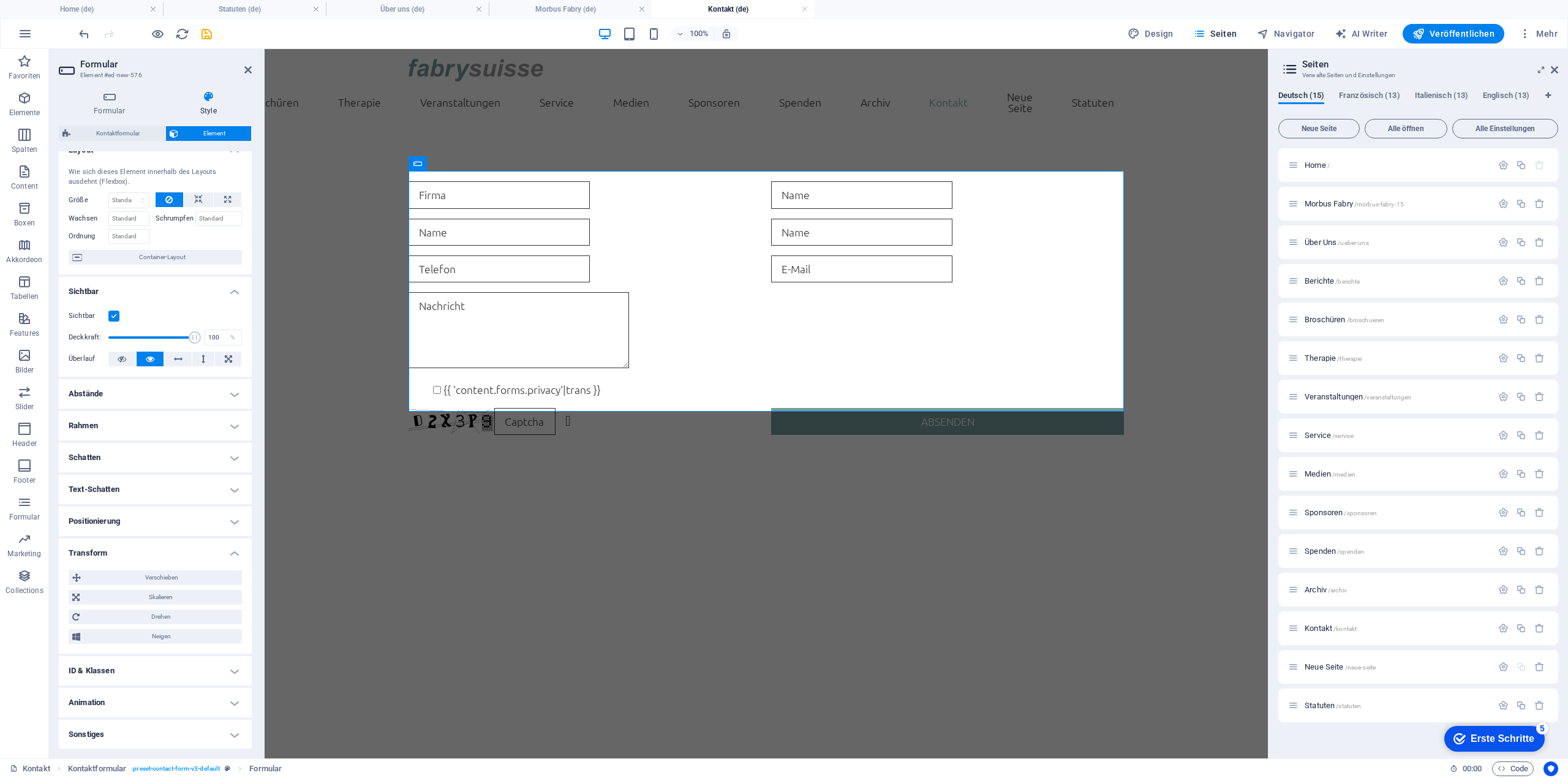
click at [213, 741] on h4 "Sonstiges" at bounding box center [155, 734] width 193 height 29
click at [206, 721] on h4 "Sonstiges" at bounding box center [155, 731] width 193 height 22
click at [206, 708] on h4 "Animation" at bounding box center [155, 702] width 193 height 29
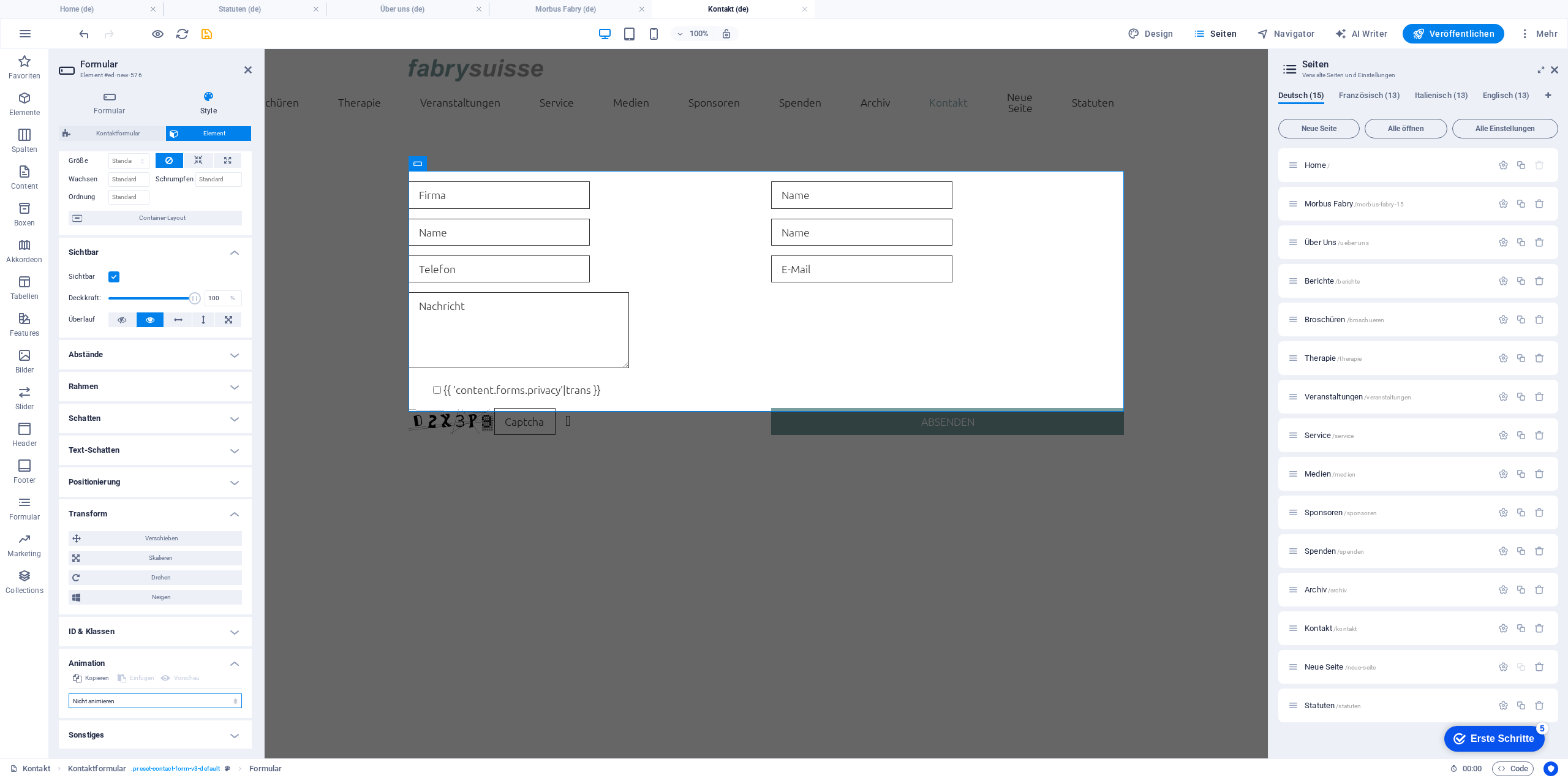
click at [169, 693] on select "Nicht animieren Ein- & Ausblenden Auf- & Zuklappen Rein- & Rauszoomen Von links…" at bounding box center [155, 700] width 173 height 15
click at [154, 730] on h4 "Sonstiges" at bounding box center [155, 735] width 193 height 29
click at [185, 728] on h4 "Sonstiges" at bounding box center [155, 731] width 193 height 22
click at [212, 733] on h4 "Sonstiges" at bounding box center [155, 735] width 193 height 29
click at [223, 734] on h4 "Sonstiges" at bounding box center [155, 731] width 193 height 22
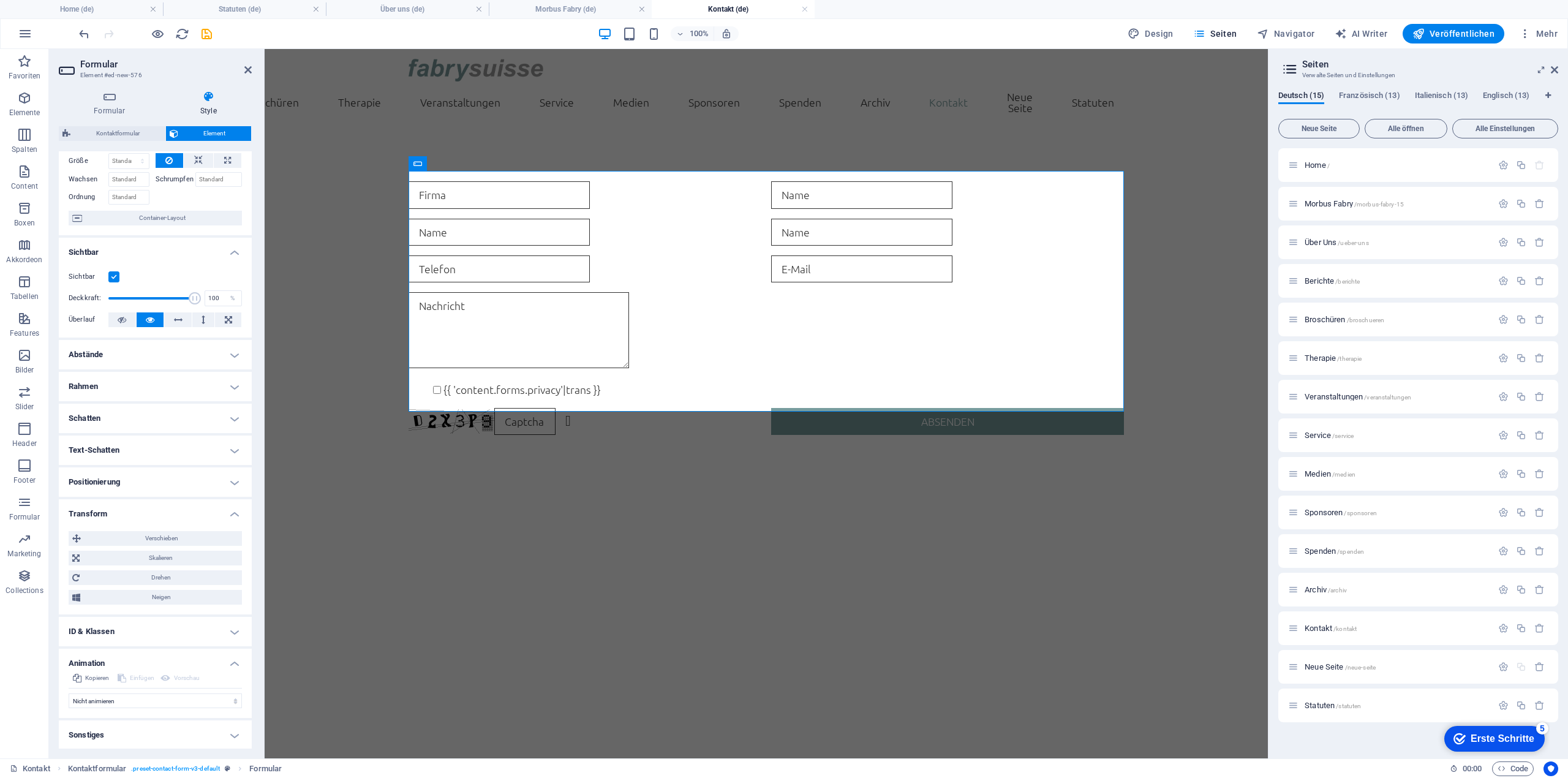
click at [229, 733] on h4 "Sonstiges" at bounding box center [155, 735] width 193 height 29
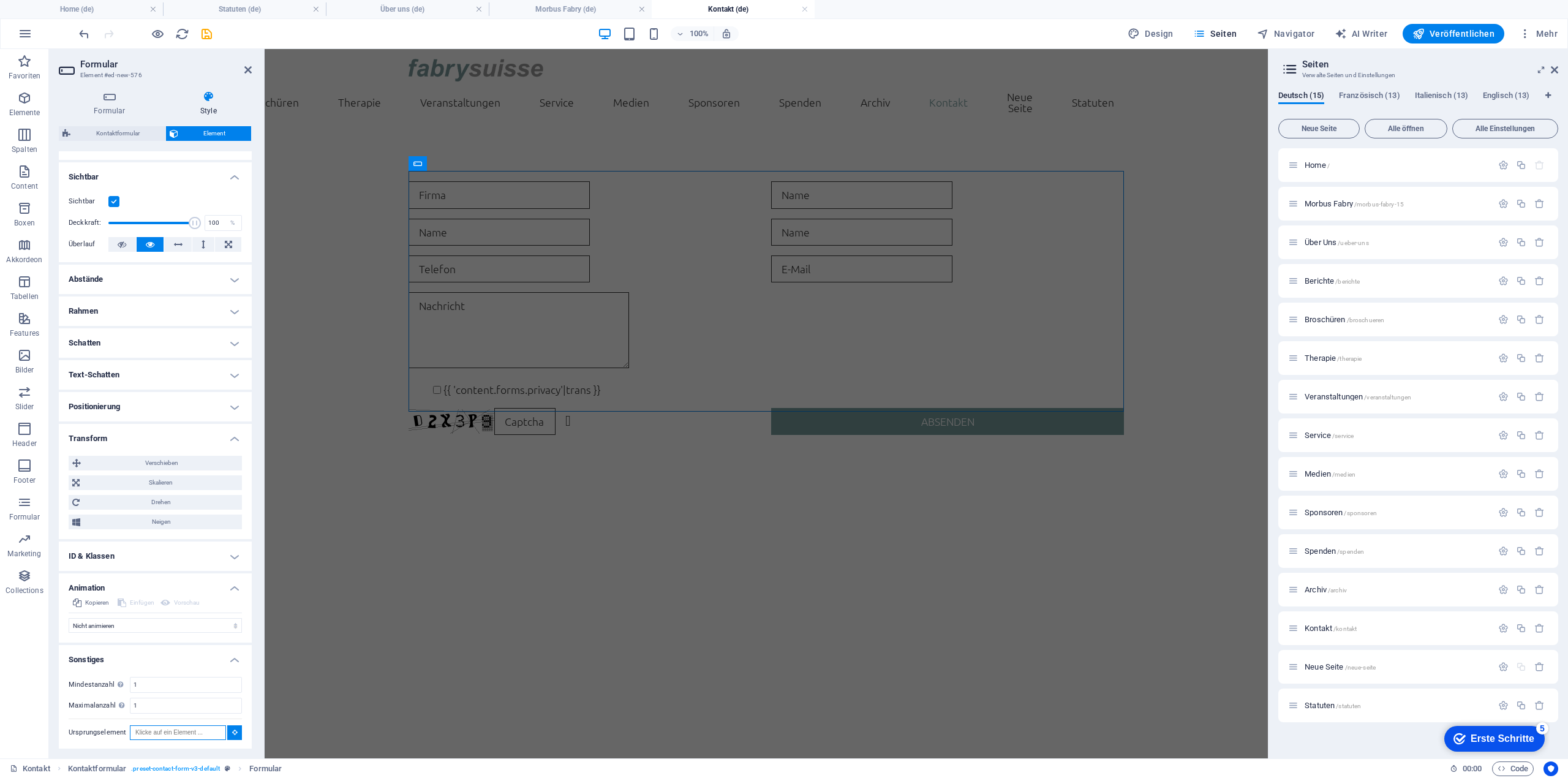
click at [195, 731] on input "Ursprungselement" at bounding box center [177, 732] width 96 height 15
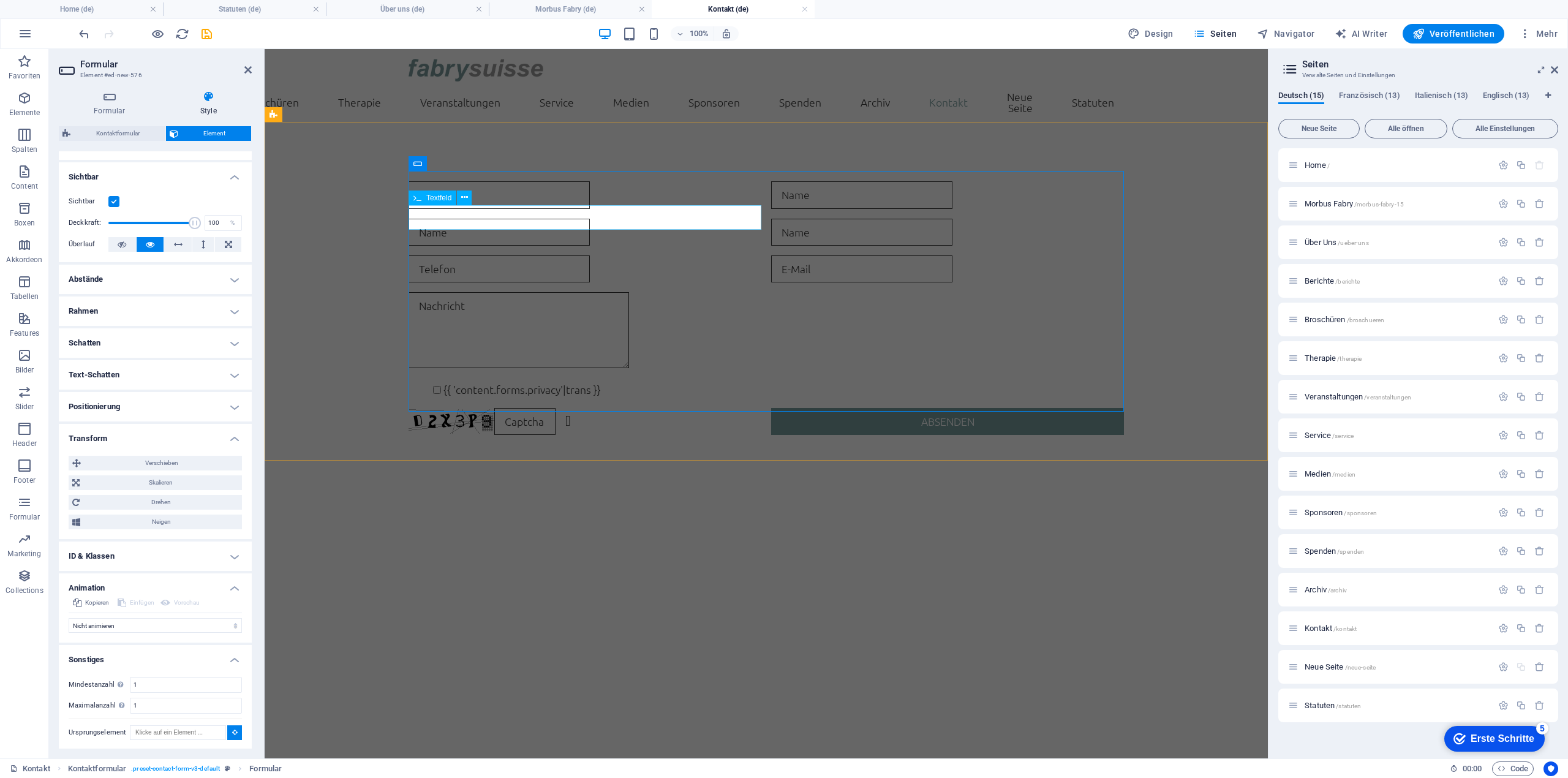
click at [526, 219] on input "text" at bounding box center [499, 233] width 182 height 27
type input "#ed-new-1421"
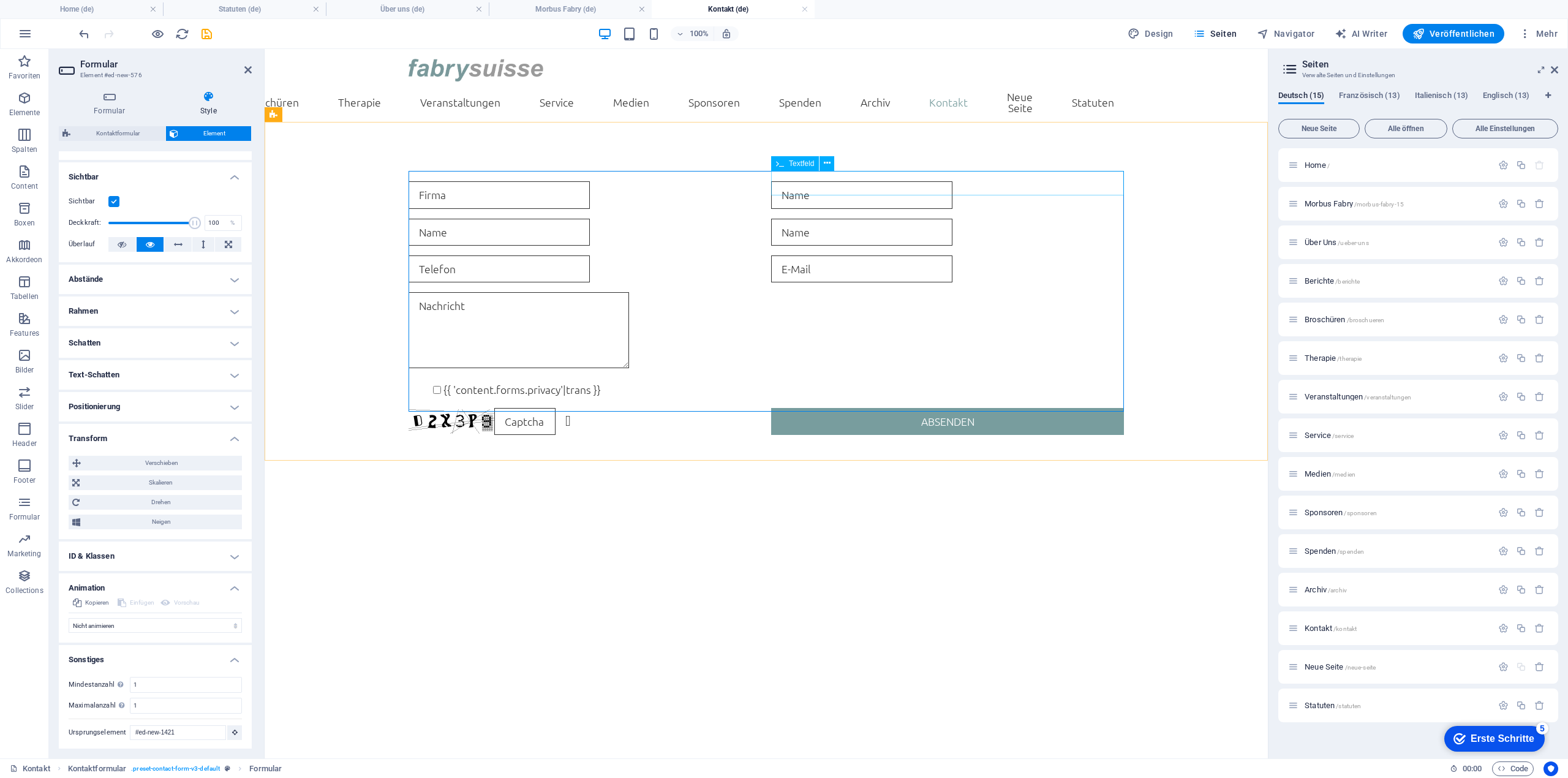
click at [857, 182] on input "text" at bounding box center [861, 195] width 182 height 27
click at [824, 182] on input "text" at bounding box center [861, 195] width 182 height 27
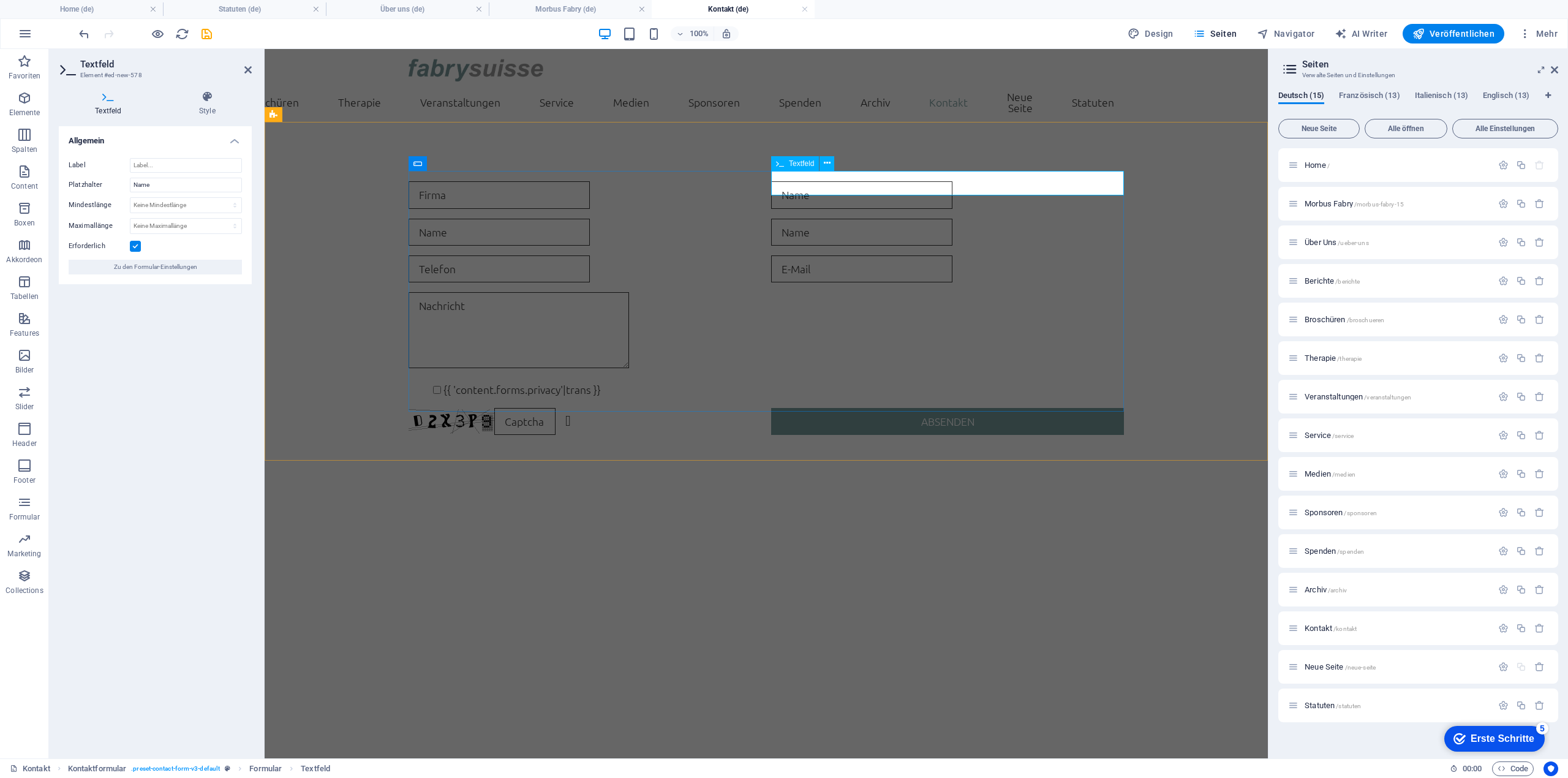
click at [831, 182] on input "text" at bounding box center [861, 195] width 182 height 27
click at [247, 69] on icon at bounding box center [248, 69] width 7 height 10
